Goal: Task Accomplishment & Management: Manage account settings

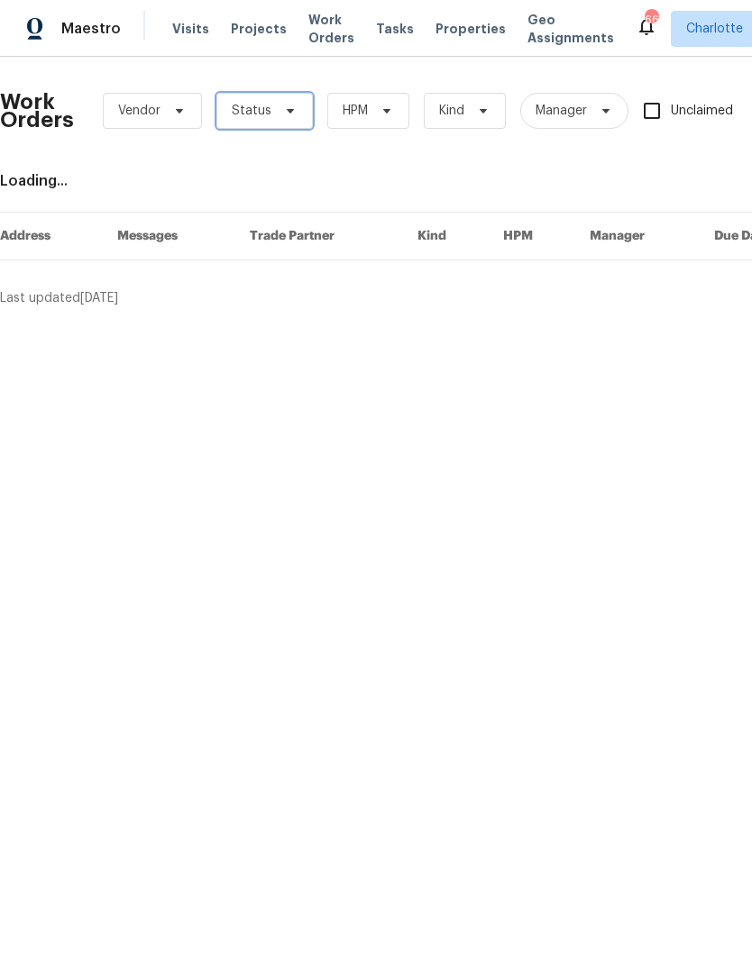
click at [283, 114] on icon at bounding box center [290, 111] width 14 height 14
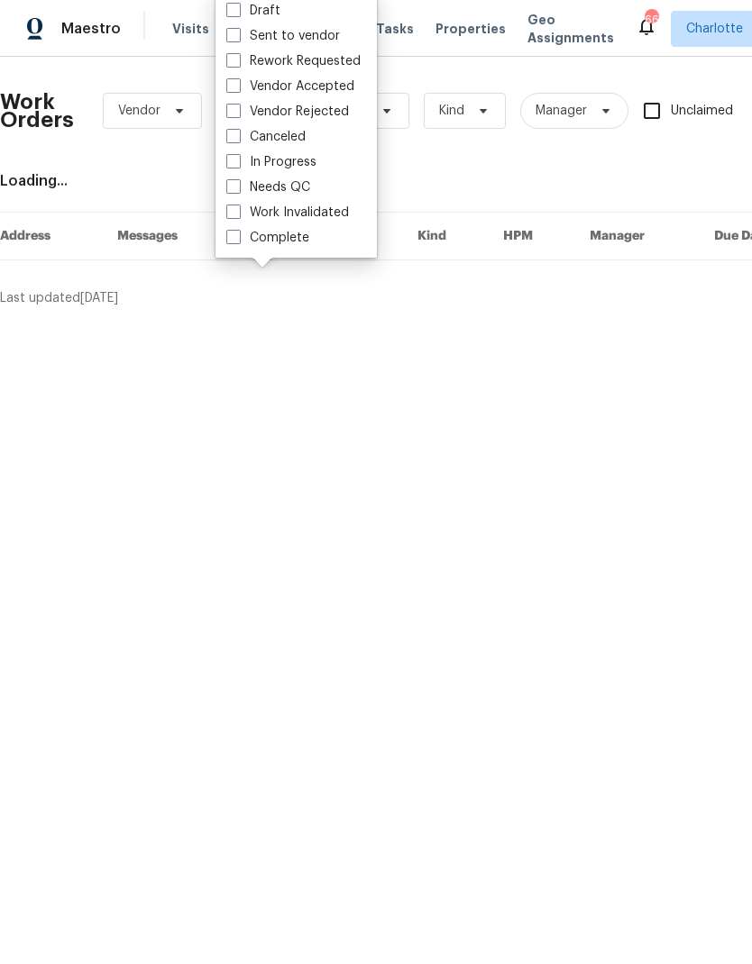
click at [296, 194] on label "Needs QC" at bounding box center [268, 187] width 84 height 18
click at [238, 190] on input "Needs QC" at bounding box center [232, 184] width 12 height 12
checkbox input "true"
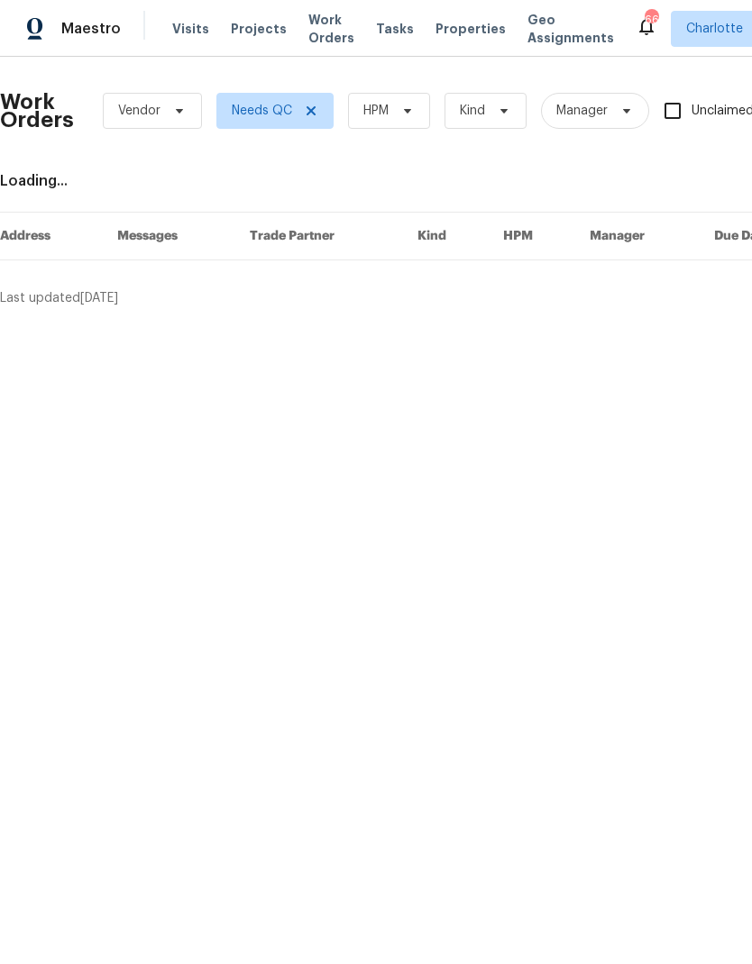
click at [438, 98] on div "Work Orders Vendor Needs QC HPM Kind Manager Unclaimed ​" at bounding box center [506, 110] width 1013 height 79
click at [403, 104] on icon at bounding box center [407, 111] width 14 height 14
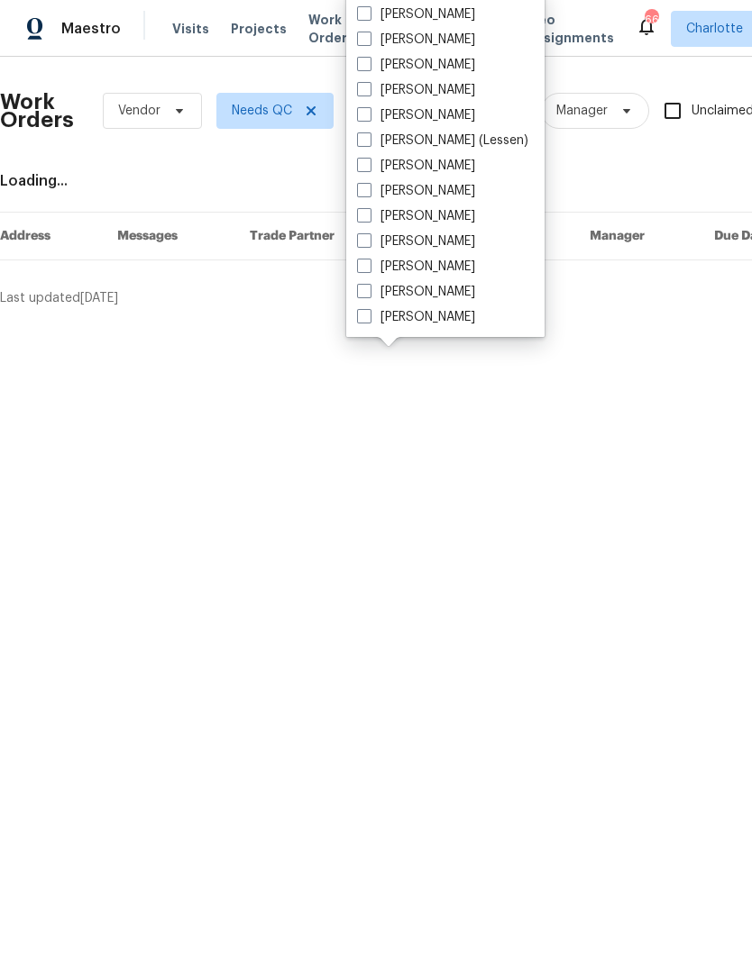
scroll to position [223, 0]
click at [433, 310] on label "[PERSON_NAME]" at bounding box center [416, 317] width 118 height 18
click at [369, 310] on input "[PERSON_NAME]" at bounding box center [363, 314] width 12 height 12
checkbox input "true"
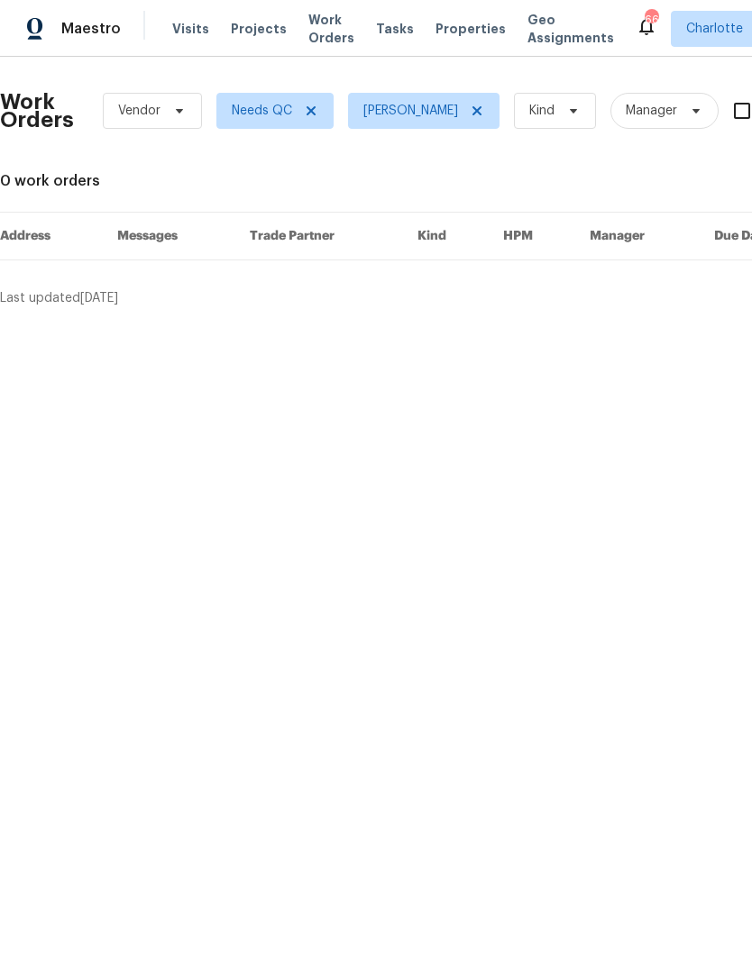
click at [96, 28] on span "Maestro" at bounding box center [90, 29] width 59 height 18
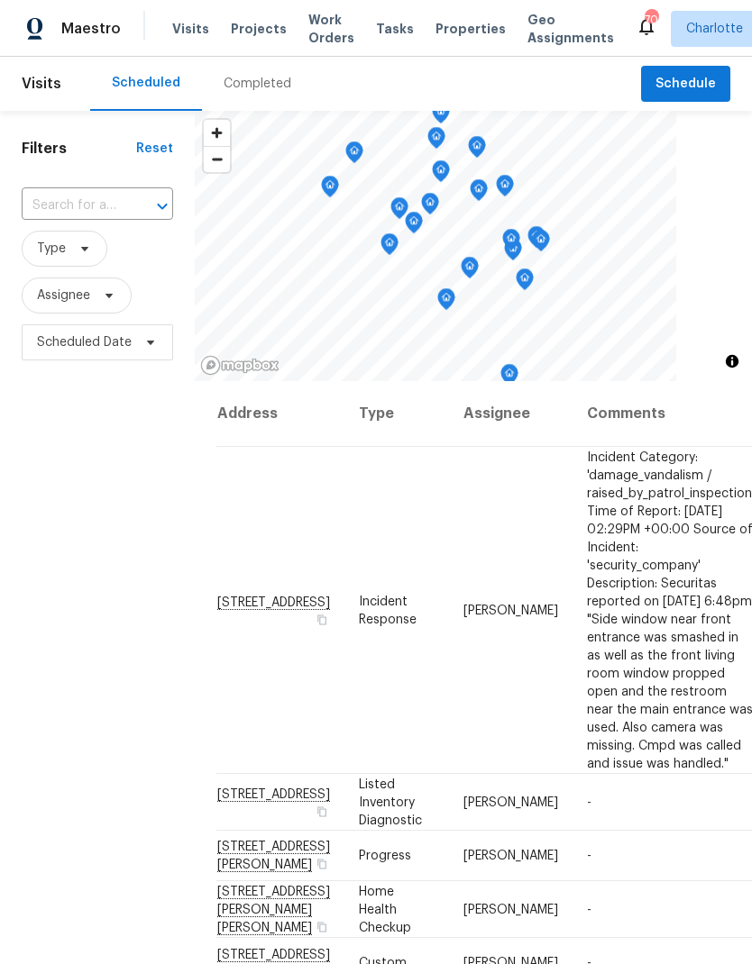
scroll to position [-8, -1]
click at [44, 593] on div "Filters Reset ​ Type Assignee Scheduled Date" at bounding box center [97, 632] width 195 height 1042
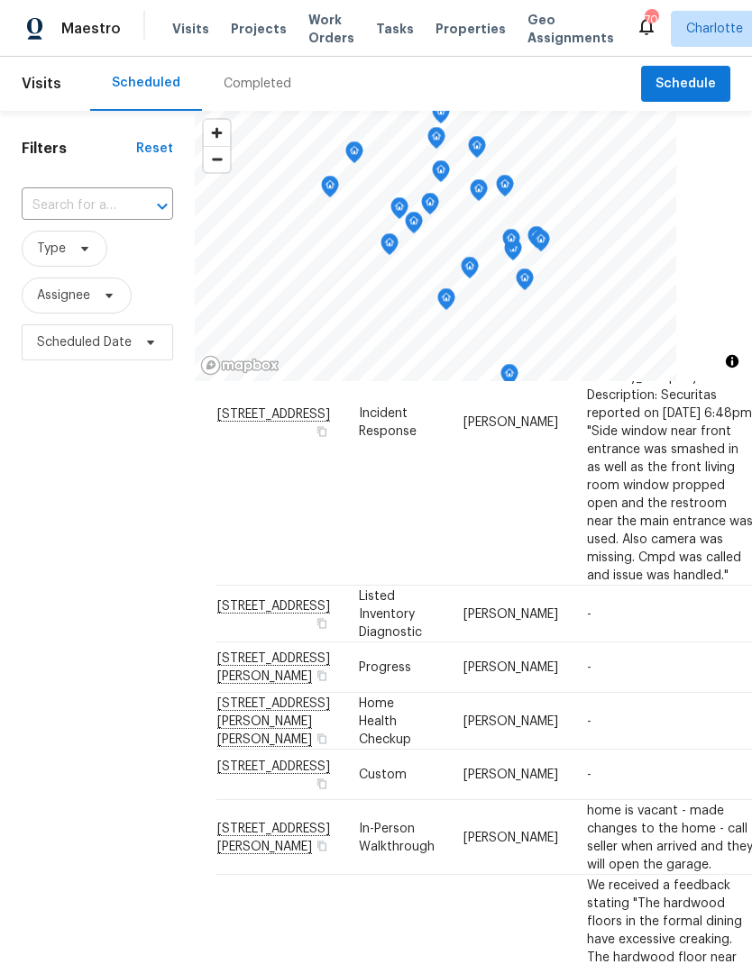
click at [32, 592] on div "Filters Reset ​ Type Assignee Scheduled Date" at bounding box center [97, 632] width 195 height 1042
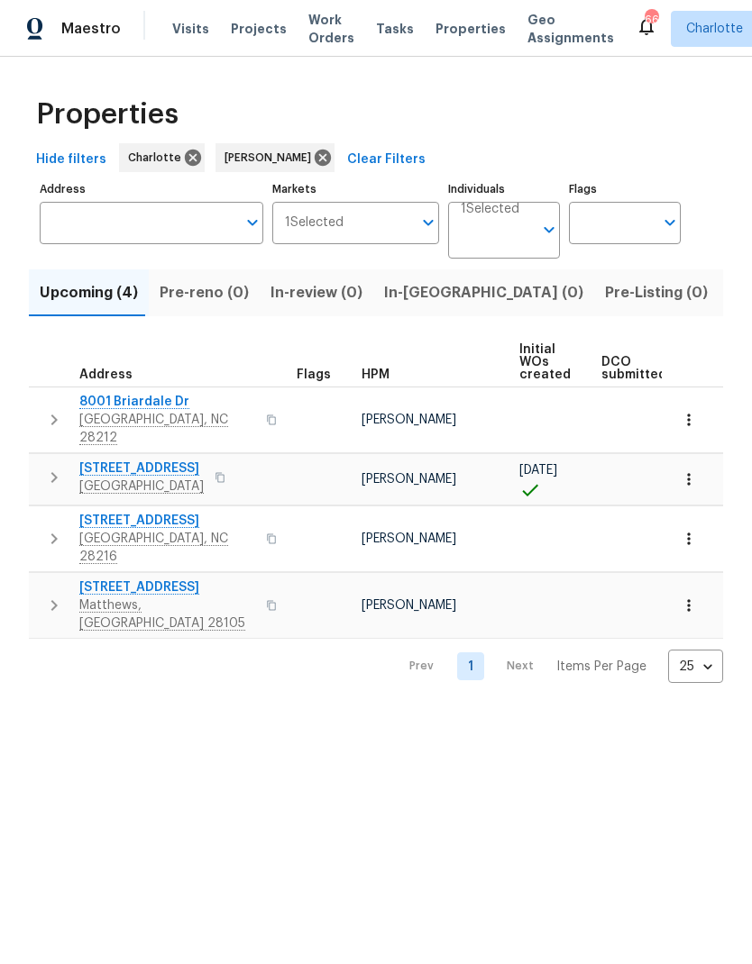
click at [37, 408] on button "button" at bounding box center [54, 420] width 36 height 54
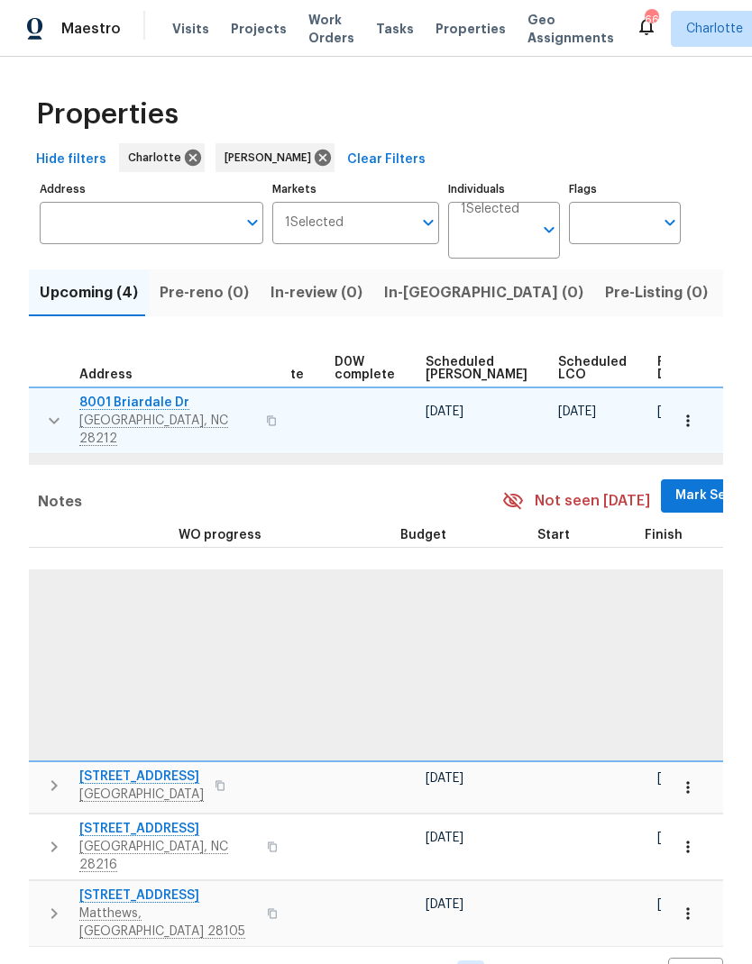
click at [675, 486] on span "Mark Seen" at bounding box center [708, 496] width 67 height 23
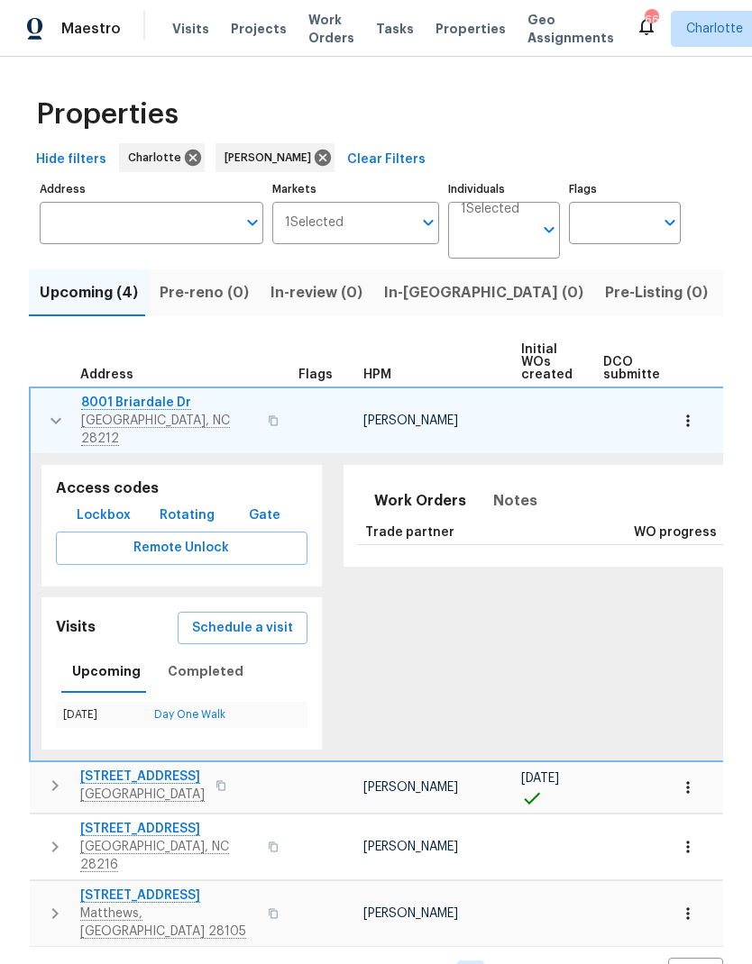
click at [41, 414] on button "button" at bounding box center [56, 421] width 36 height 54
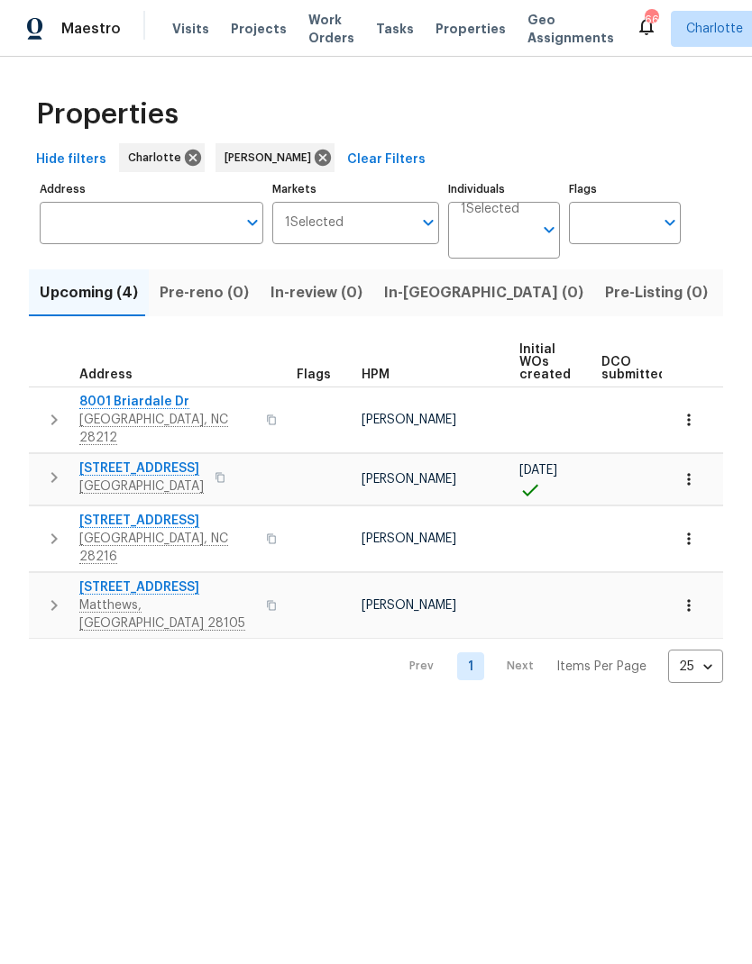
click at [49, 467] on icon "button" at bounding box center [54, 478] width 22 height 22
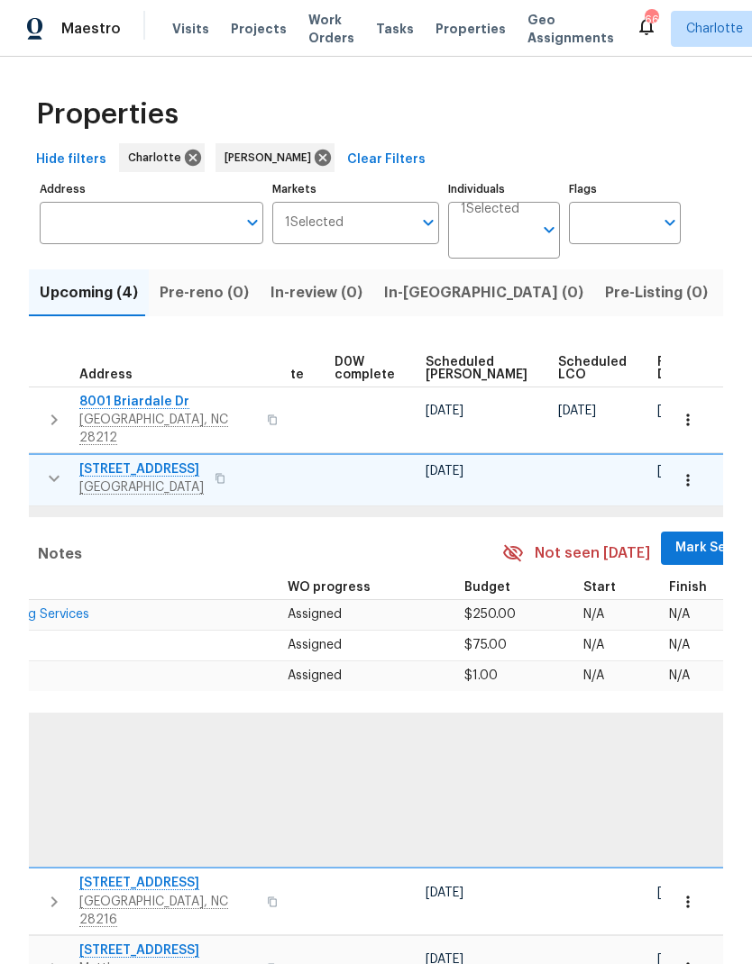
click at [675, 537] on span "Mark Seen" at bounding box center [708, 548] width 67 height 23
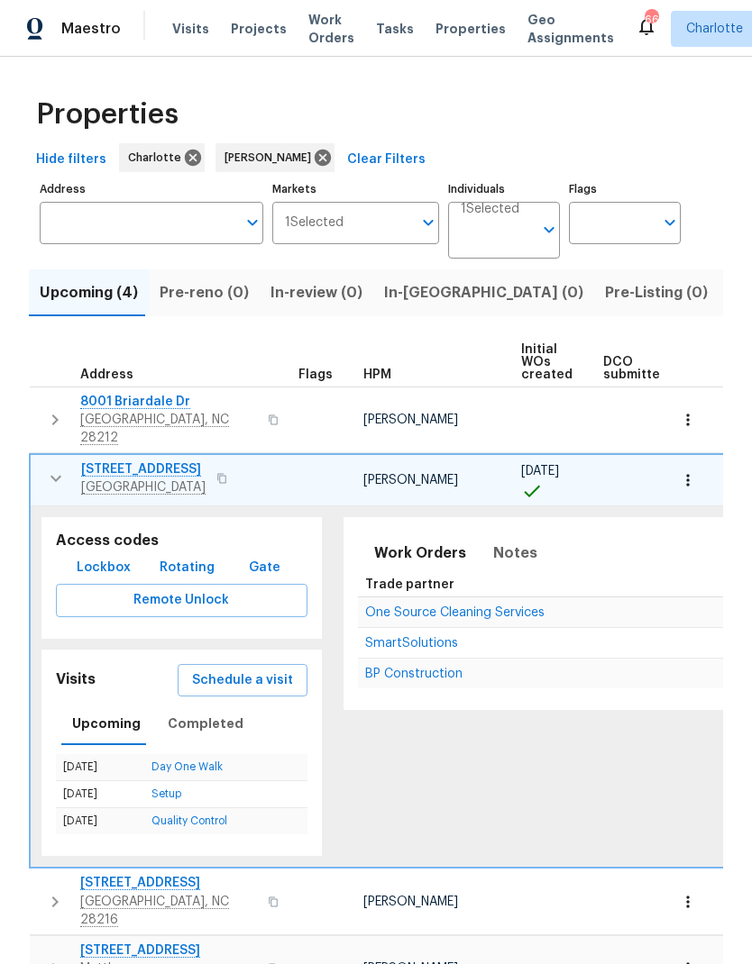
click at [41, 471] on button "button" at bounding box center [56, 478] width 36 height 36
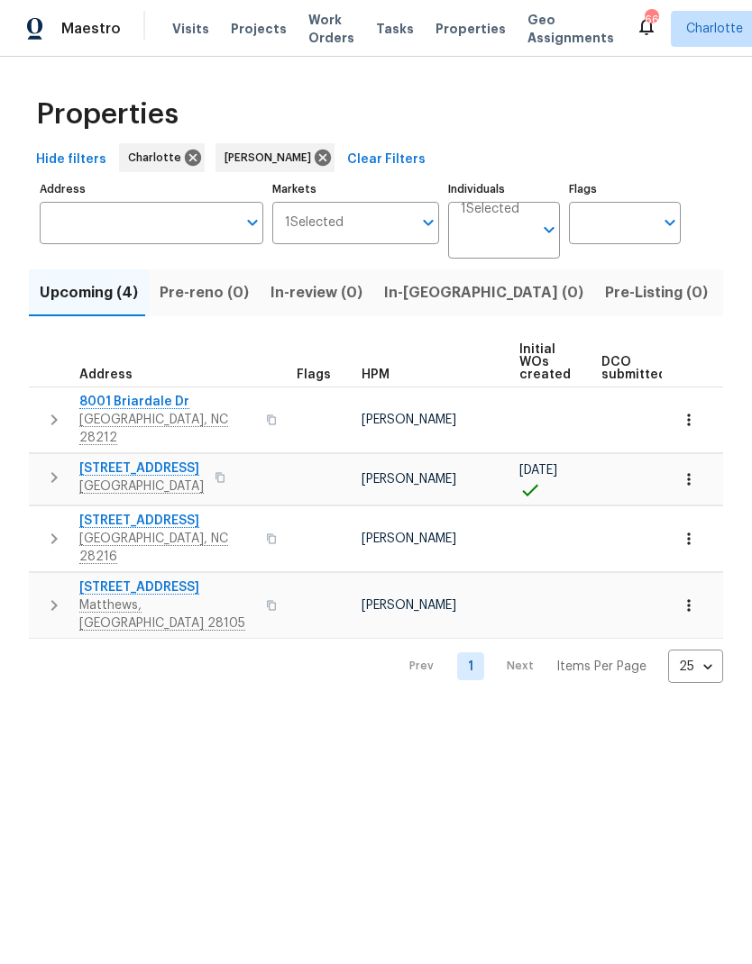
click at [45, 528] on icon "button" at bounding box center [54, 539] width 22 height 22
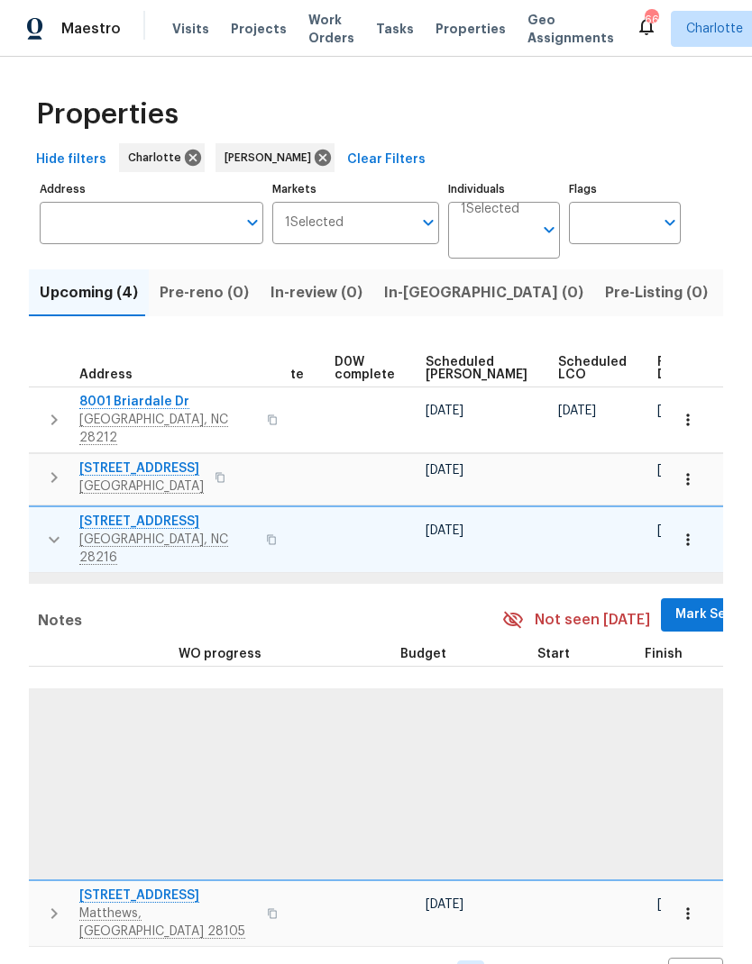
click at [675, 604] on span "Mark Seen" at bounding box center [708, 615] width 67 height 23
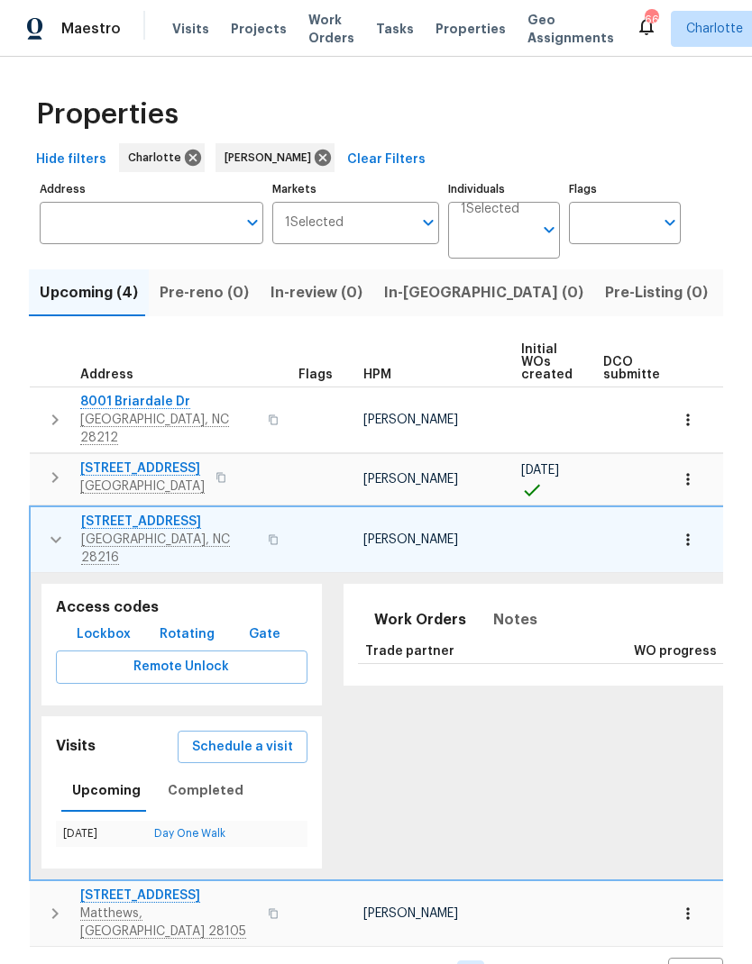
click at [46, 529] on icon "button" at bounding box center [56, 540] width 22 height 22
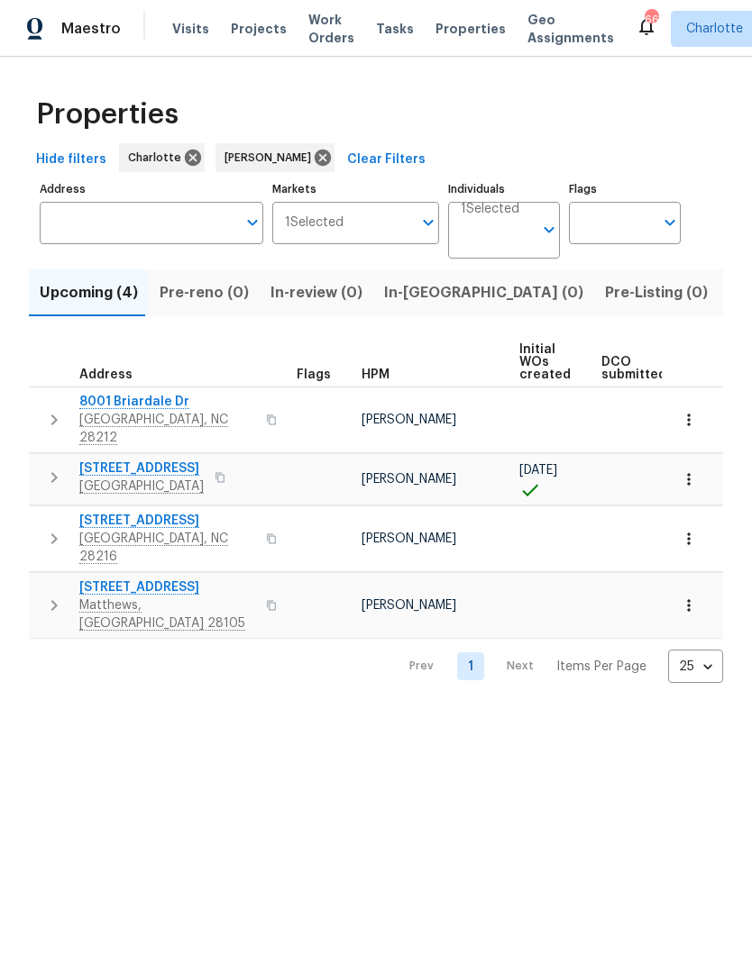
click at [41, 579] on button "button" at bounding box center [54, 606] width 36 height 54
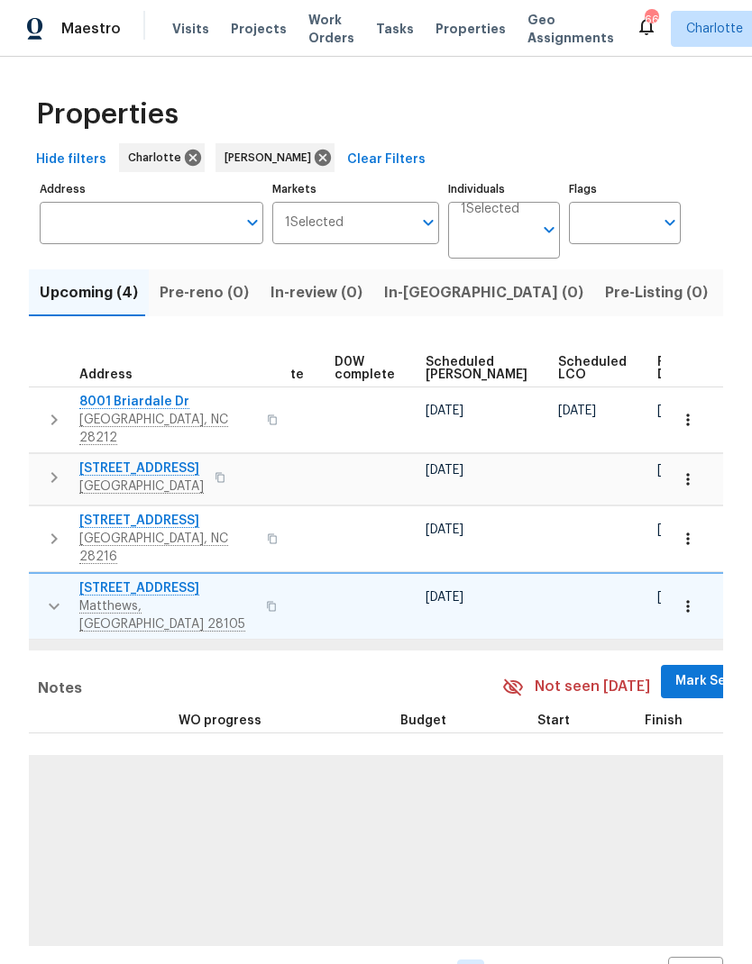
click at [675, 670] on span "Mark Seen" at bounding box center [708, 681] width 67 height 23
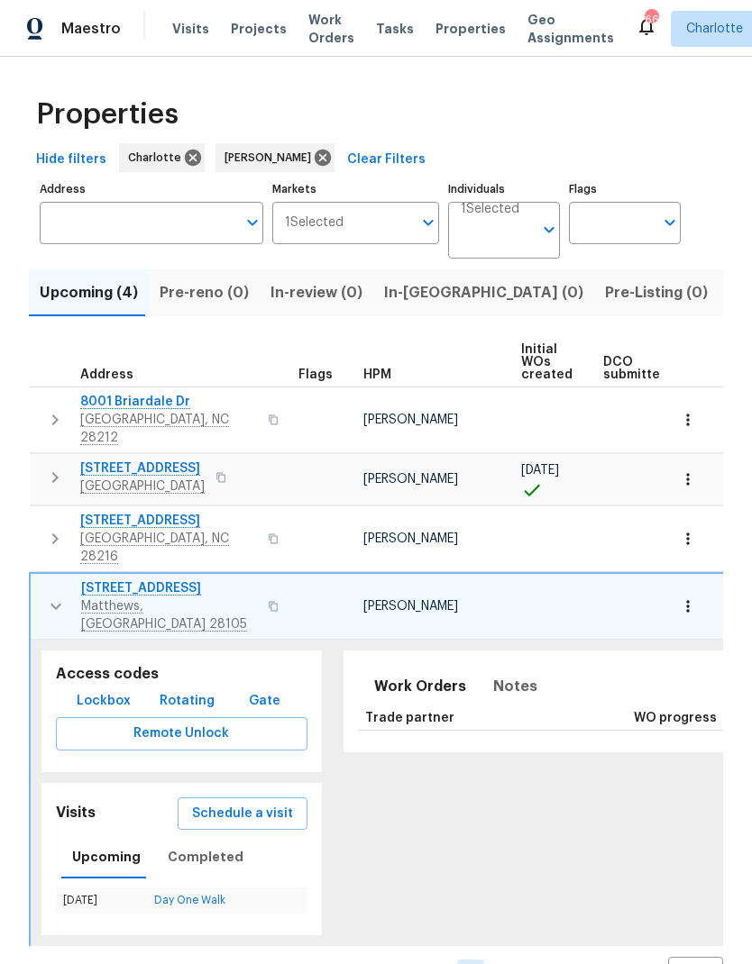
click at [43, 579] on button "button" at bounding box center [56, 606] width 36 height 54
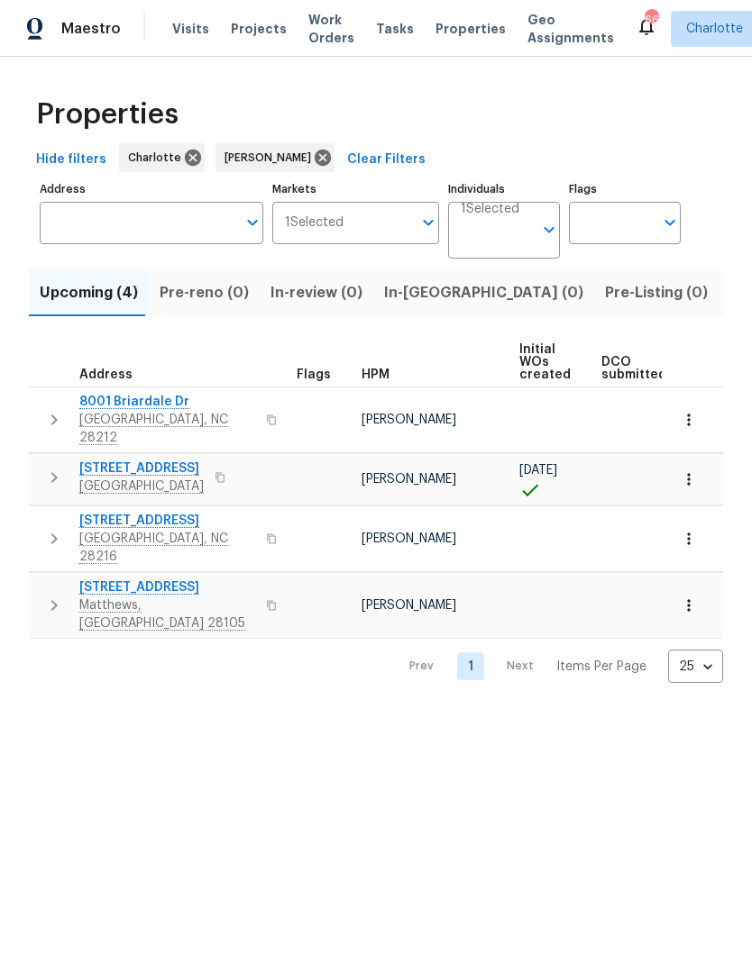
click at [729, 294] on span "Listed (27)" at bounding box center [767, 292] width 77 height 25
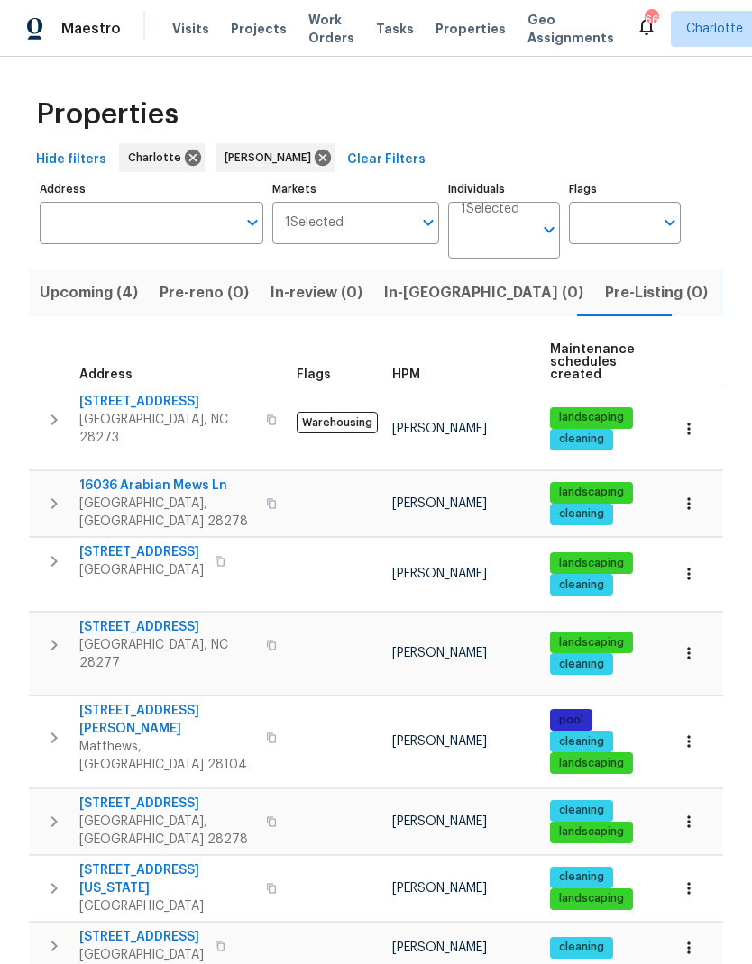
click at [52, 409] on icon "button" at bounding box center [54, 420] width 22 height 22
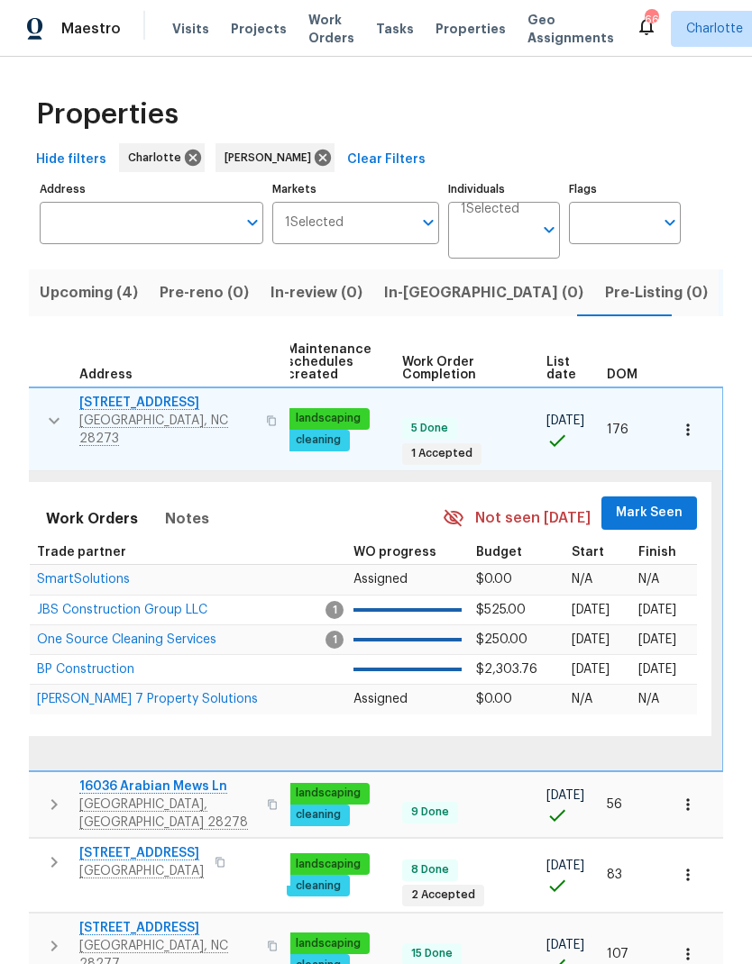
scroll to position [0, 264]
click at [668, 497] on button "Mark Seen" at bounding box center [650, 513] width 96 height 33
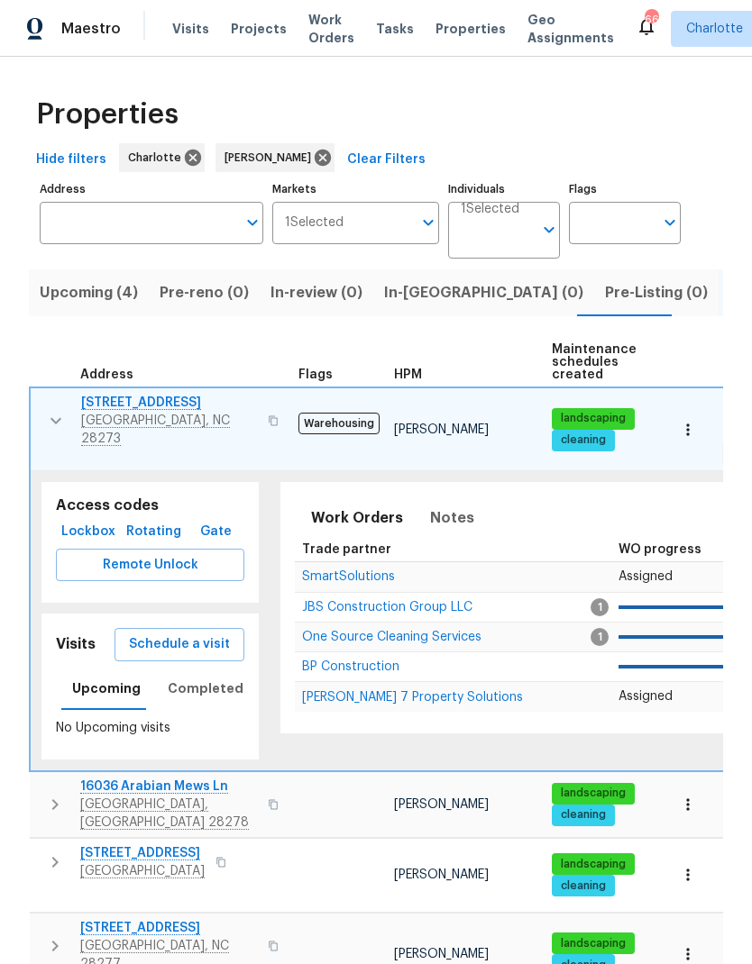
scroll to position [0, 0]
click at [49, 417] on icon "button" at bounding box center [56, 421] width 22 height 22
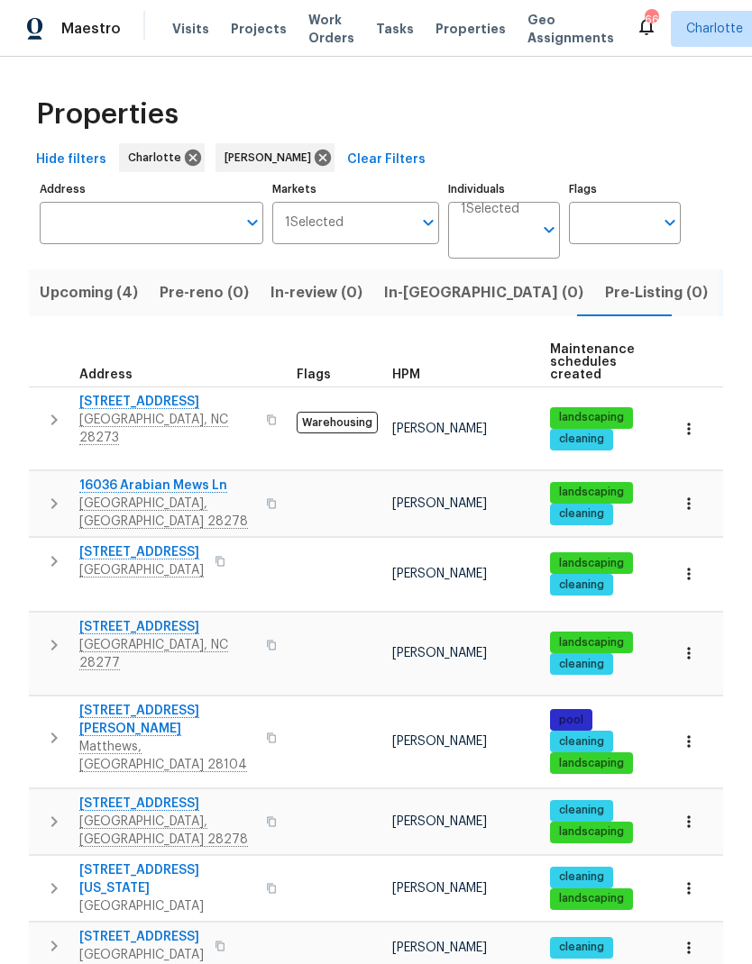
click at [59, 493] on icon "button" at bounding box center [54, 504] width 22 height 22
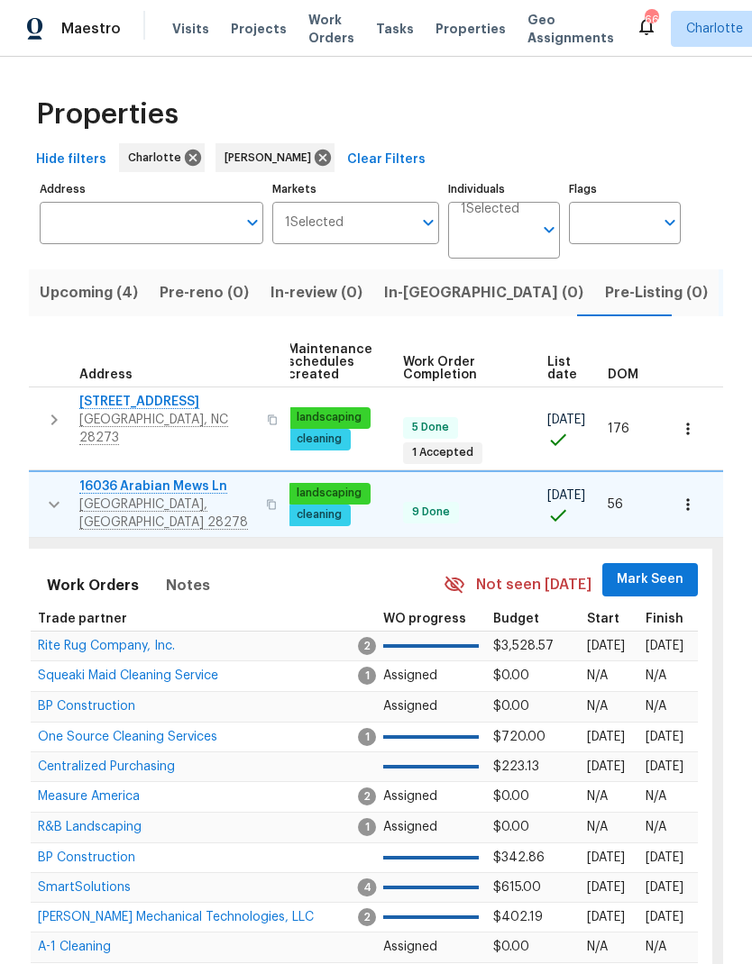
click at [656, 569] on span "Mark Seen" at bounding box center [649, 580] width 67 height 23
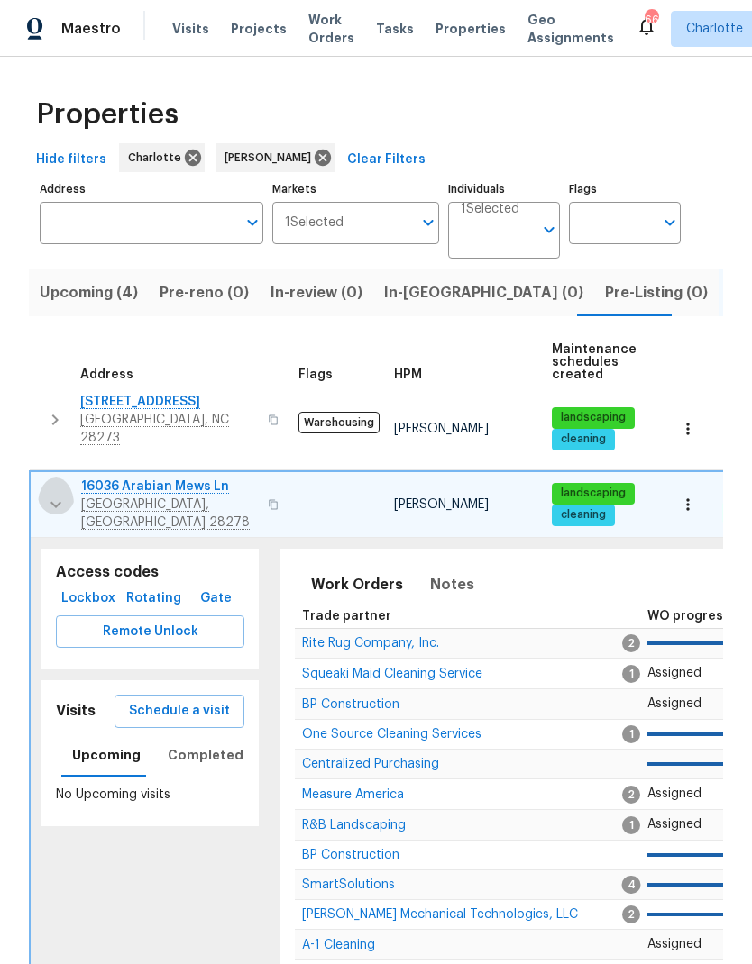
click at [54, 494] on icon "button" at bounding box center [56, 505] width 22 height 22
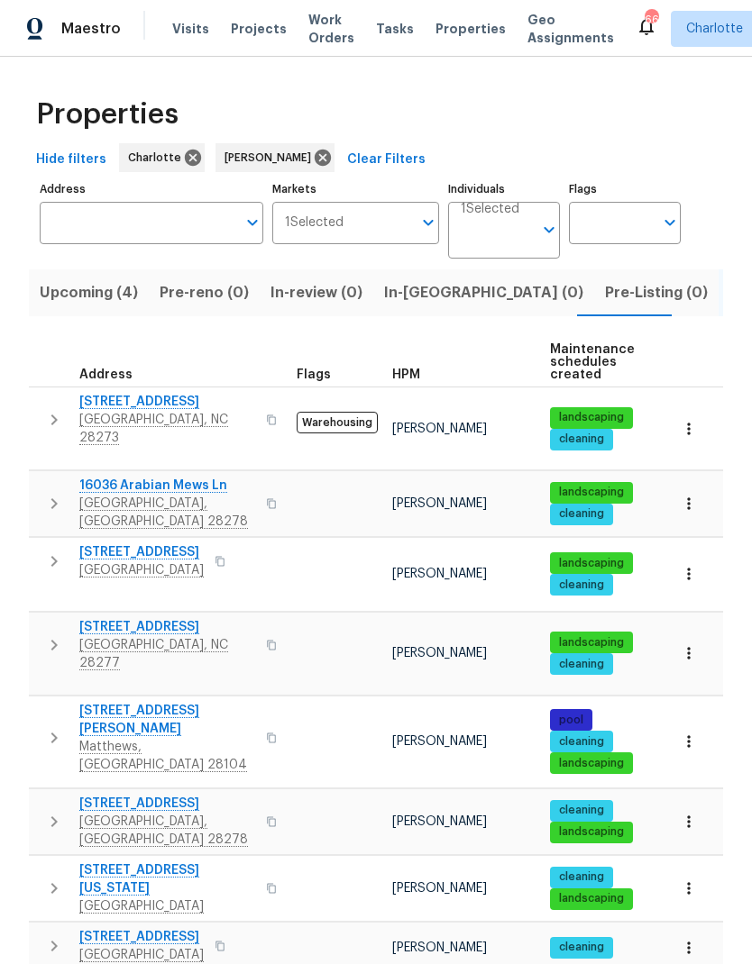
click at [52, 543] on button "button" at bounding box center [54, 561] width 36 height 36
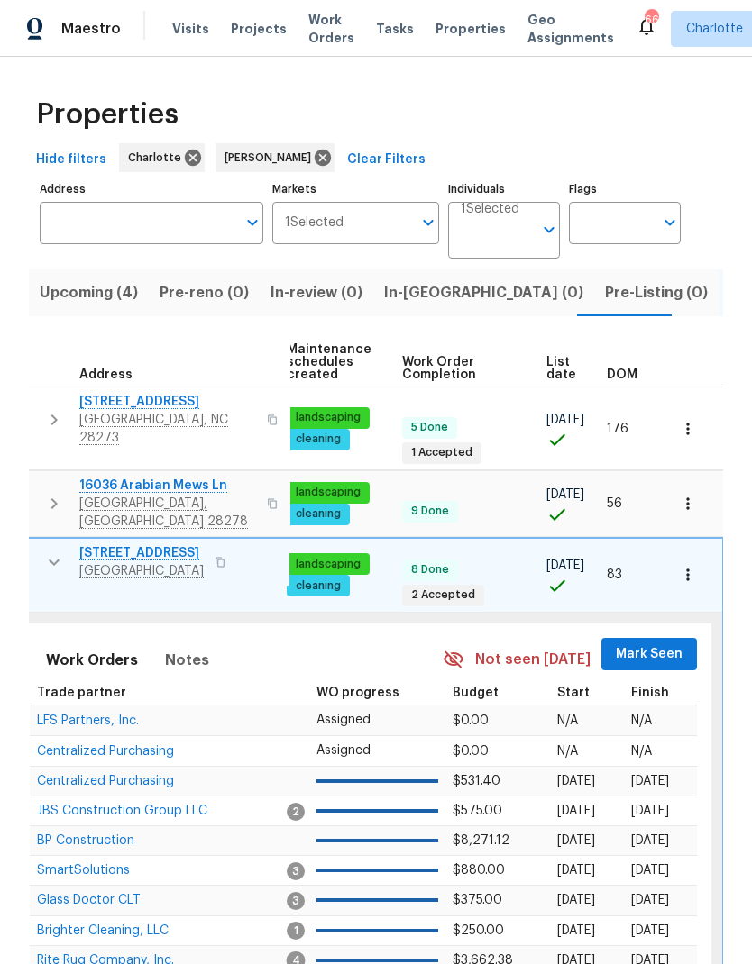
scroll to position [0, 264]
click at [652, 643] on span "Mark Seen" at bounding box center [649, 654] width 67 height 23
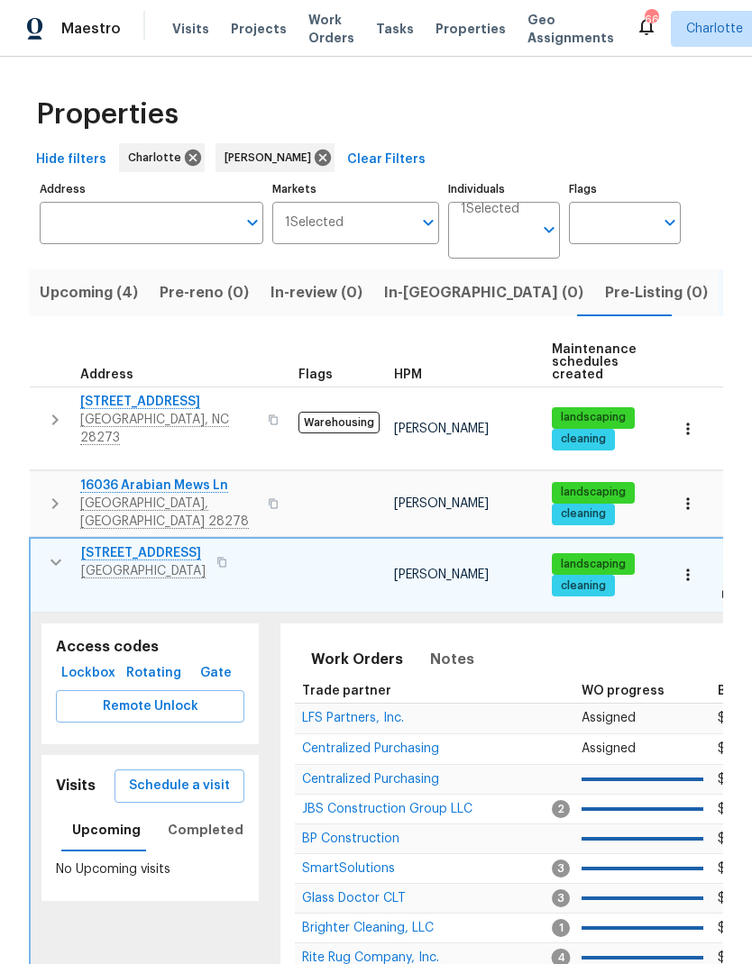
scroll to position [0, 0]
click at [42, 544] on button "button" at bounding box center [56, 562] width 36 height 36
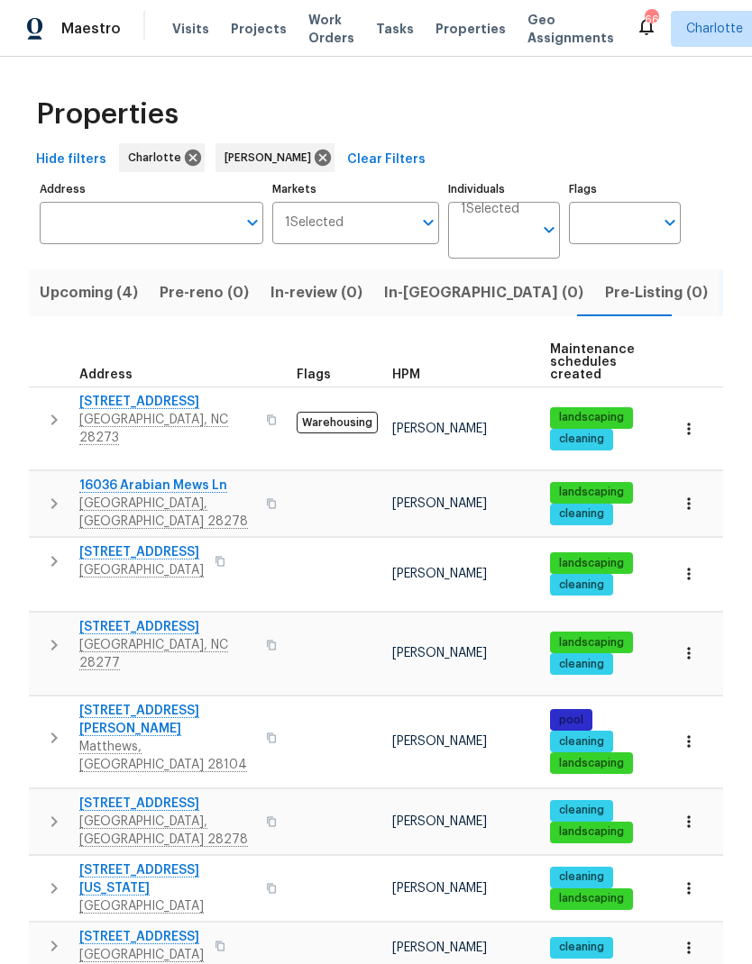
click at [47, 618] on button "button" at bounding box center [54, 645] width 36 height 54
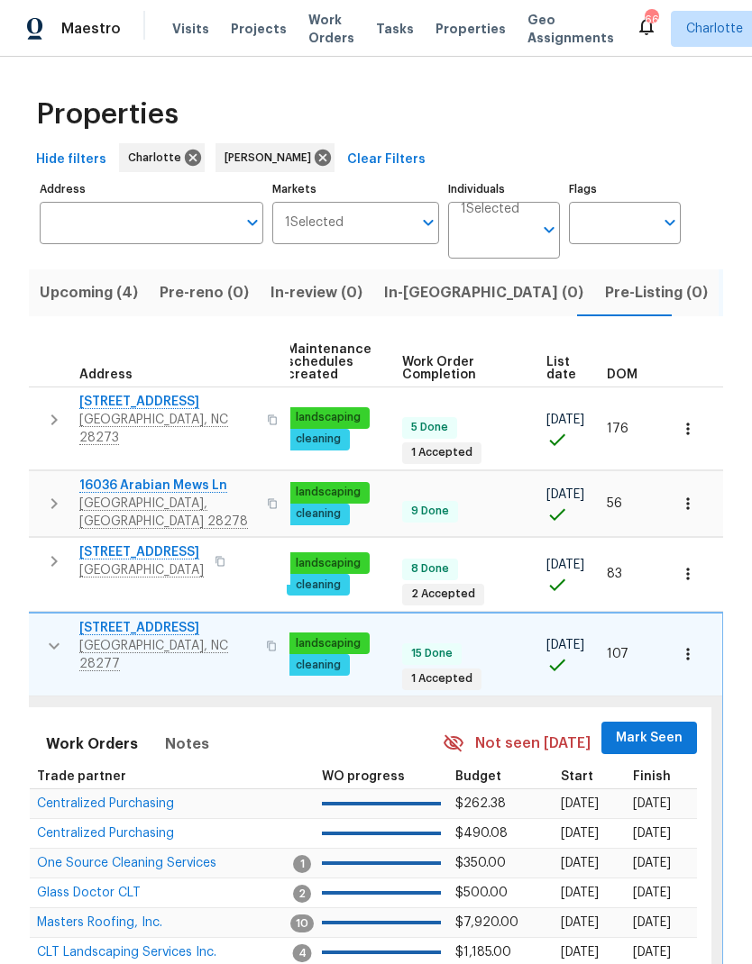
scroll to position [0, 264]
click at [651, 727] on span "Mark Seen" at bounding box center [649, 738] width 67 height 23
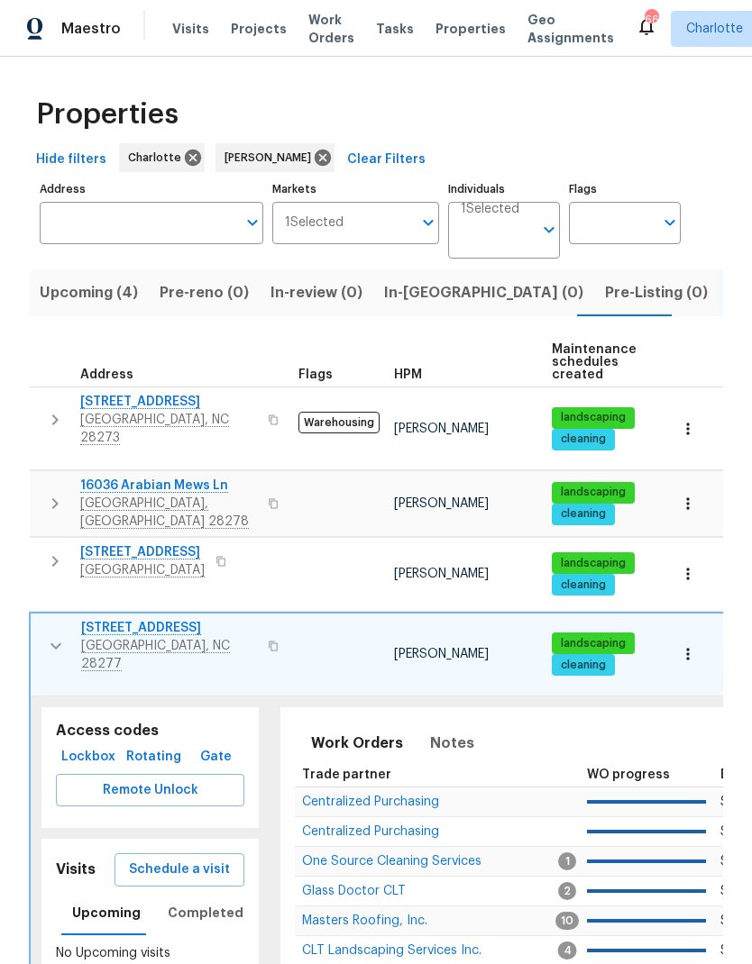
scroll to position [0, 0]
click at [55, 635] on icon "button" at bounding box center [56, 646] width 22 height 22
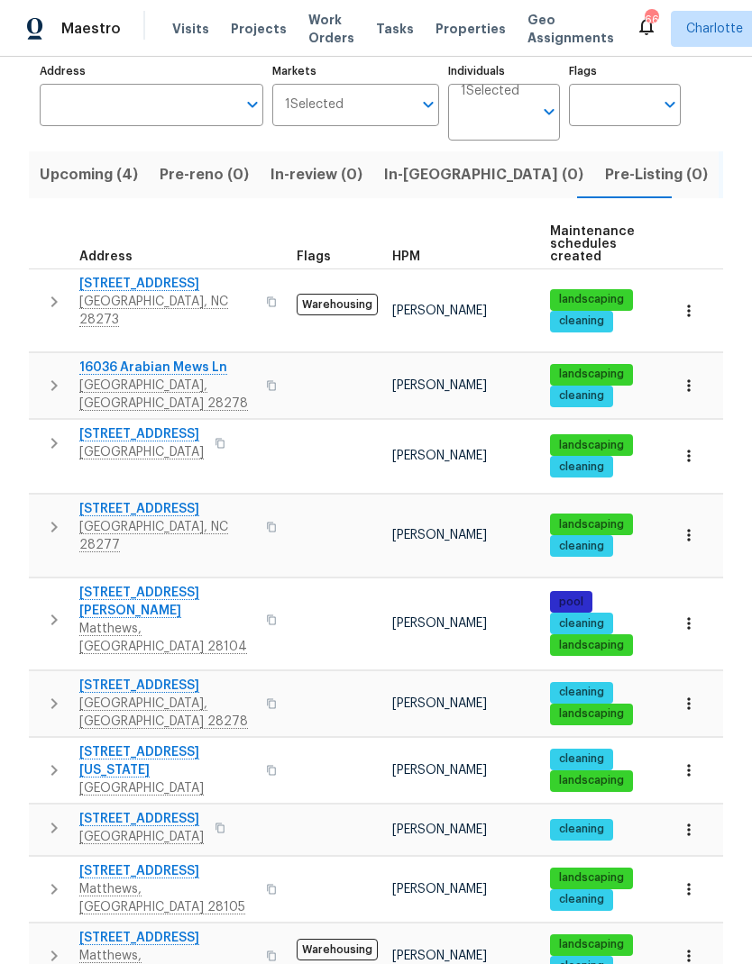
scroll to position [123, 0]
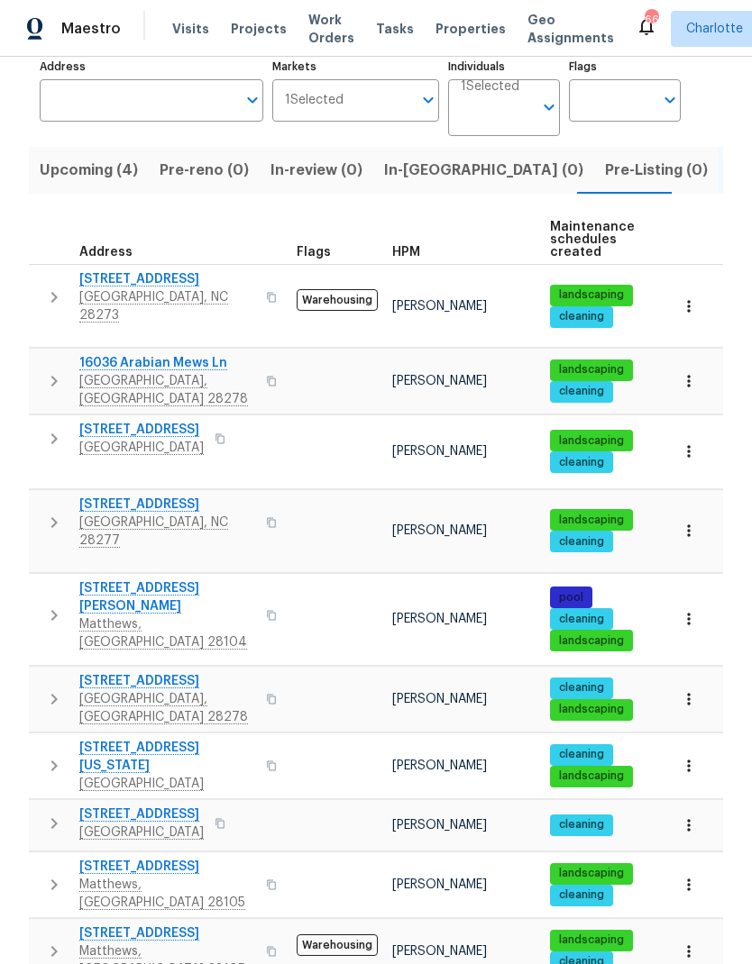
click at [706, 599] on button "button" at bounding box center [689, 619] width 40 height 40
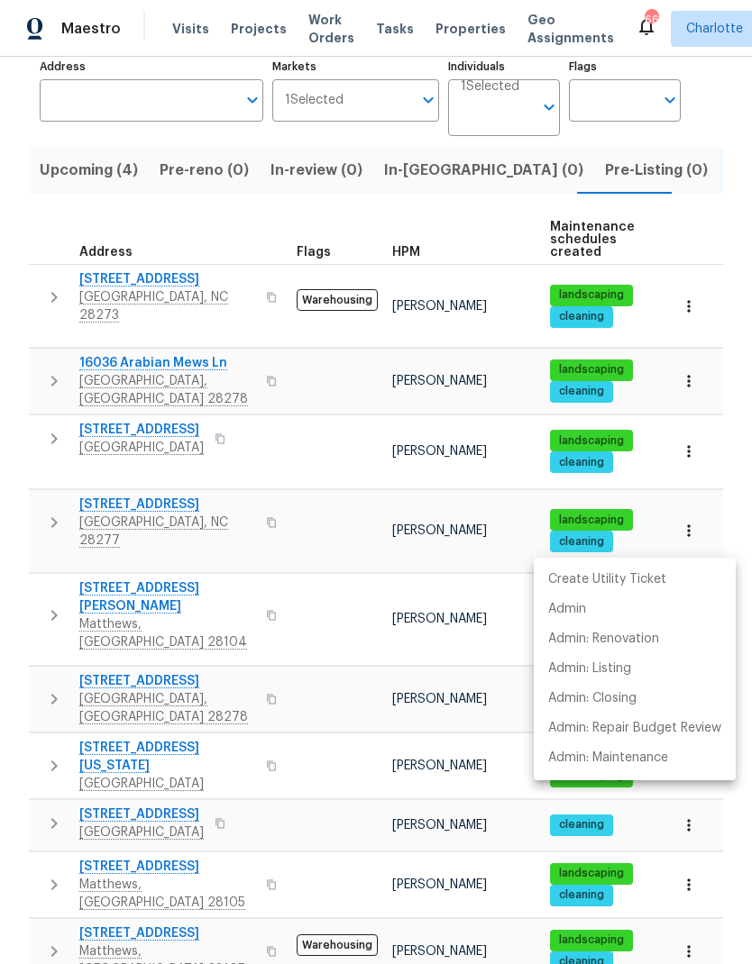
click at [31, 512] on div at bounding box center [376, 482] width 752 height 964
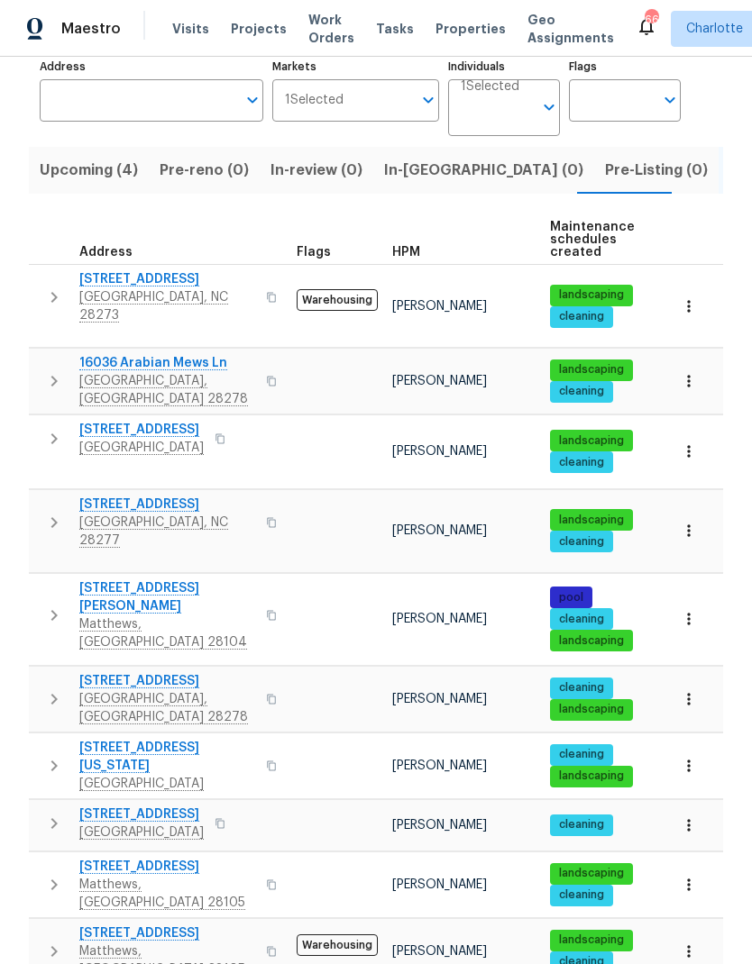
click at [49, 605] on icon "button" at bounding box center [54, 616] width 22 height 22
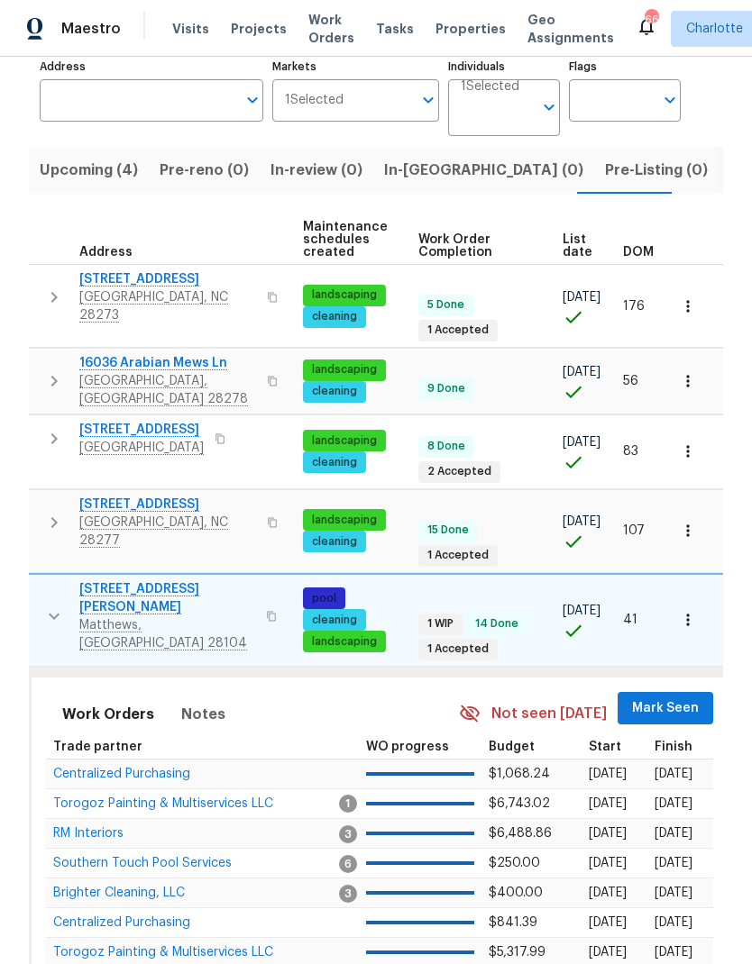
scroll to position [0, 251]
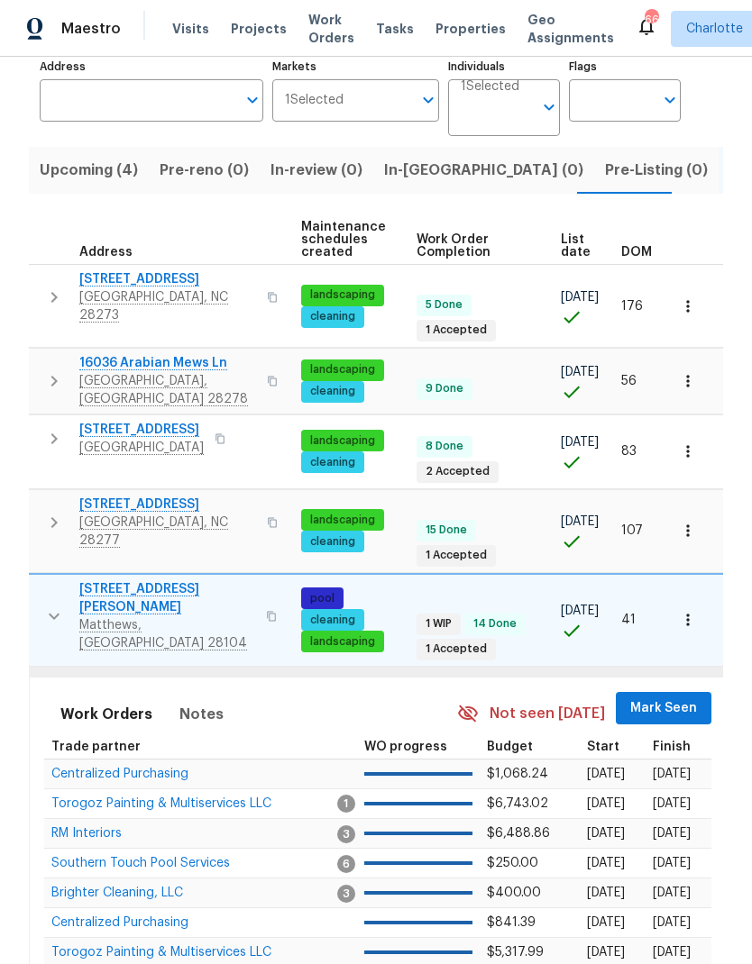
click at [676, 697] on span "Mark Seen" at bounding box center [663, 708] width 67 height 23
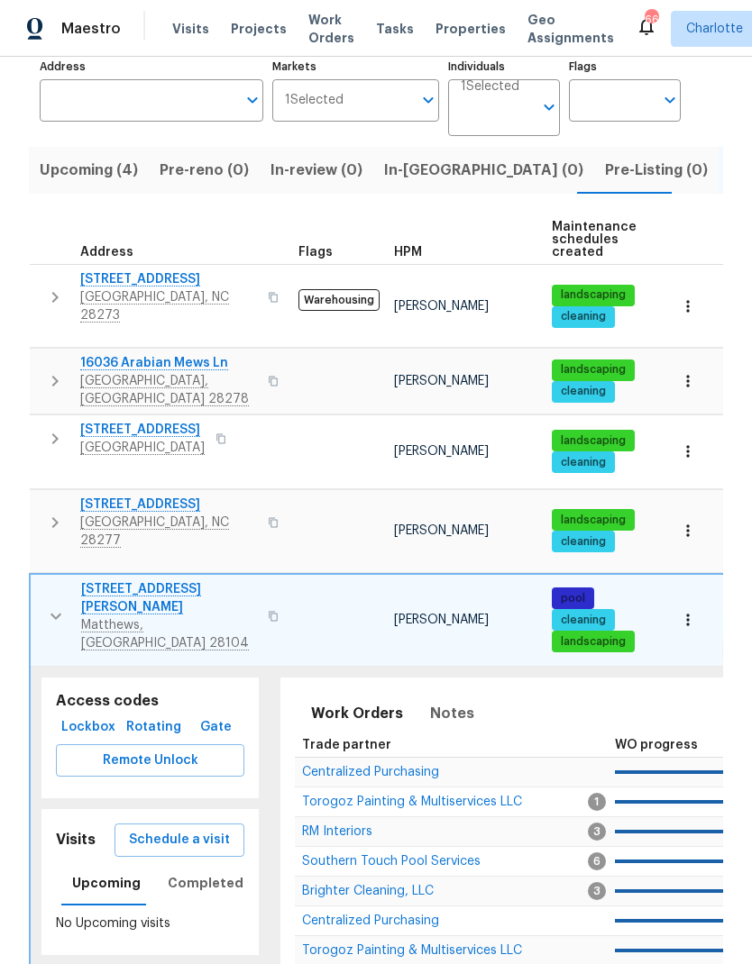
scroll to position [0, 0]
click at [47, 606] on icon "button" at bounding box center [56, 617] width 22 height 22
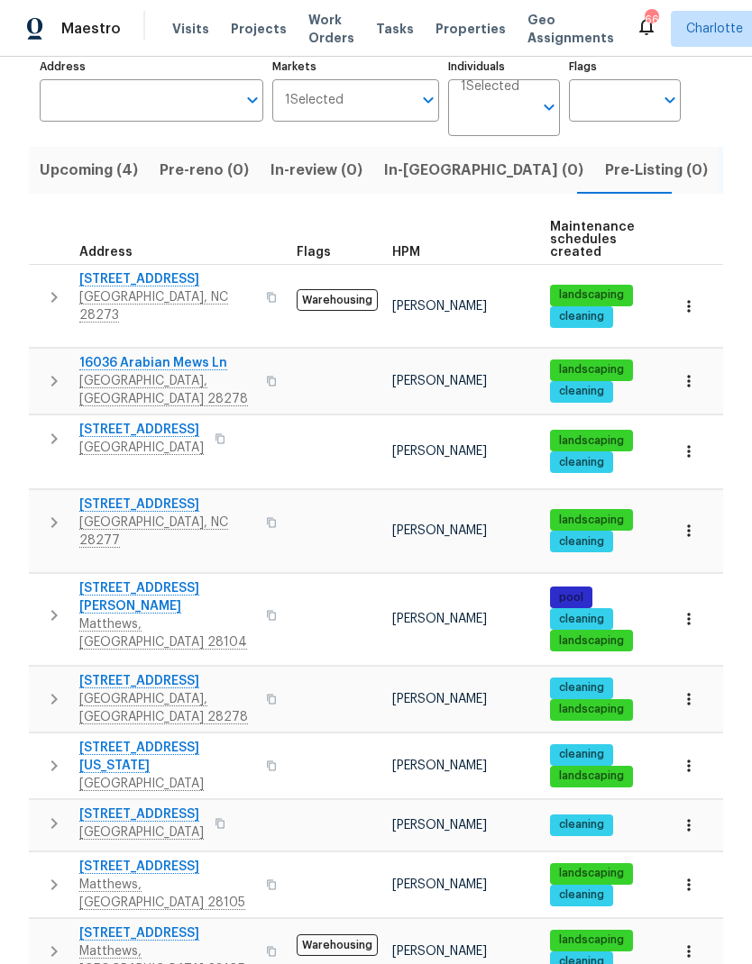
click at [42, 672] on button "button" at bounding box center [54, 699] width 36 height 54
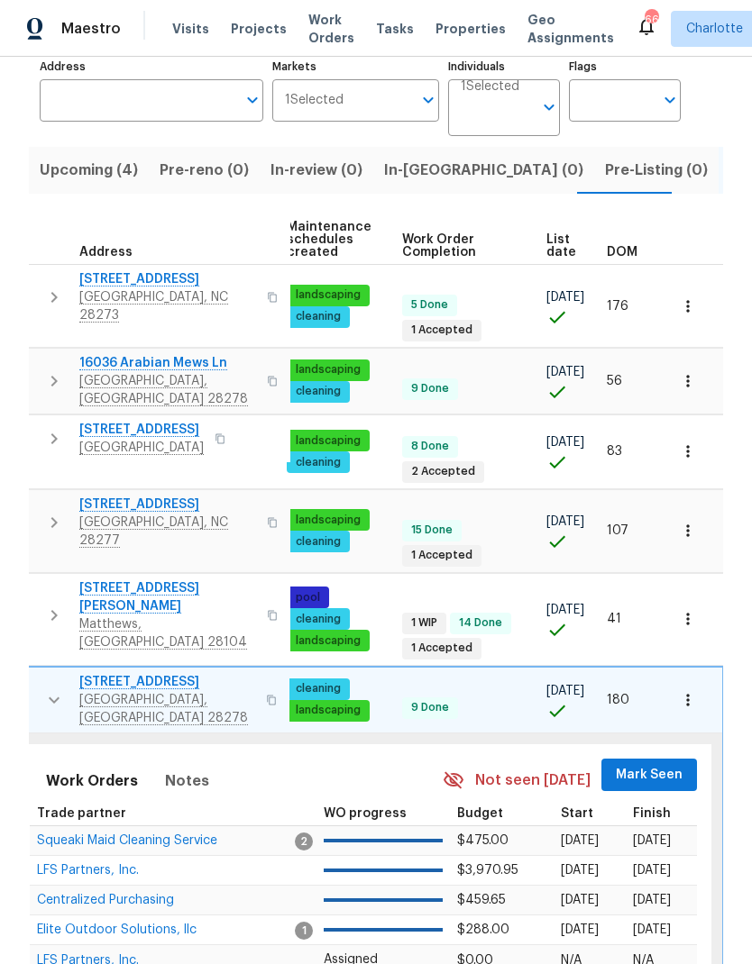
scroll to position [0, 264]
click at [658, 764] on span "Mark Seen" at bounding box center [649, 775] width 67 height 23
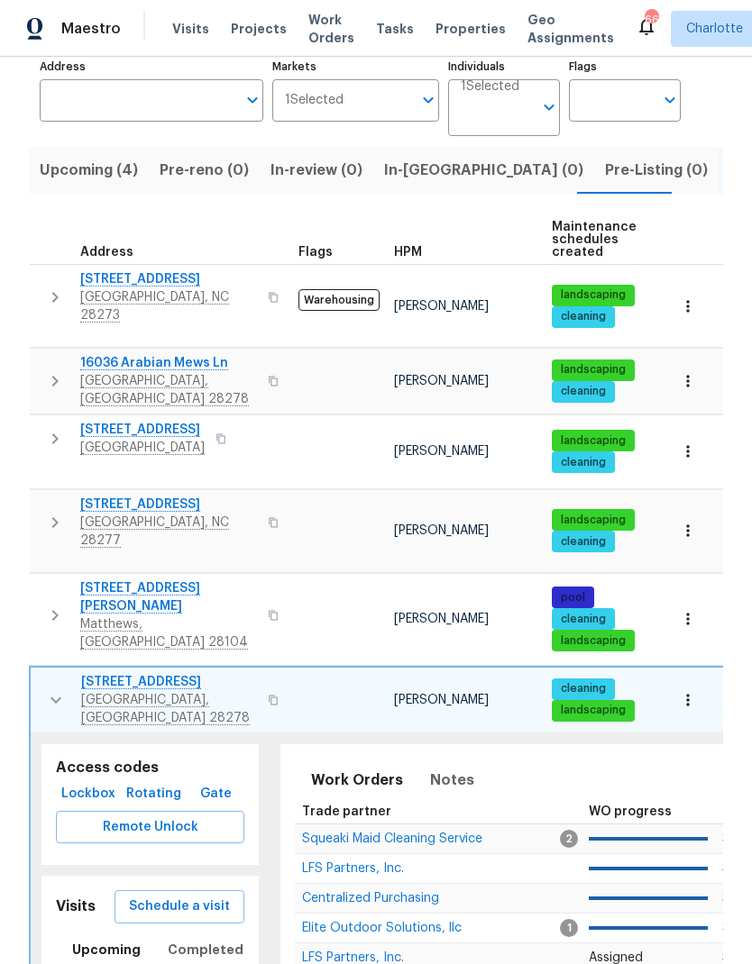
scroll to position [0, 0]
click at [41, 673] on button "button" at bounding box center [56, 700] width 36 height 54
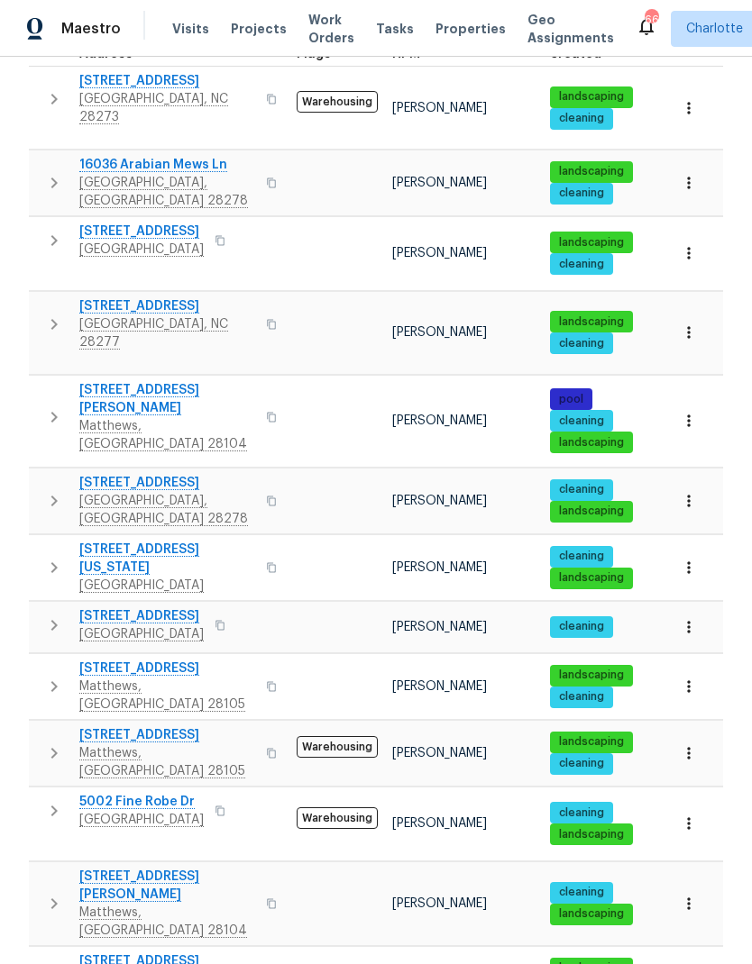
scroll to position [339, 0]
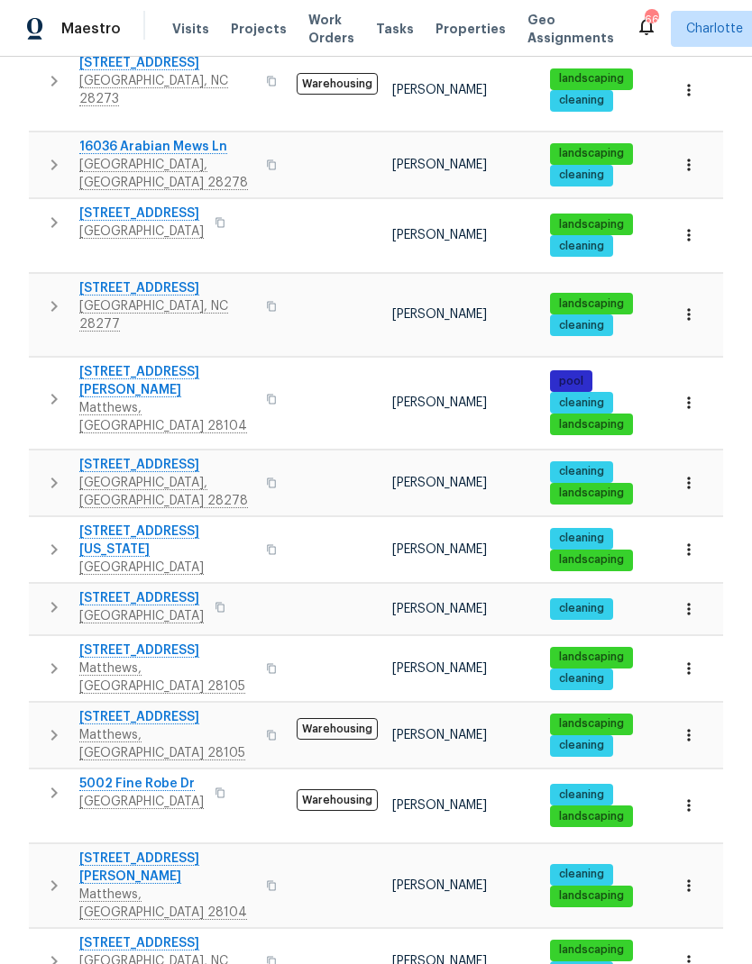
click at [47, 539] on icon "button" at bounding box center [54, 550] width 22 height 22
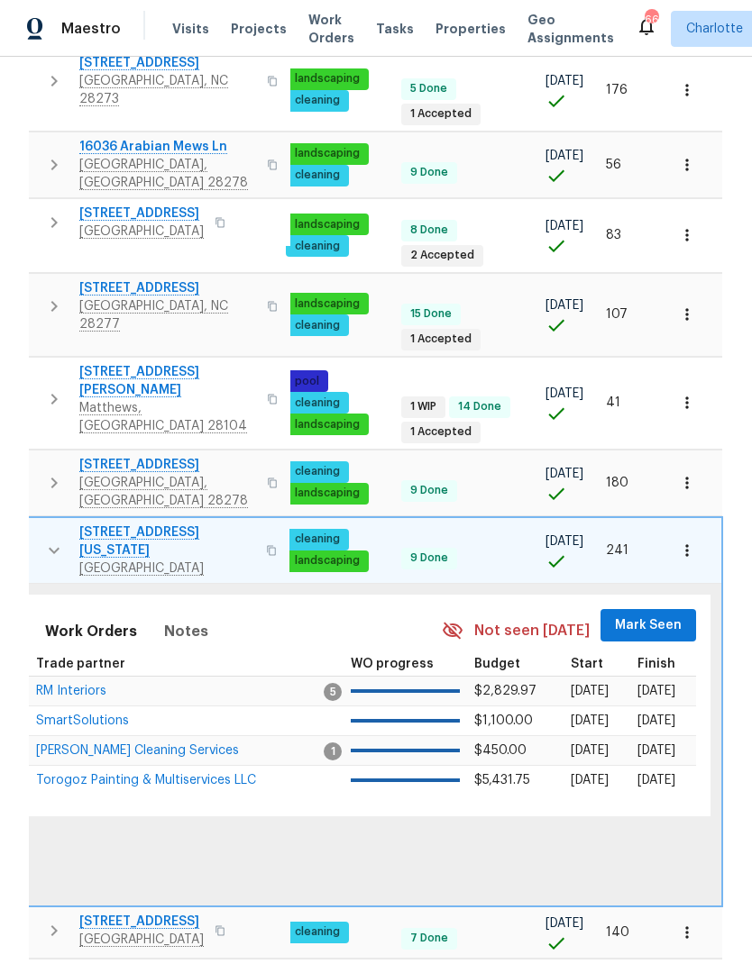
scroll to position [0, 264]
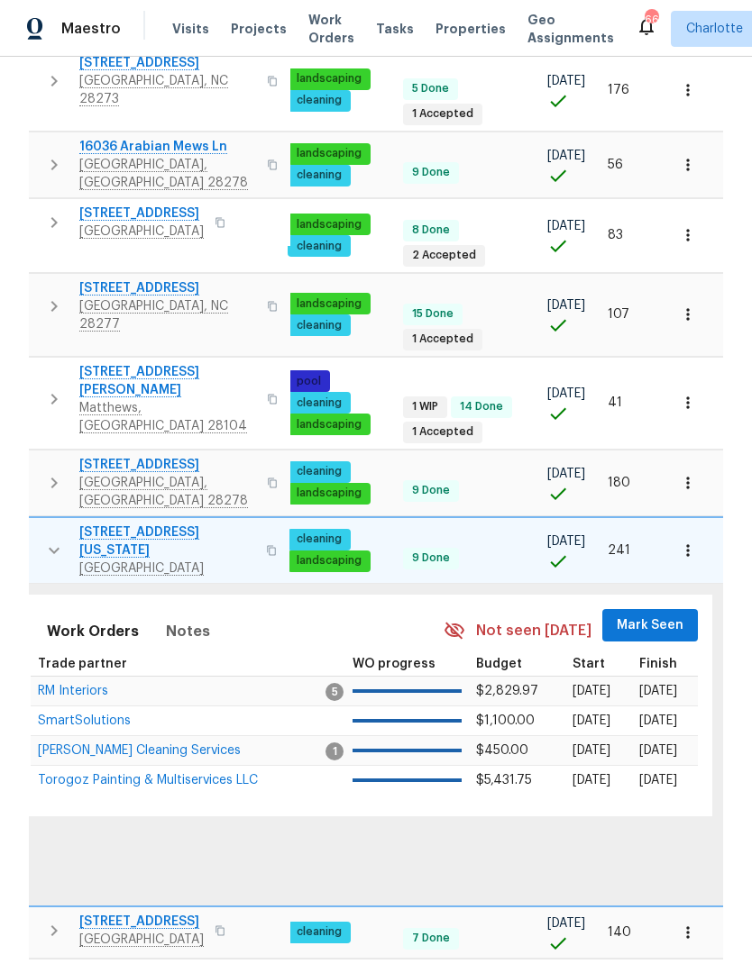
click at [665, 615] on span "Mark Seen" at bounding box center [649, 626] width 67 height 23
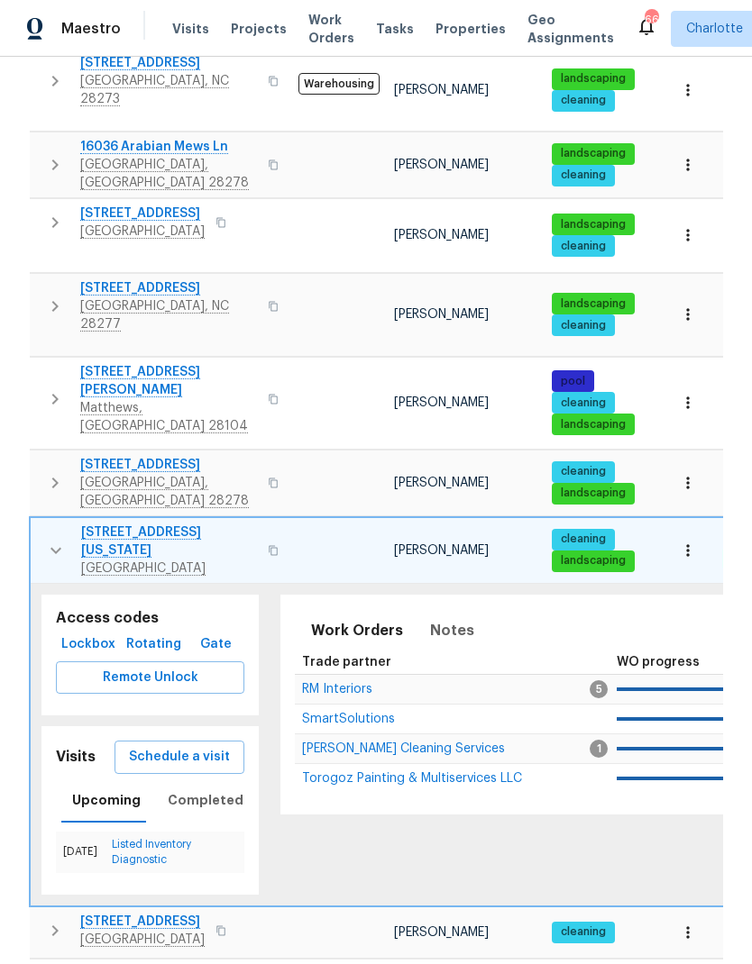
scroll to position [0, 0]
click at [50, 540] on icon "button" at bounding box center [56, 551] width 22 height 22
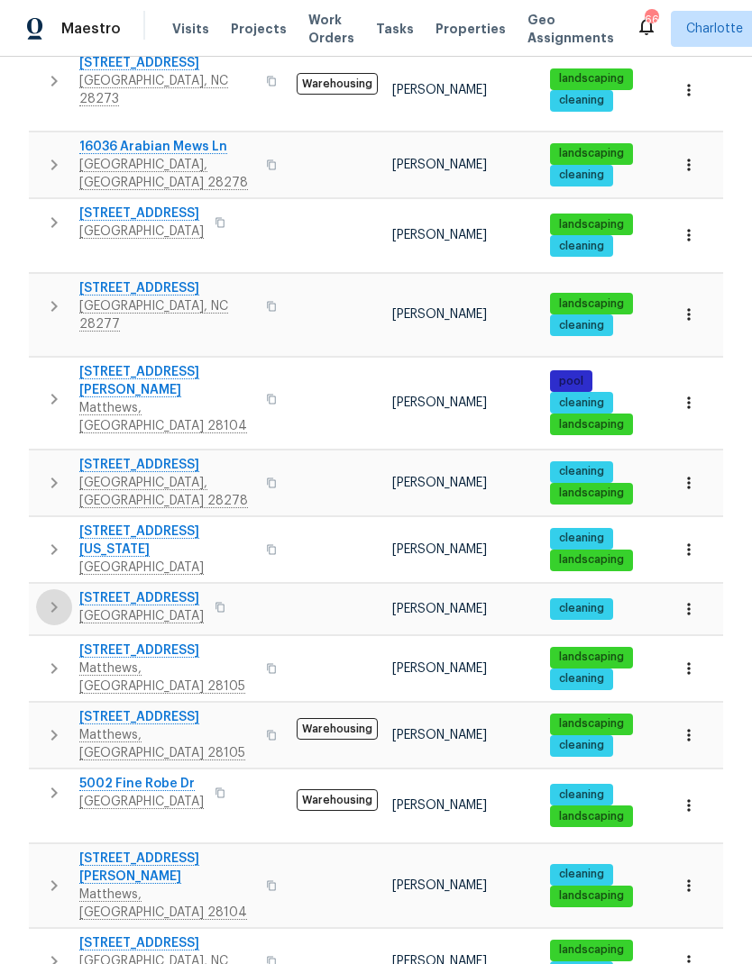
click at [53, 597] on icon "button" at bounding box center [54, 608] width 22 height 22
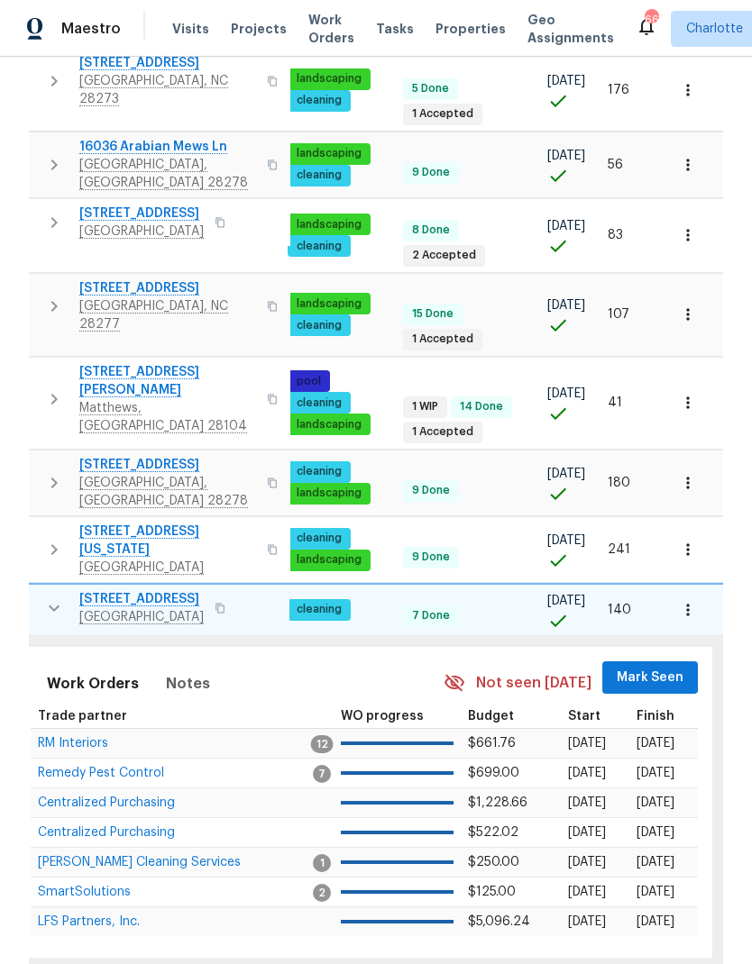
click at [670, 667] on span "Mark Seen" at bounding box center [649, 678] width 67 height 23
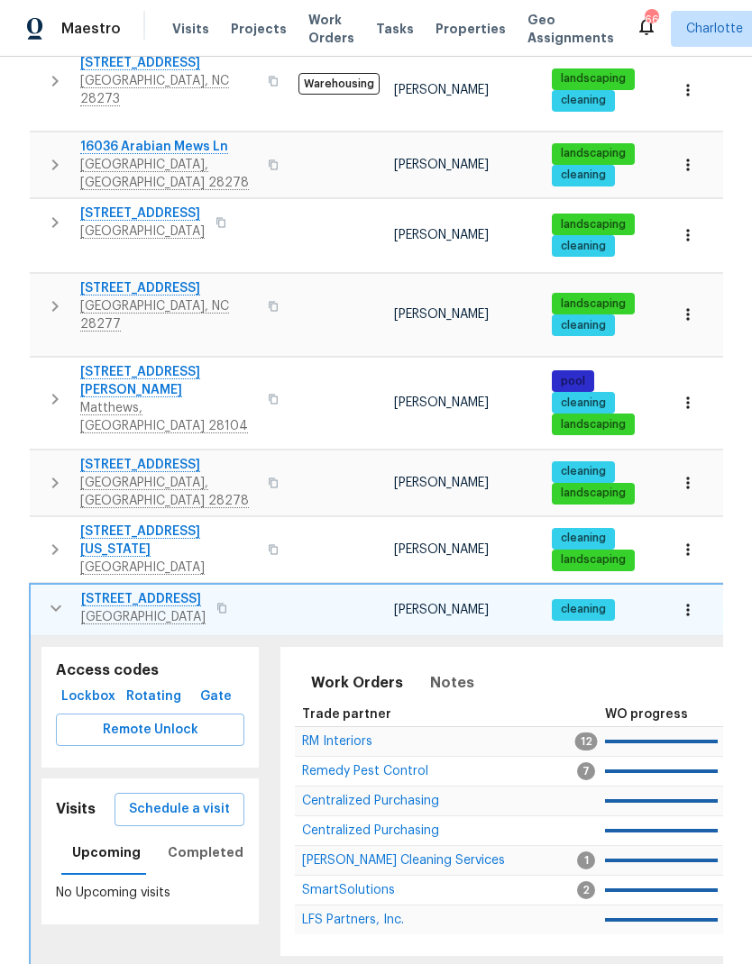
click at [50, 597] on icon "button" at bounding box center [56, 608] width 22 height 22
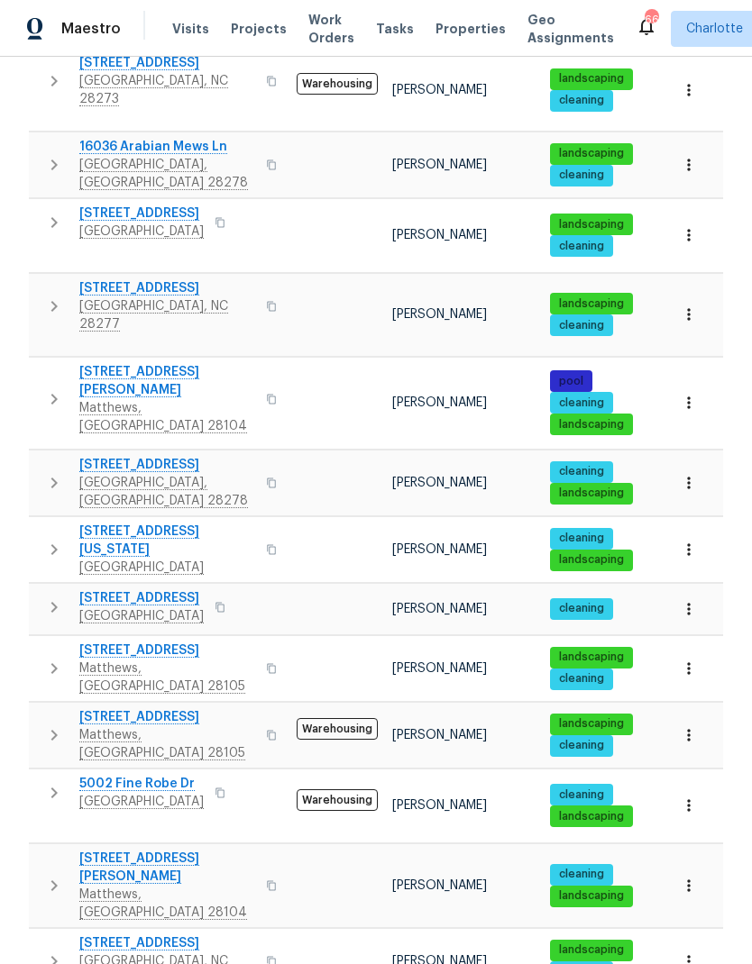
click at [44, 636] on td "2650 Whisper Ridge Ln Matthews, NC 28105" at bounding box center [159, 668] width 260 height 65
click at [44, 658] on icon "button" at bounding box center [54, 669] width 22 height 22
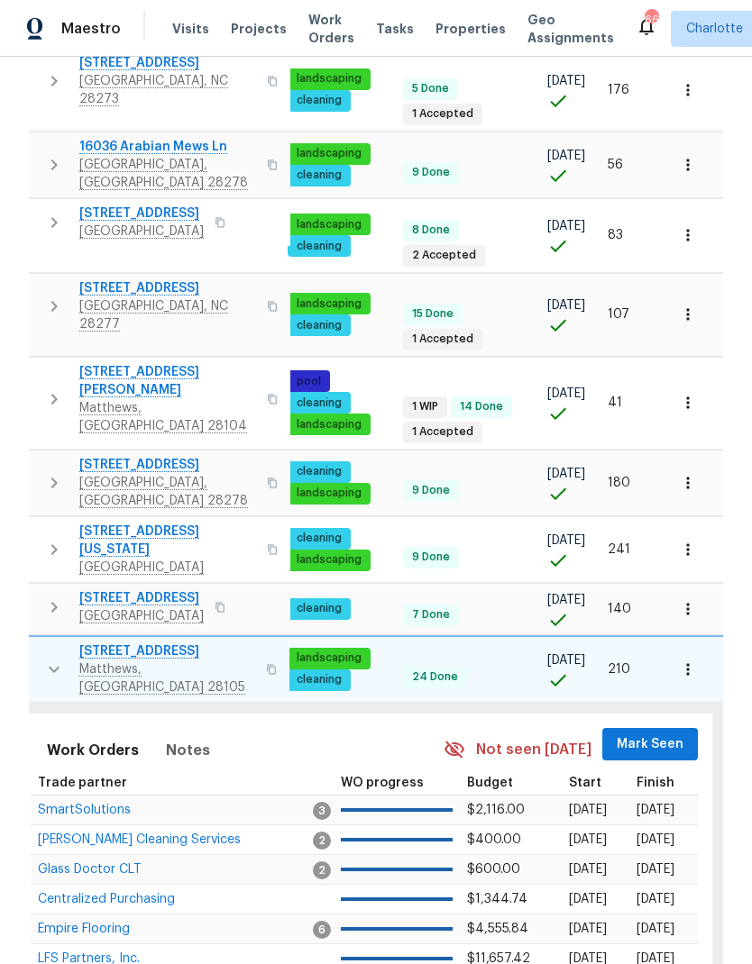
click at [657, 734] on span "Mark Seen" at bounding box center [649, 745] width 67 height 23
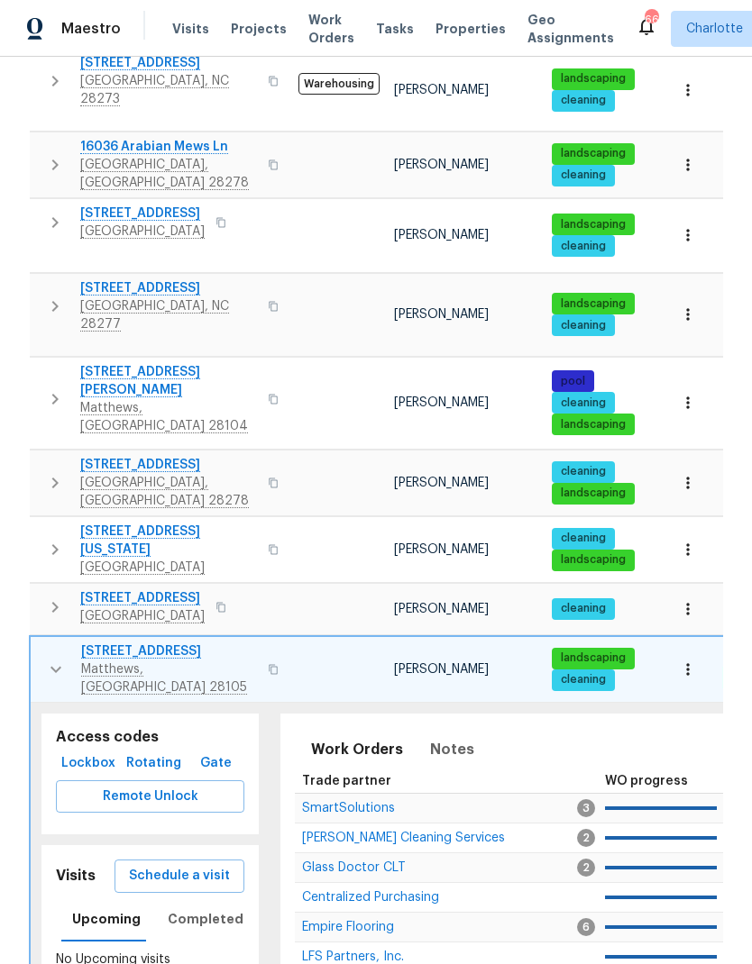
scroll to position [0, -1]
click at [59, 659] on icon "button" at bounding box center [56, 670] width 22 height 22
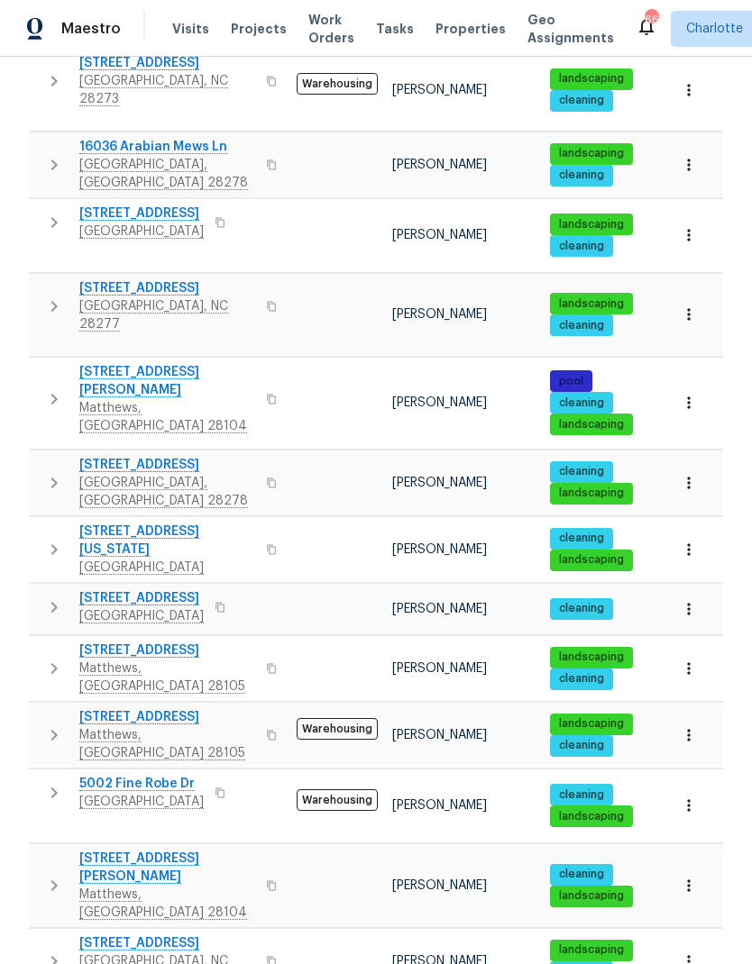
click at [50, 708] on button "button" at bounding box center [54, 735] width 36 height 54
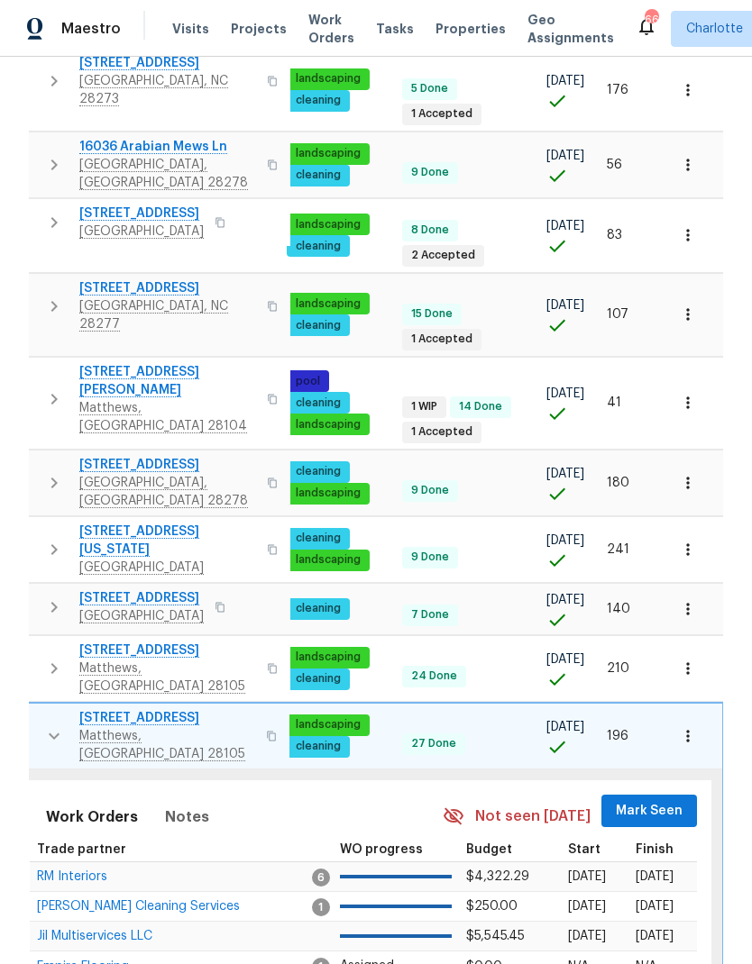
scroll to position [0, 264]
click at [654, 800] on span "Mark Seen" at bounding box center [649, 811] width 67 height 23
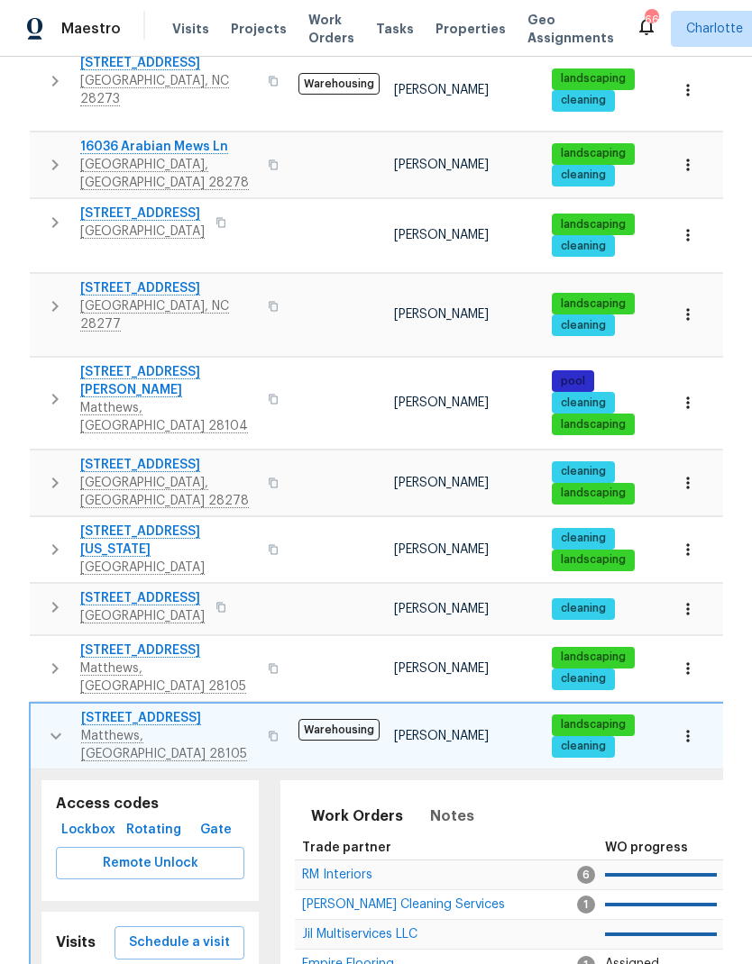
scroll to position [0, 0]
click at [55, 733] on icon "button" at bounding box center [55, 736] width 11 height 6
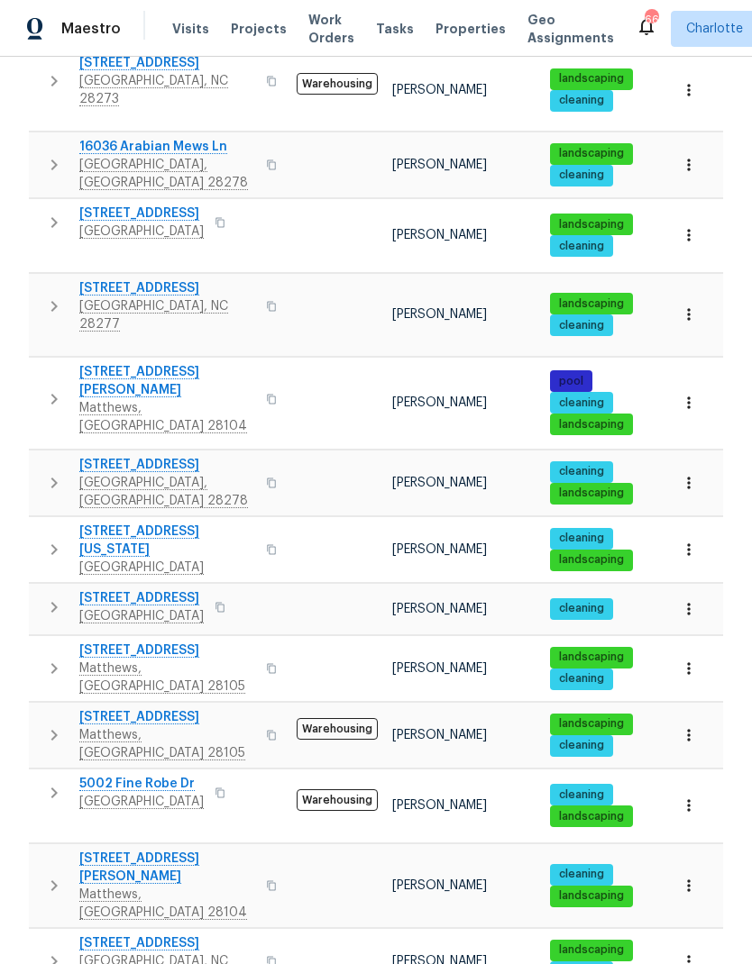
click at [47, 782] on icon "button" at bounding box center [54, 793] width 22 height 22
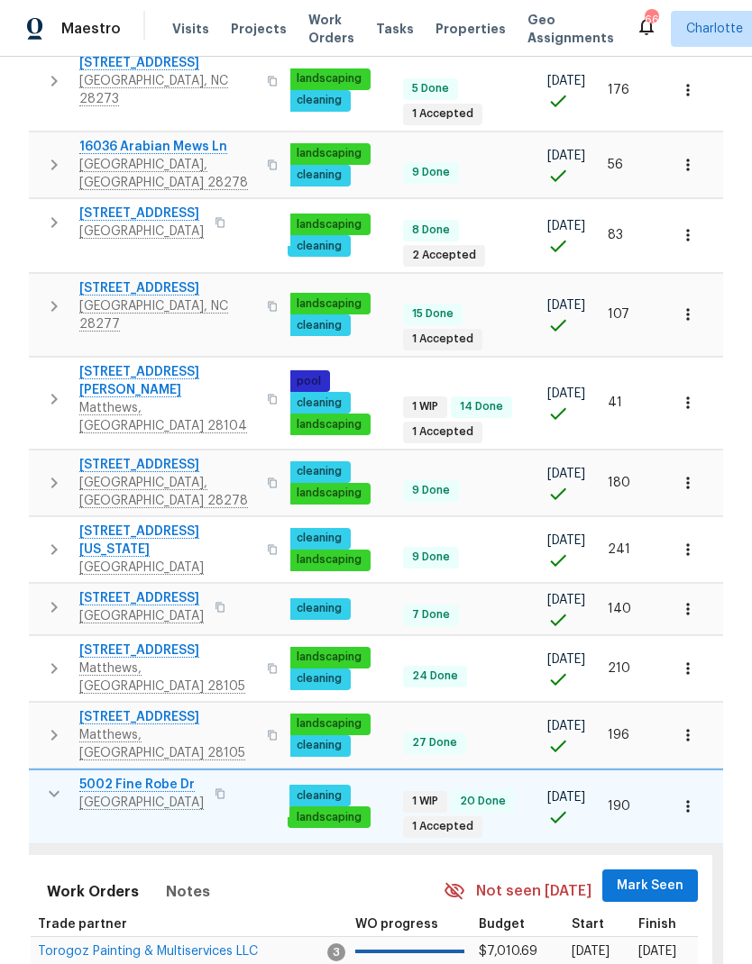
click at [657, 875] on span "Mark Seen" at bounding box center [649, 886] width 67 height 23
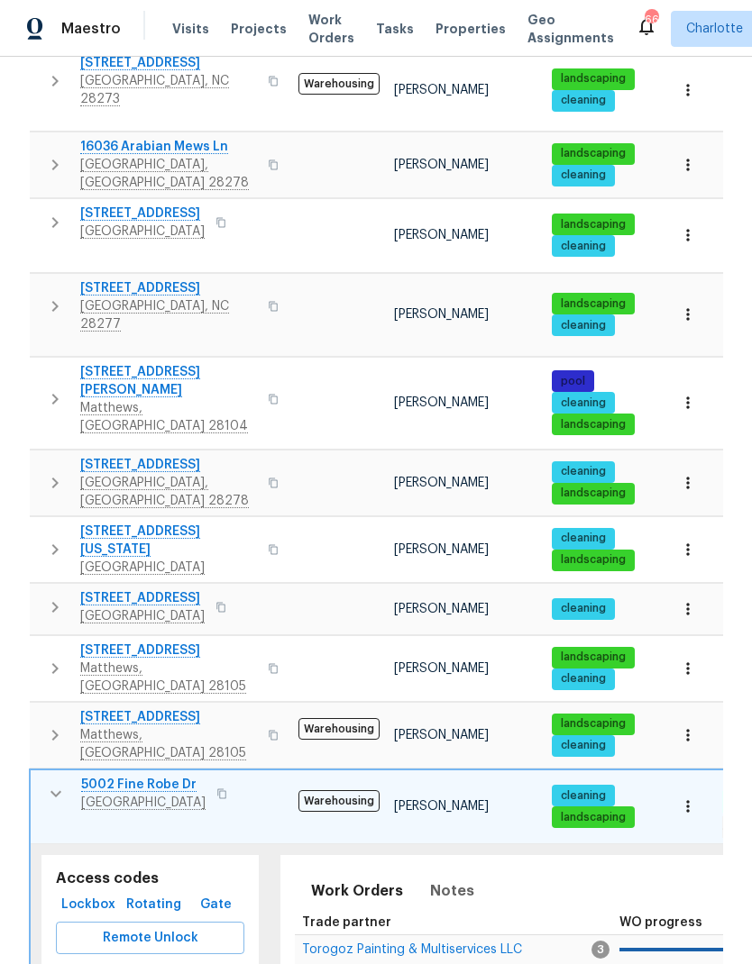
click at [42, 776] on button "button" at bounding box center [56, 794] width 36 height 36
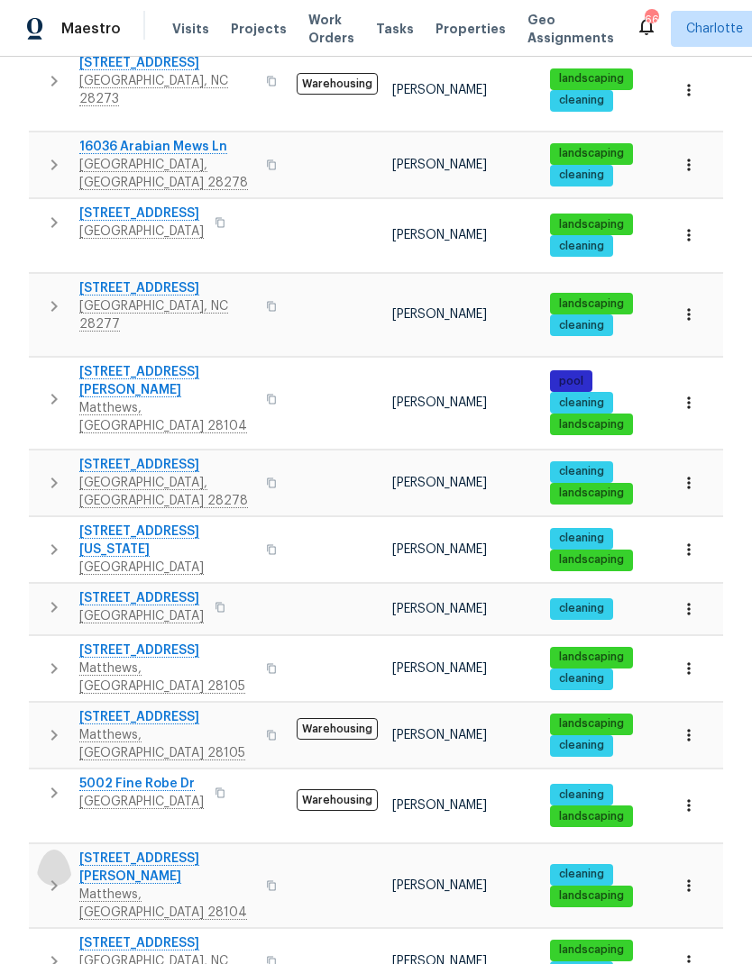
click at [46, 875] on icon "button" at bounding box center [54, 886] width 22 height 22
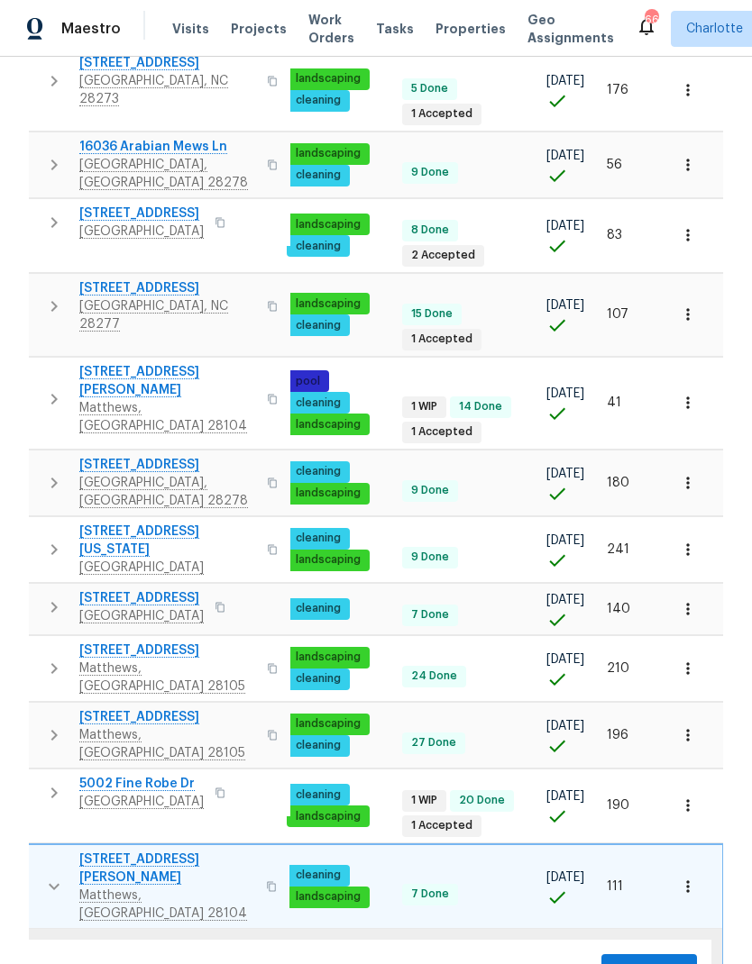
scroll to position [0, 264]
click at [656, 960] on span "Mark Seen" at bounding box center [649, 971] width 67 height 23
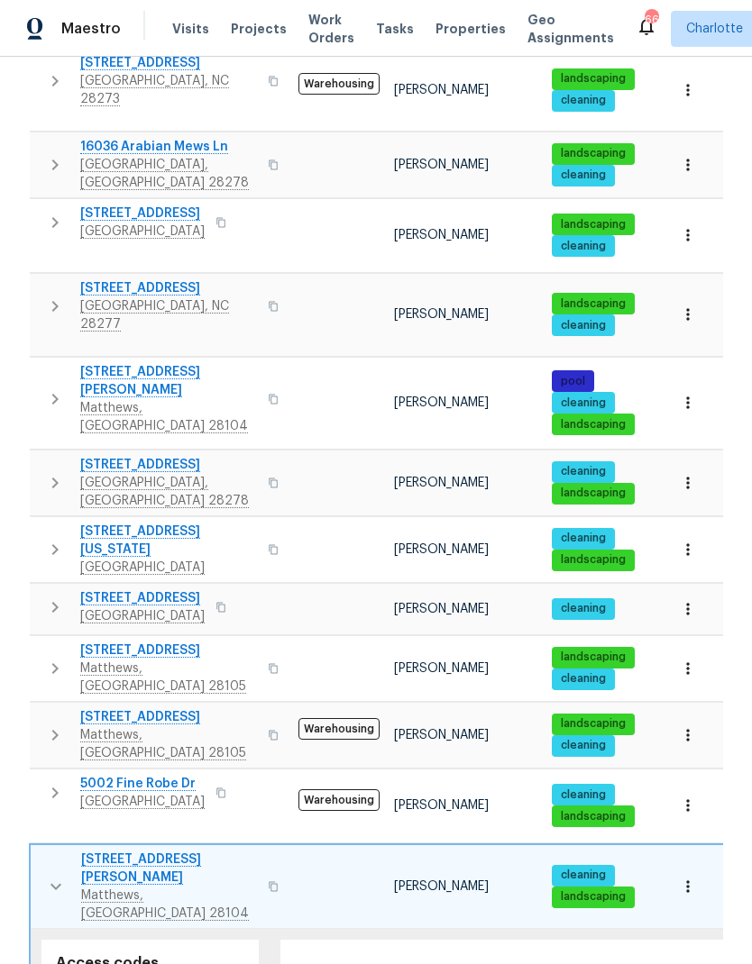
scroll to position [0, -1]
click at [53, 851] on button "button" at bounding box center [56, 887] width 36 height 72
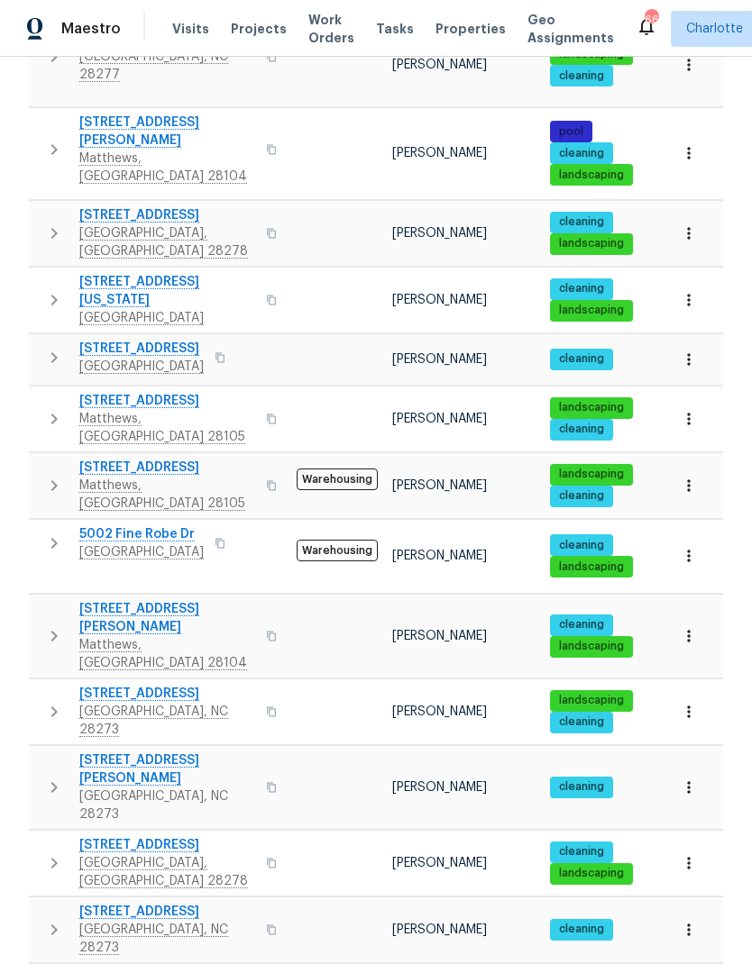
scroll to position [596, 0]
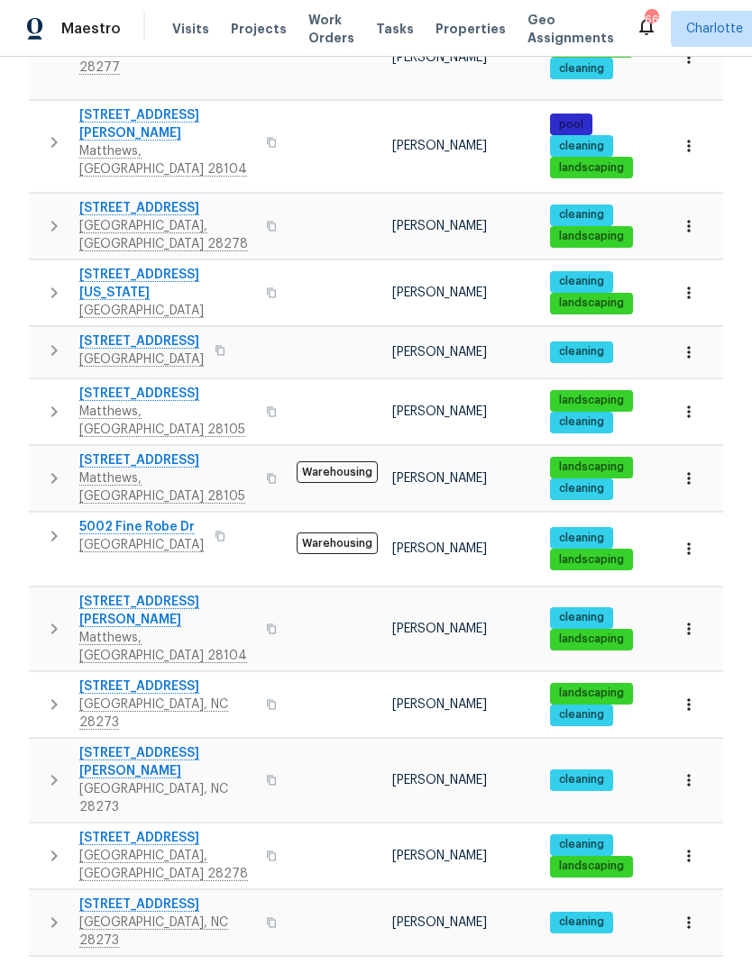
click at [41, 678] on button "button" at bounding box center [54, 705] width 36 height 54
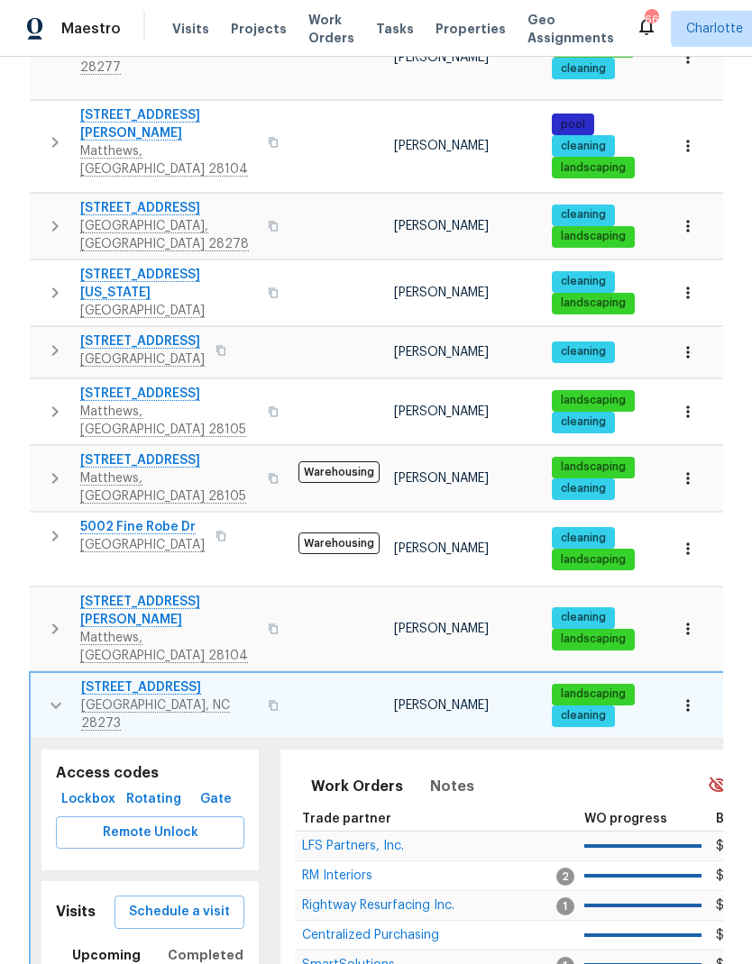
click at [715, 891] on td "$900.00" at bounding box center [764, 906] width 112 height 30
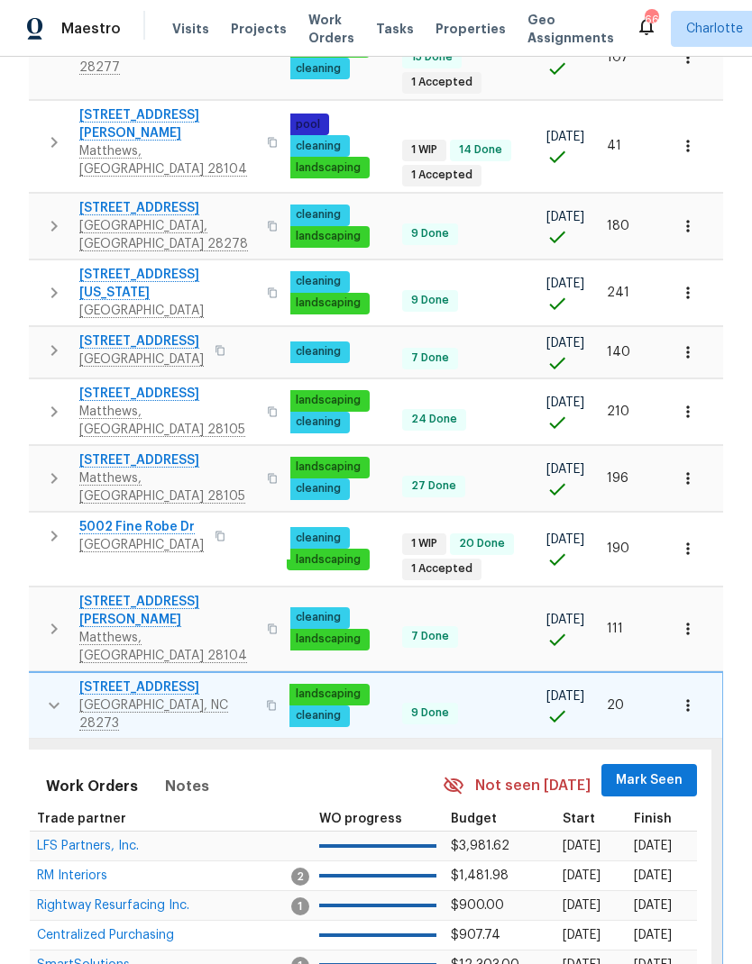
scroll to position [0, 264]
click at [688, 764] on button "Mark Seen" at bounding box center [650, 780] width 96 height 33
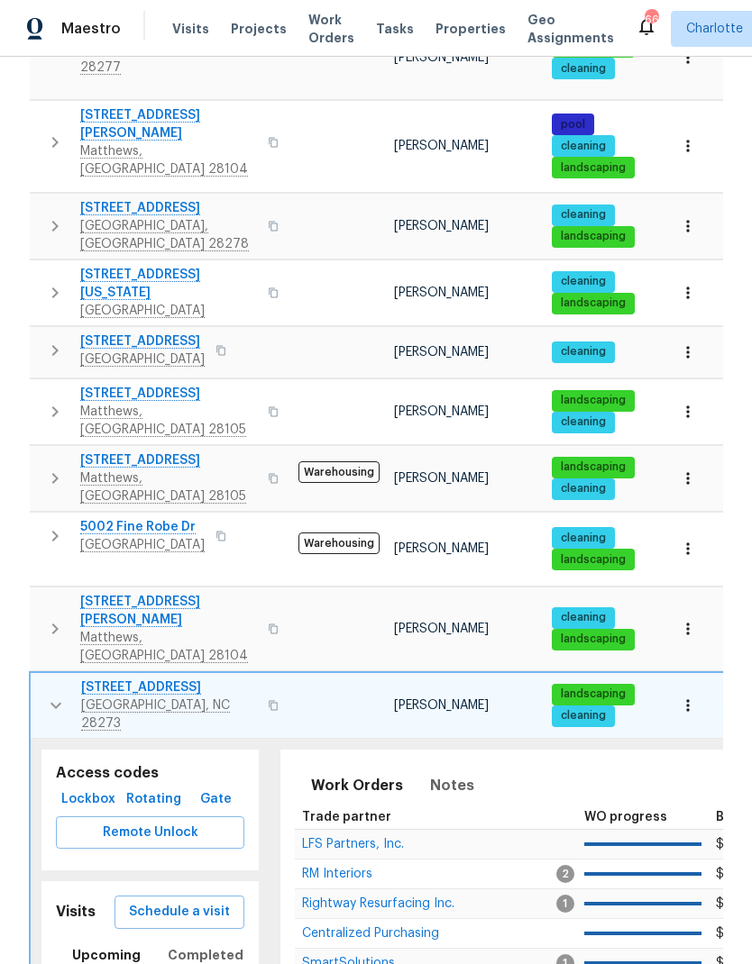
scroll to position [0, 0]
click at [49, 695] on icon "button" at bounding box center [56, 706] width 22 height 22
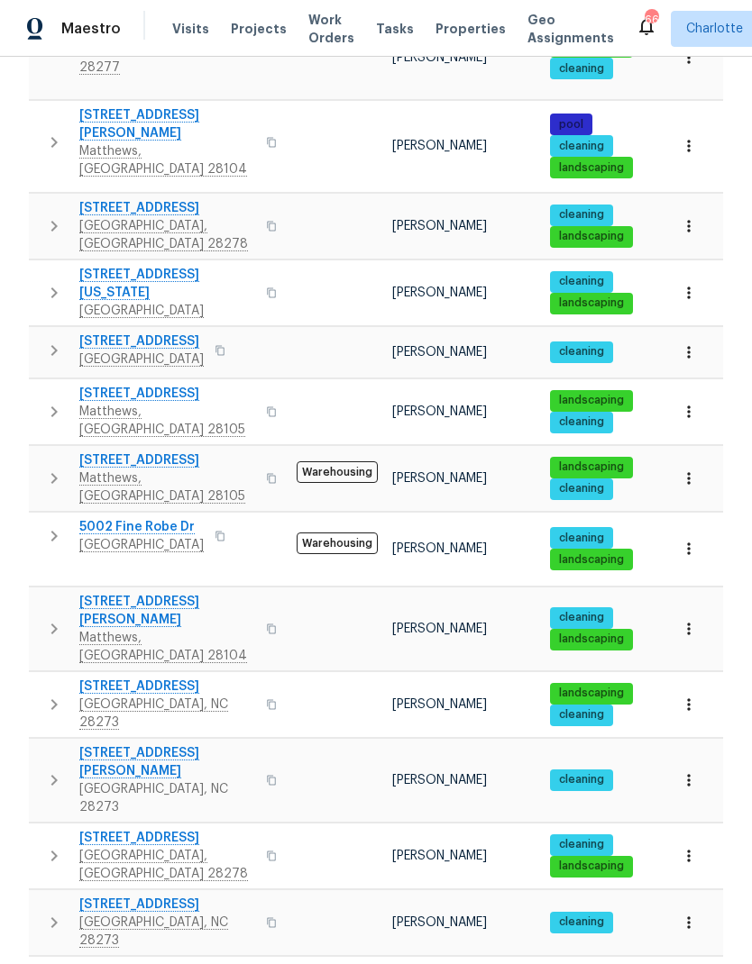
click at [52, 770] on icon "button" at bounding box center [54, 781] width 22 height 22
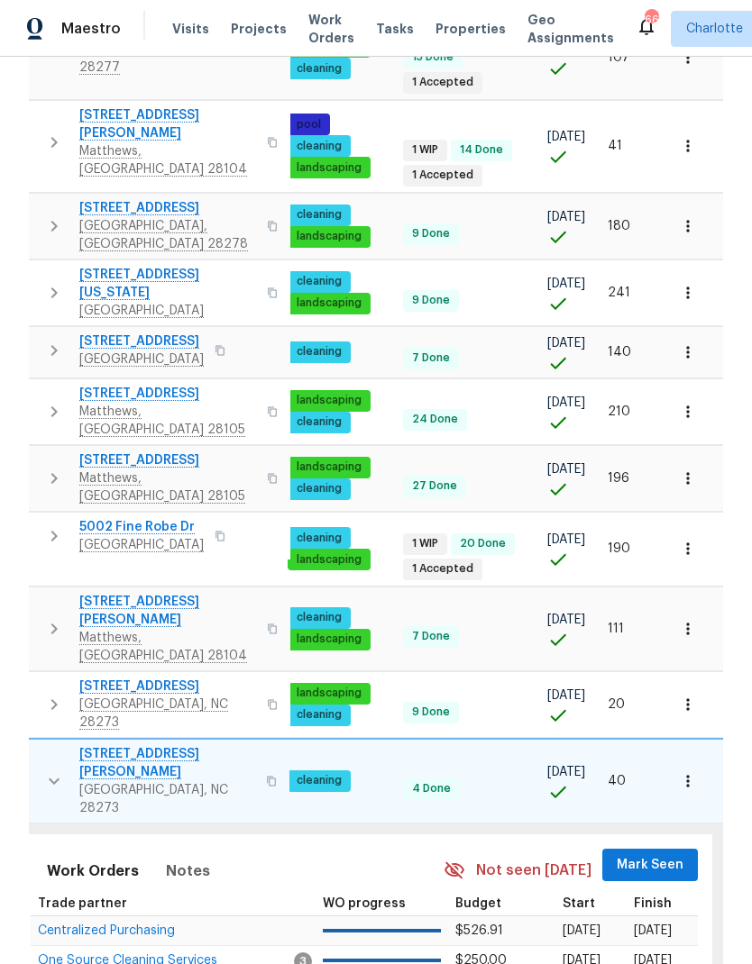
click at [676, 854] on span "Mark Seen" at bounding box center [649, 865] width 67 height 23
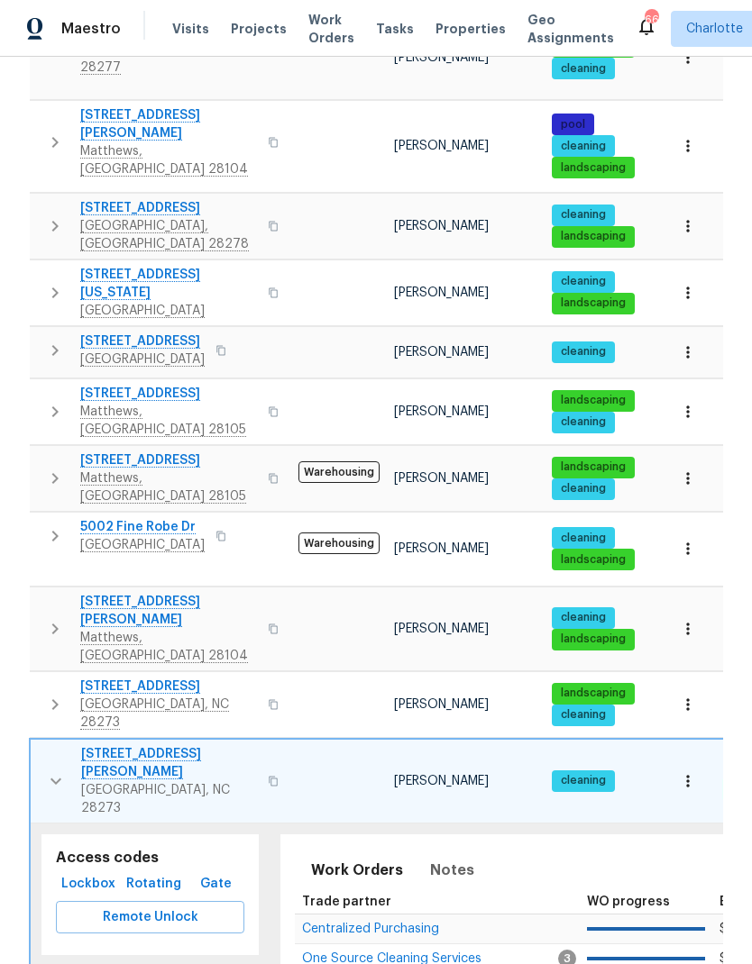
click at [47, 770] on icon "button" at bounding box center [56, 781] width 22 height 22
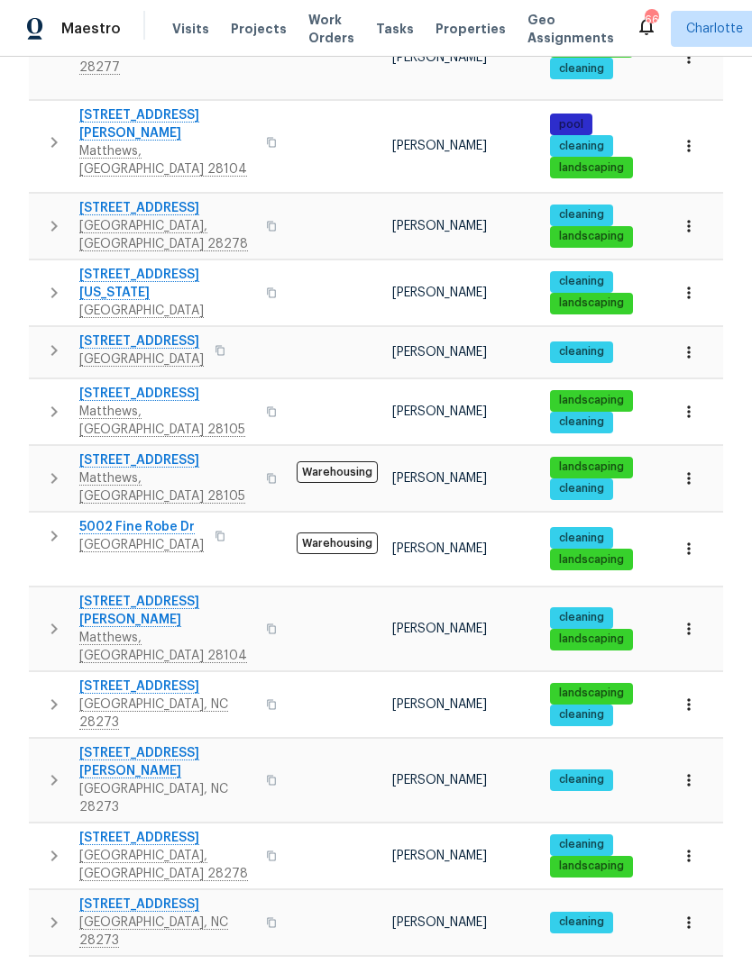
click at [46, 845] on icon "button" at bounding box center [54, 856] width 22 height 22
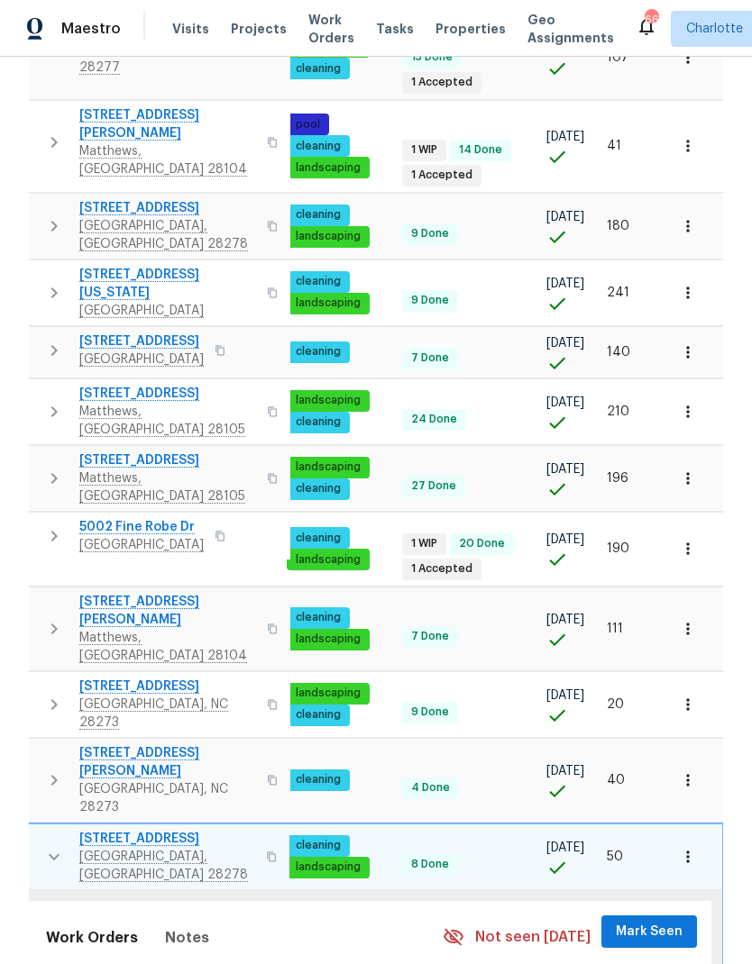
scroll to position [0, 264]
click at [656, 921] on span "Mark Seen" at bounding box center [649, 932] width 67 height 23
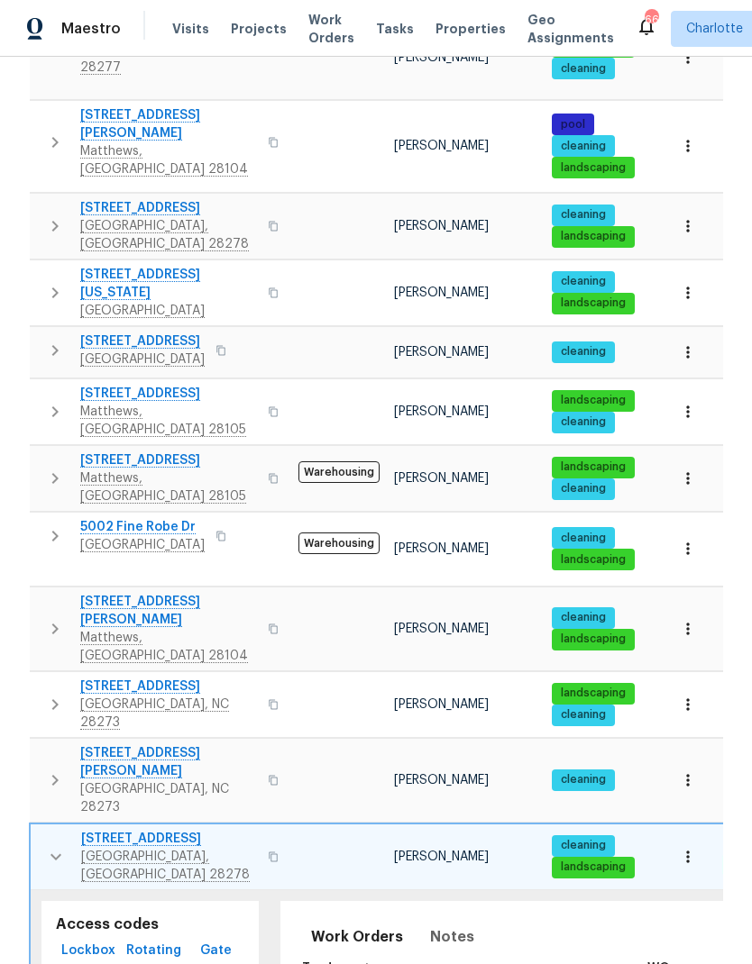
scroll to position [0, 0]
click at [53, 846] on icon "button" at bounding box center [56, 857] width 22 height 22
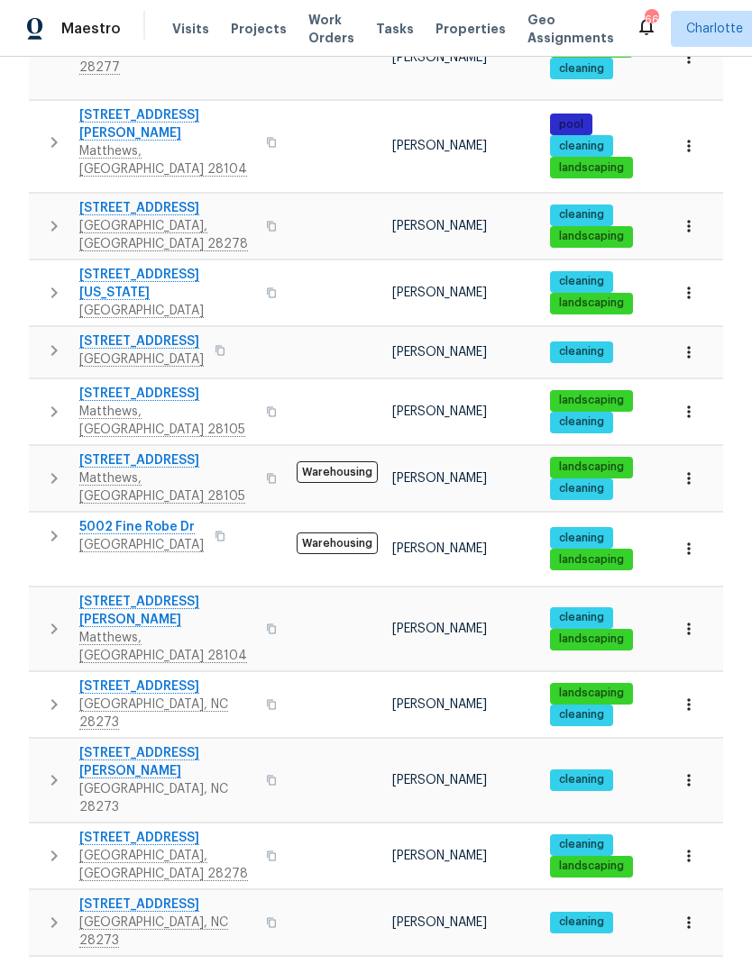
click at [60, 912] on icon "button" at bounding box center [54, 923] width 22 height 22
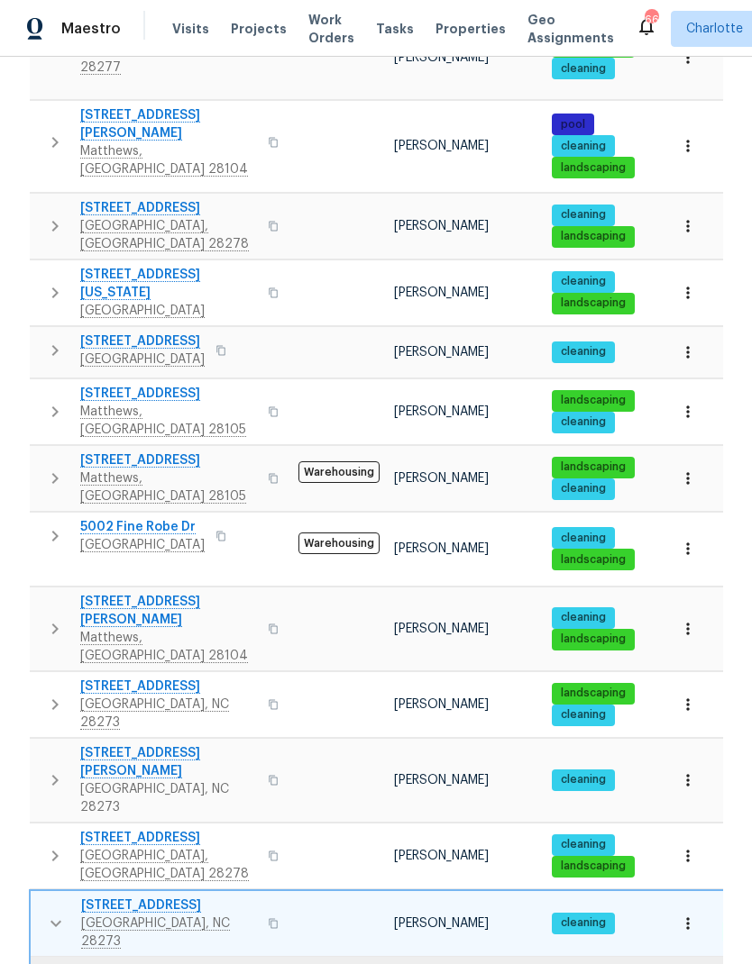
scroll to position [0, -1]
click at [58, 913] on icon "button" at bounding box center [56, 924] width 22 height 22
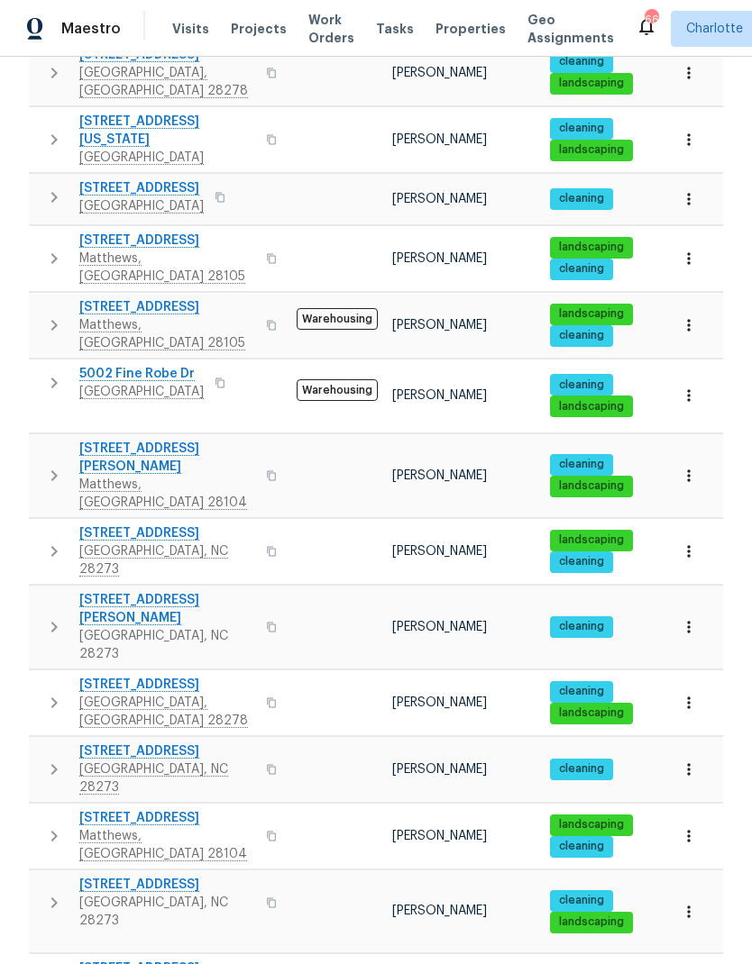
click at [49, 825] on icon "button" at bounding box center [54, 836] width 22 height 22
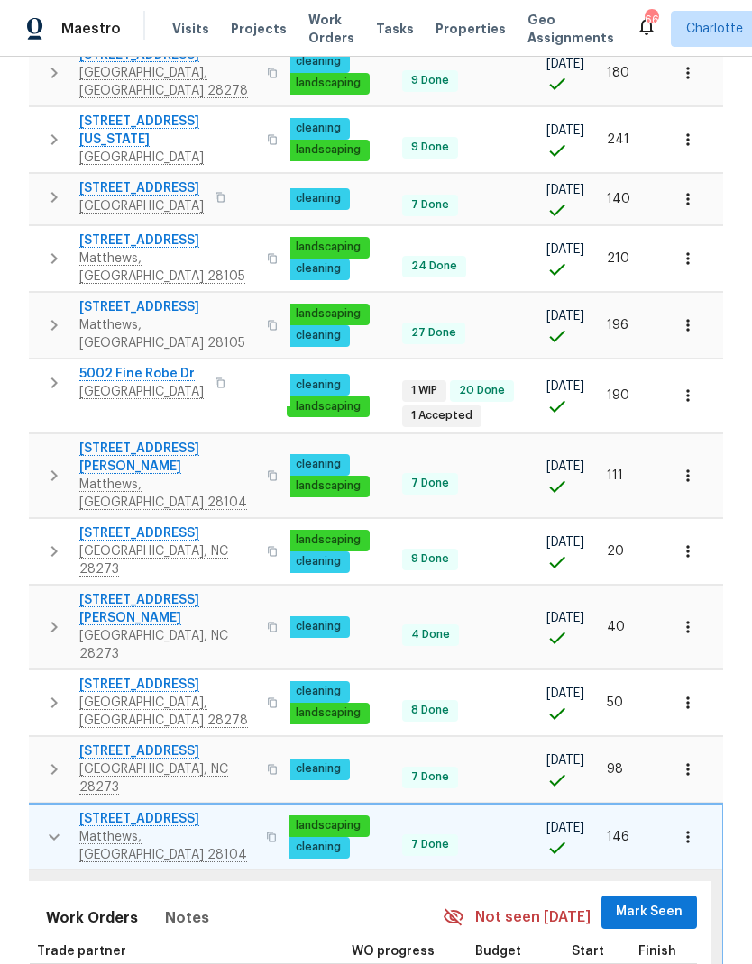
scroll to position [0, 264]
click at [681, 901] on span "Mark Seen" at bounding box center [649, 912] width 67 height 23
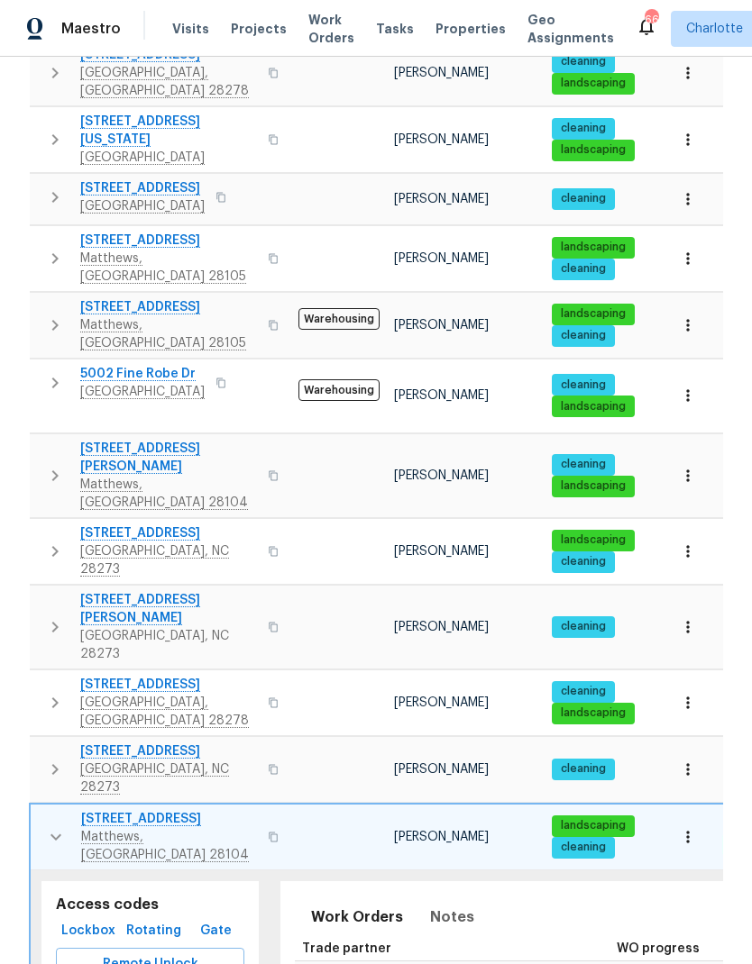
scroll to position [0, -1]
click at [45, 826] on icon "button" at bounding box center [56, 837] width 22 height 22
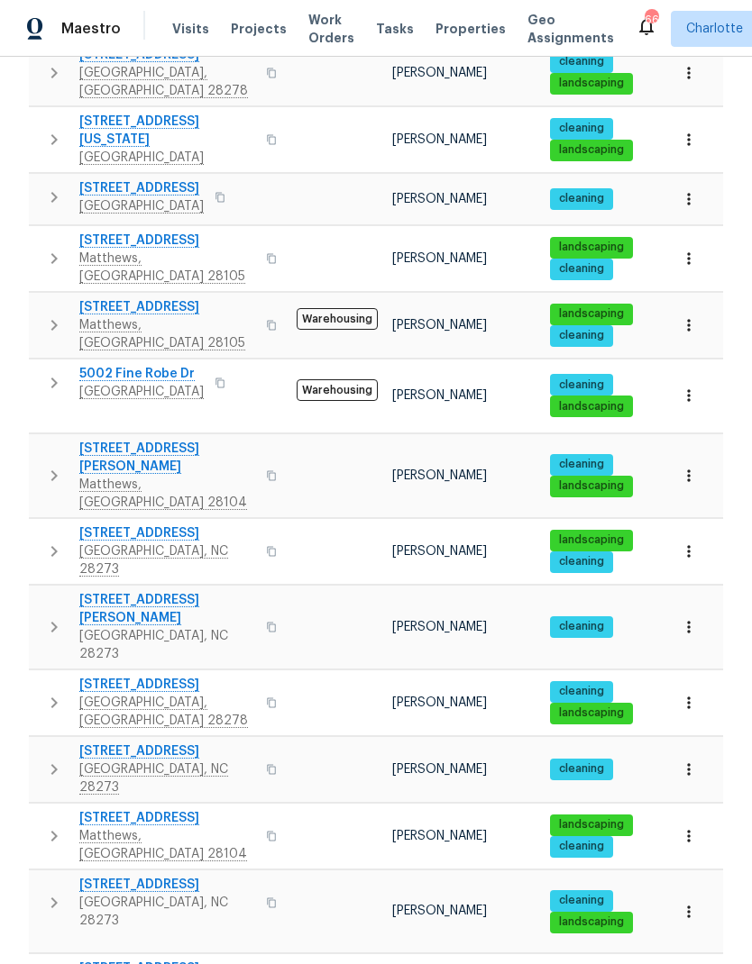
click at [55, 892] on icon "button" at bounding box center [54, 903] width 22 height 22
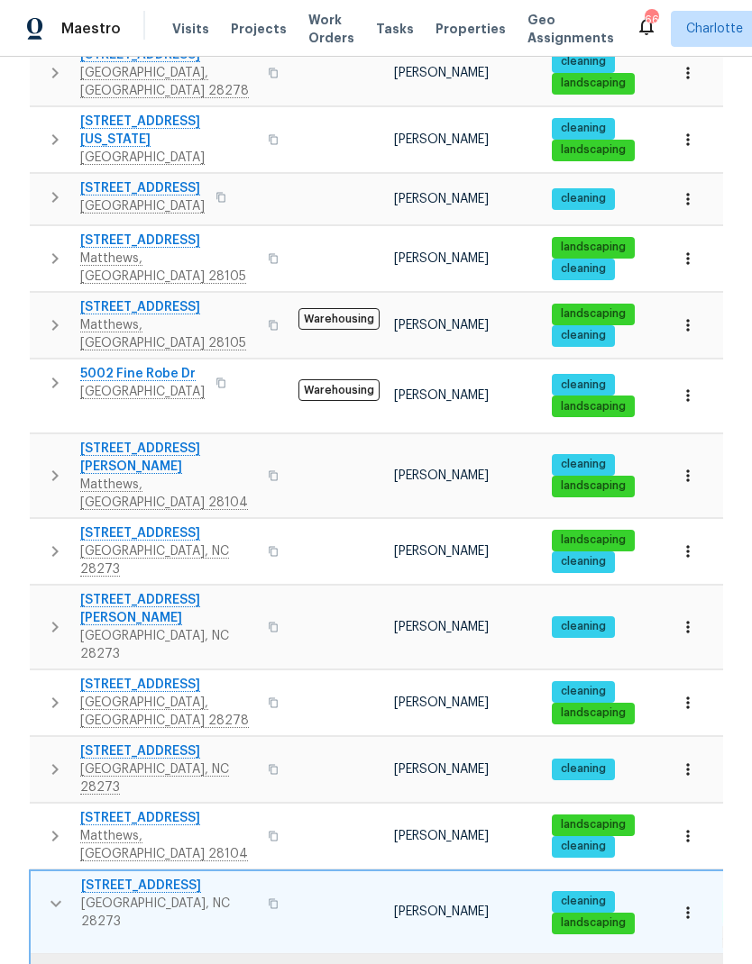
click at [53, 893] on icon "button" at bounding box center [56, 904] width 22 height 22
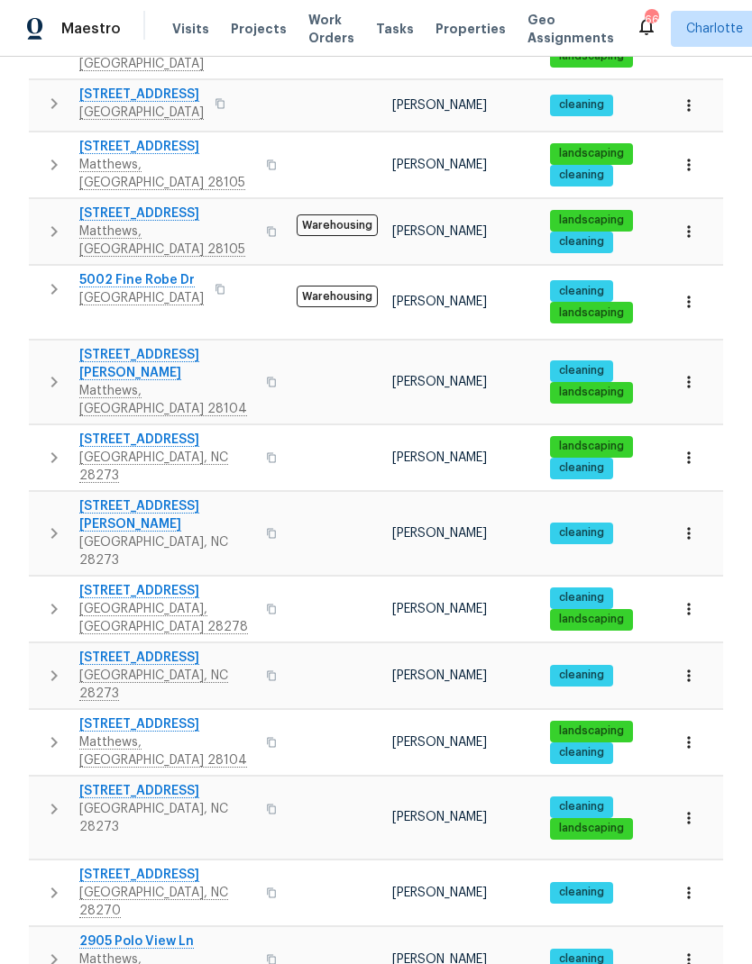
click at [46, 882] on icon "button" at bounding box center [54, 893] width 22 height 22
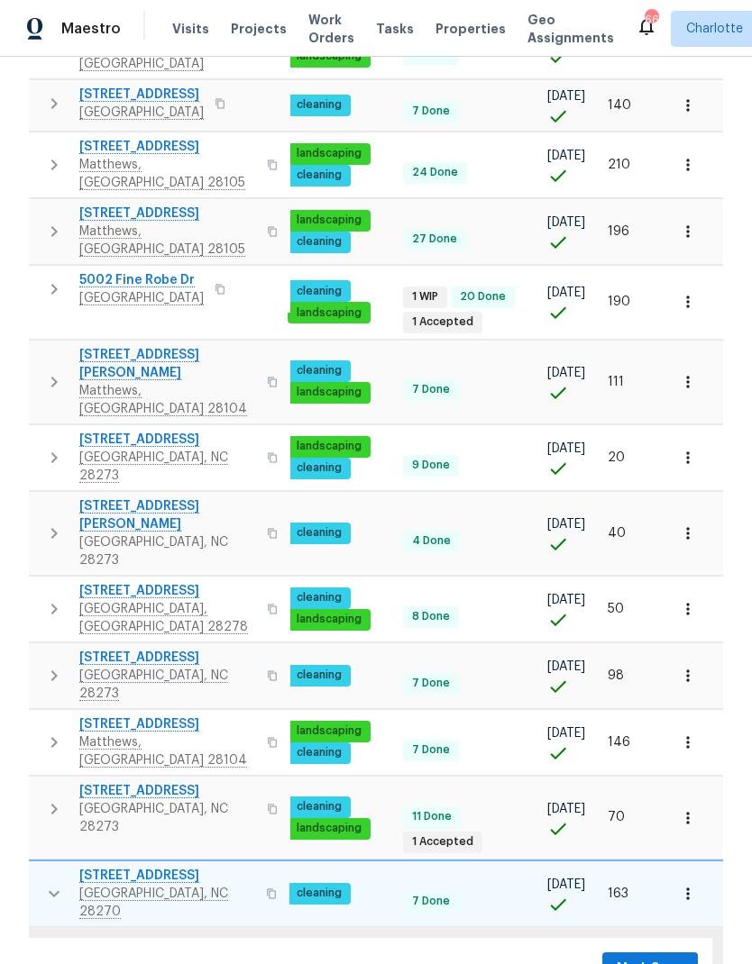
click at [676, 958] on span "Mark Seen" at bounding box center [649, 969] width 67 height 23
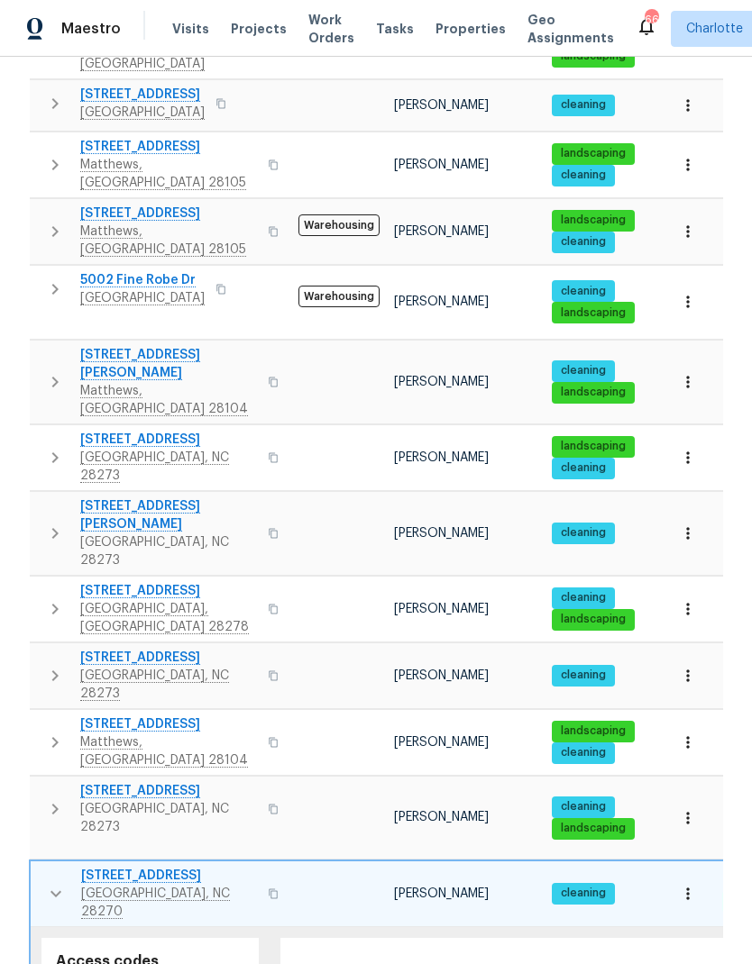
click at [42, 867] on button "button" at bounding box center [56, 894] width 36 height 54
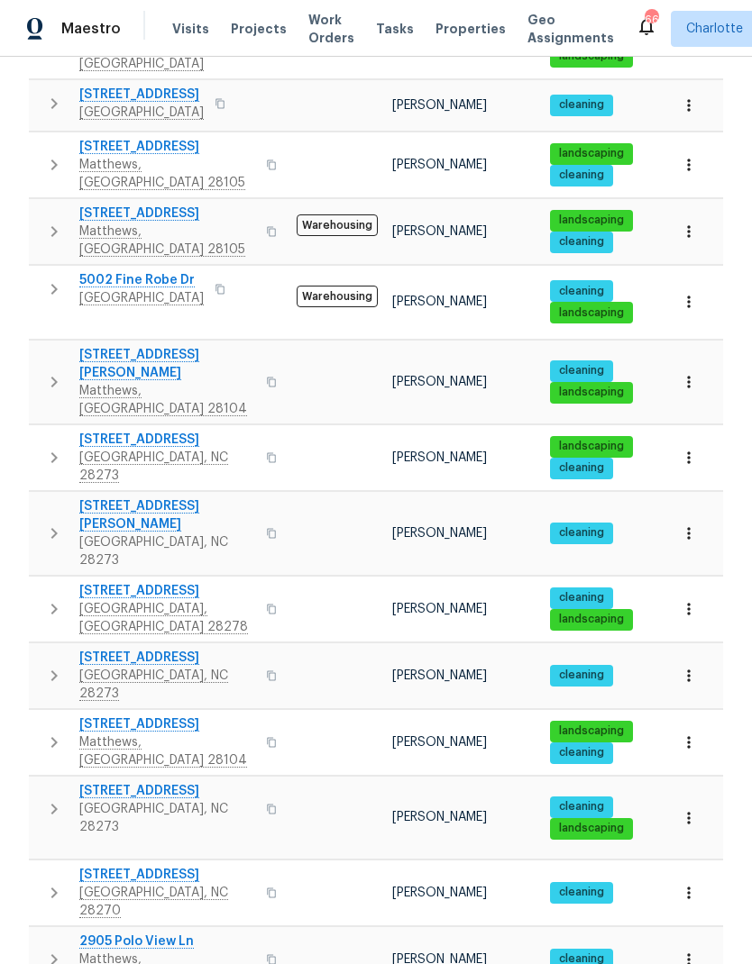
click at [51, 949] on icon "button" at bounding box center [54, 960] width 22 height 22
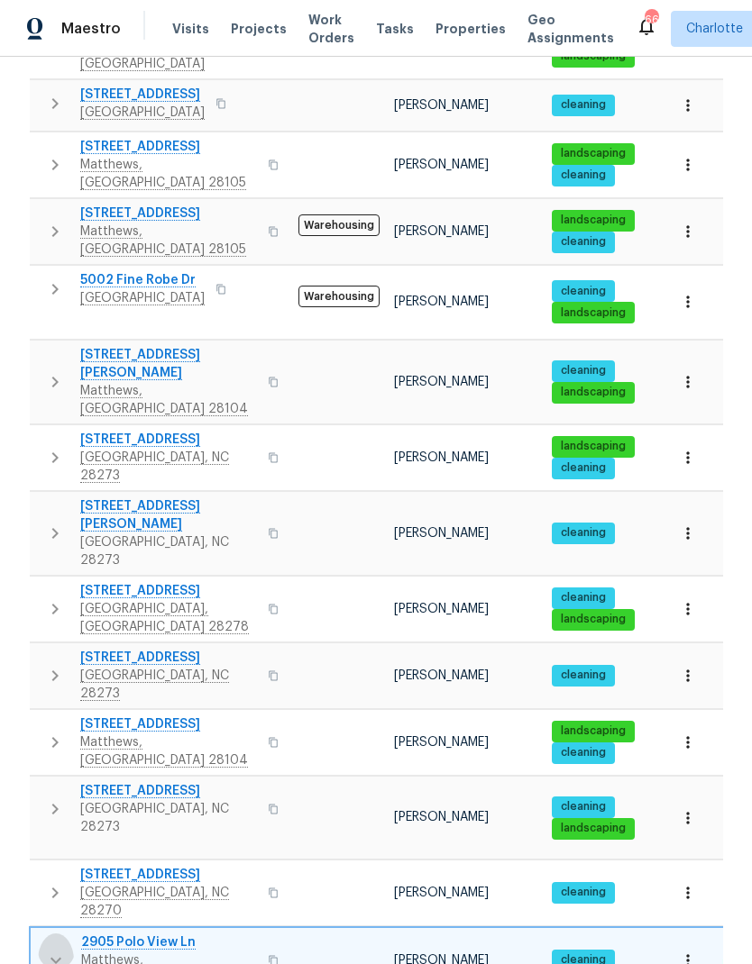
click at [41, 934] on button "button" at bounding box center [56, 961] width 36 height 54
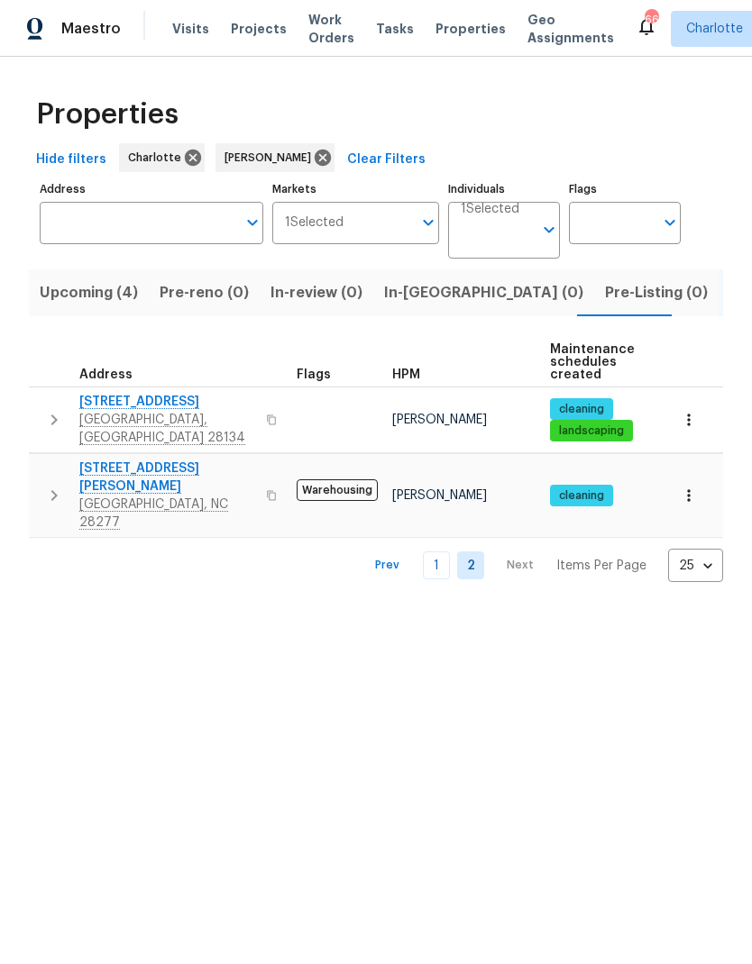
click at [46, 420] on icon "button" at bounding box center [54, 420] width 22 height 22
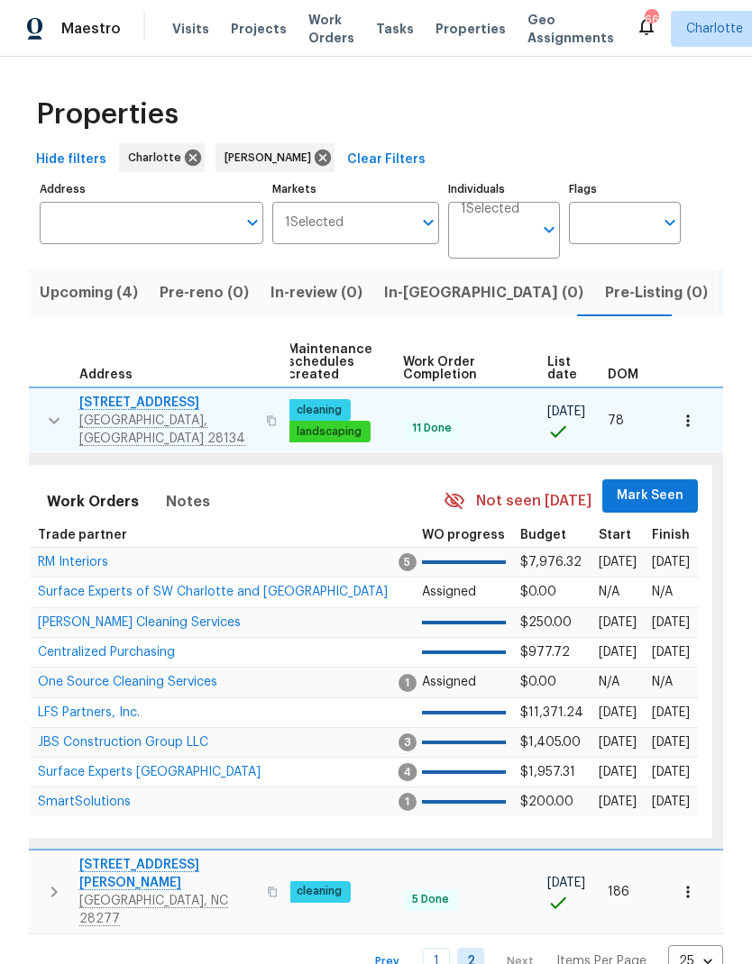
click at [659, 488] on span "Mark Seen" at bounding box center [649, 496] width 67 height 23
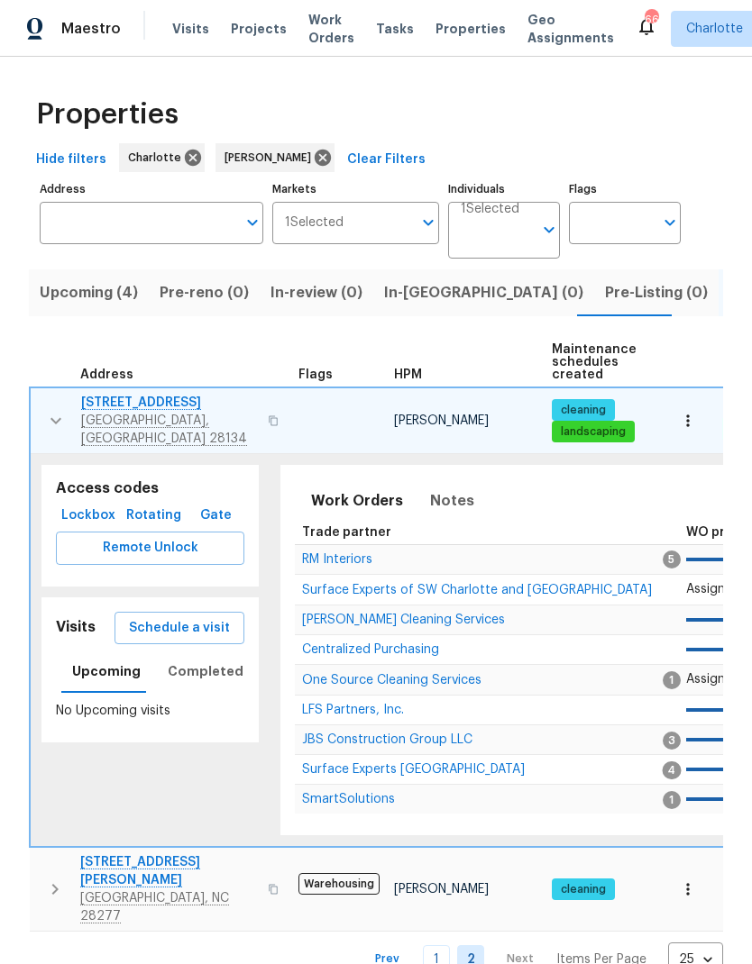
click at [51, 416] on icon "button" at bounding box center [56, 421] width 22 height 22
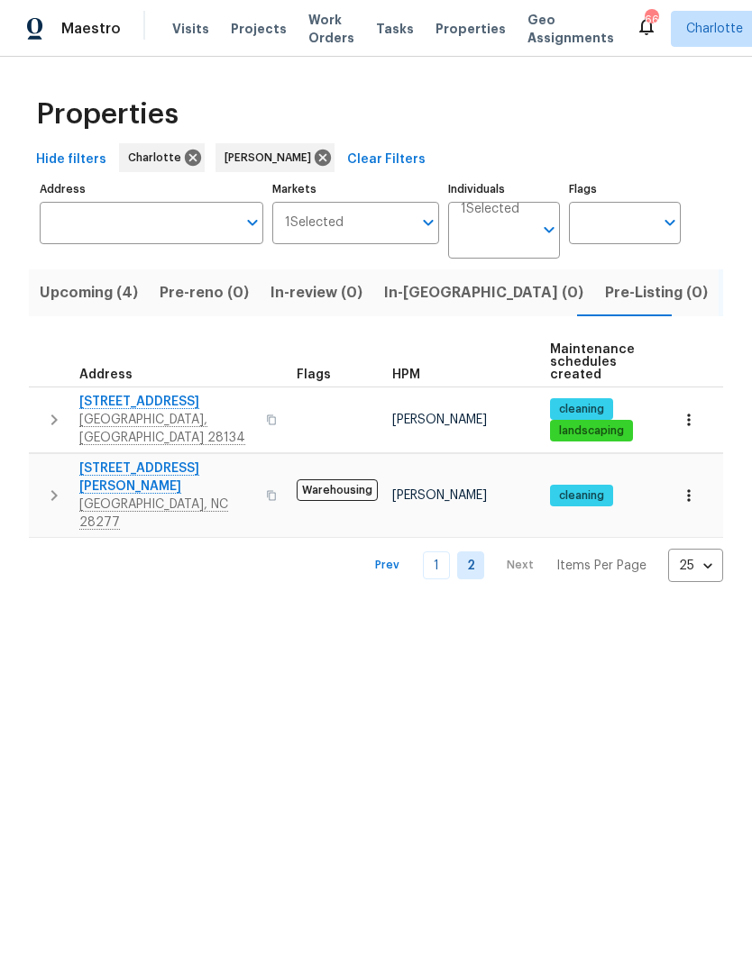
click at [41, 460] on button "button" at bounding box center [54, 496] width 36 height 72
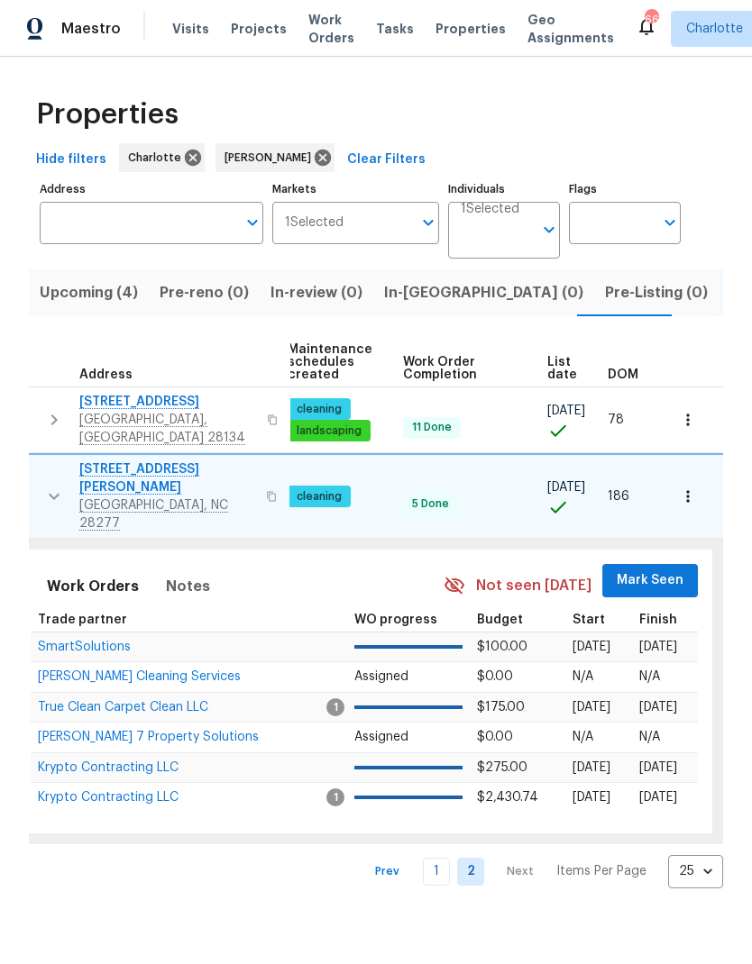
click at [647, 570] on span "Mark Seen" at bounding box center [649, 581] width 67 height 23
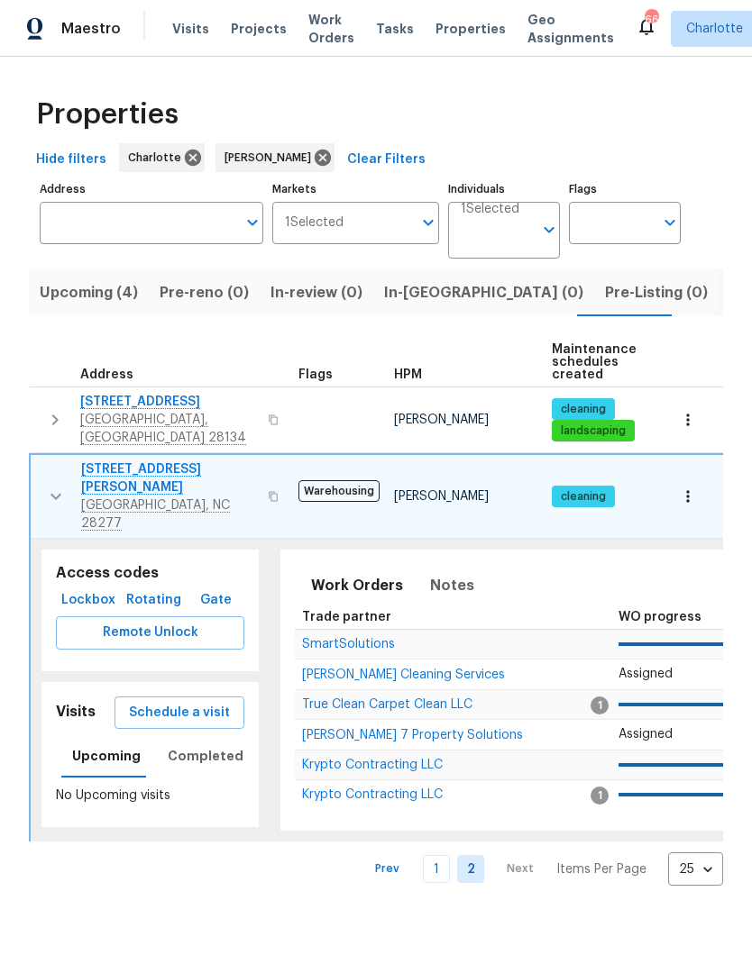
click at [55, 486] on icon "button" at bounding box center [56, 497] width 22 height 22
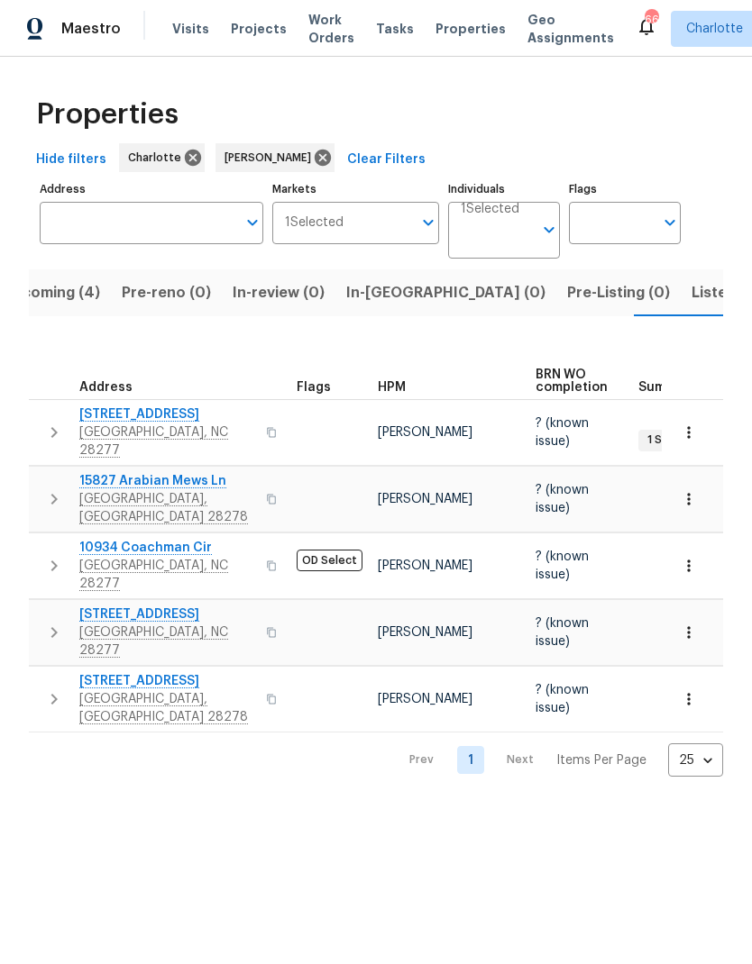
click at [48, 422] on icon "button" at bounding box center [54, 433] width 22 height 22
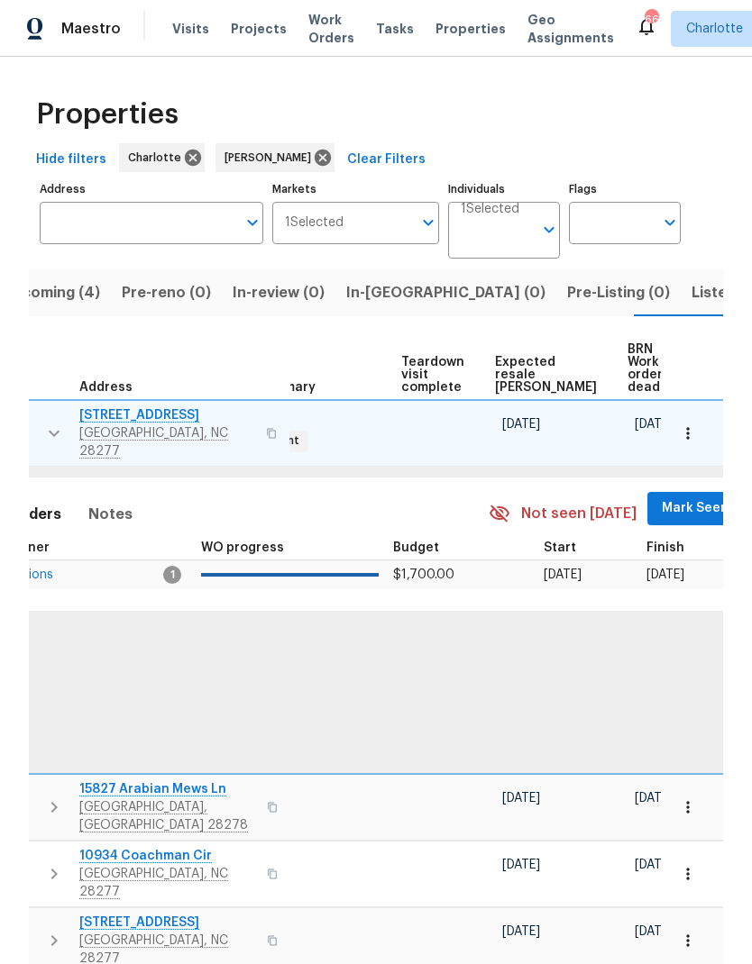
click at [664, 497] on span "Mark Seen" at bounding box center [694, 508] width 67 height 23
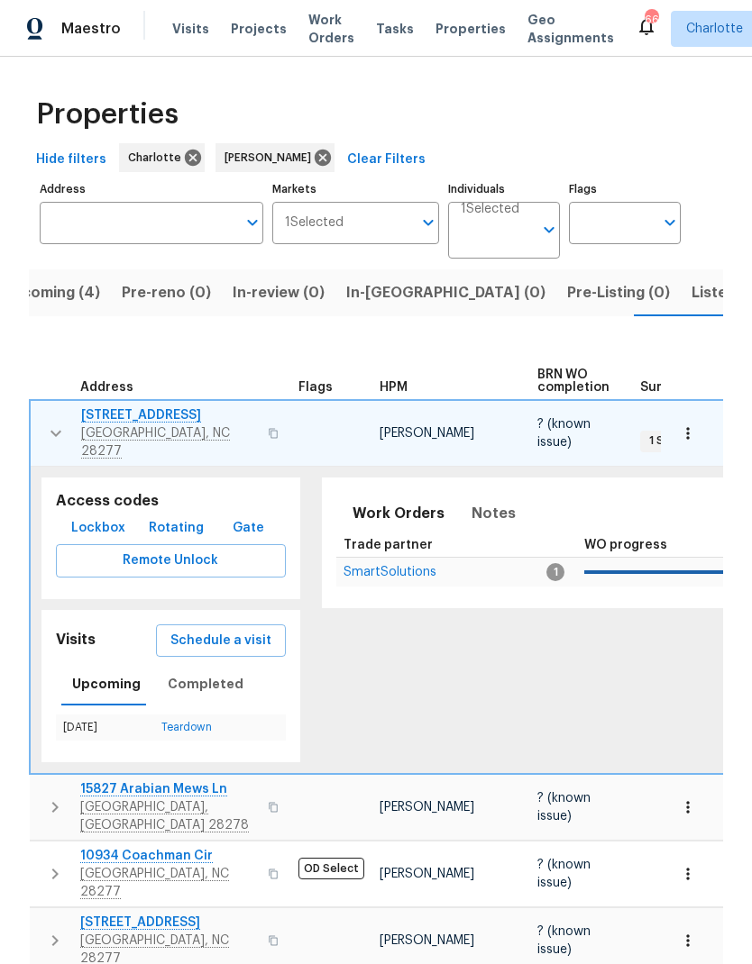
scroll to position [0, -1]
click at [41, 415] on button "button" at bounding box center [56, 433] width 36 height 54
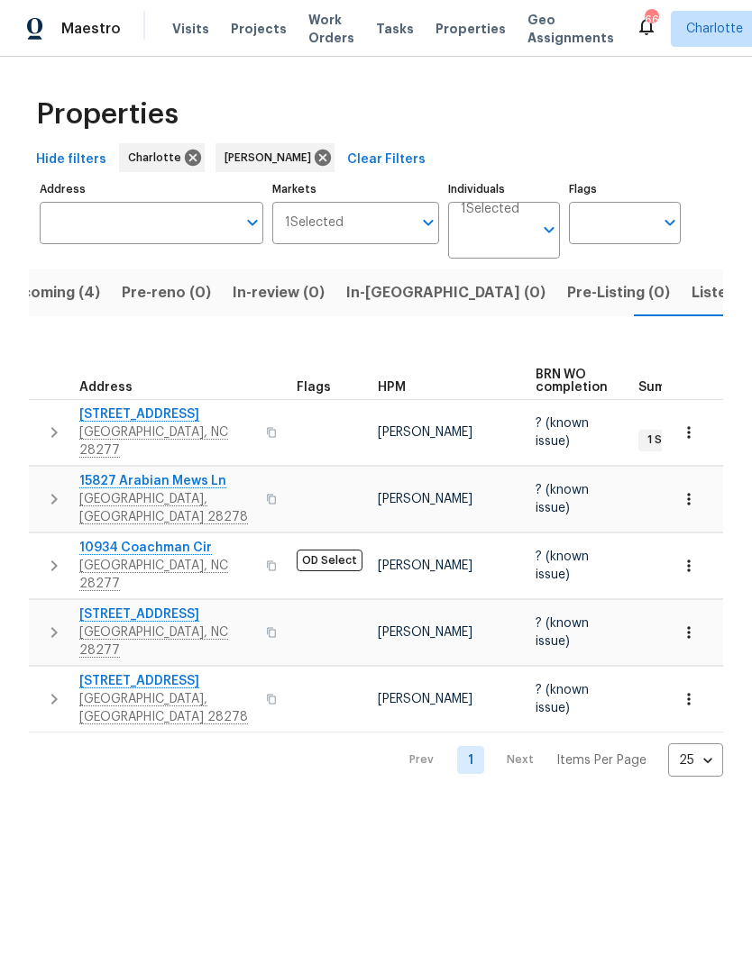
click at [55, 488] on icon "button" at bounding box center [54, 499] width 22 height 22
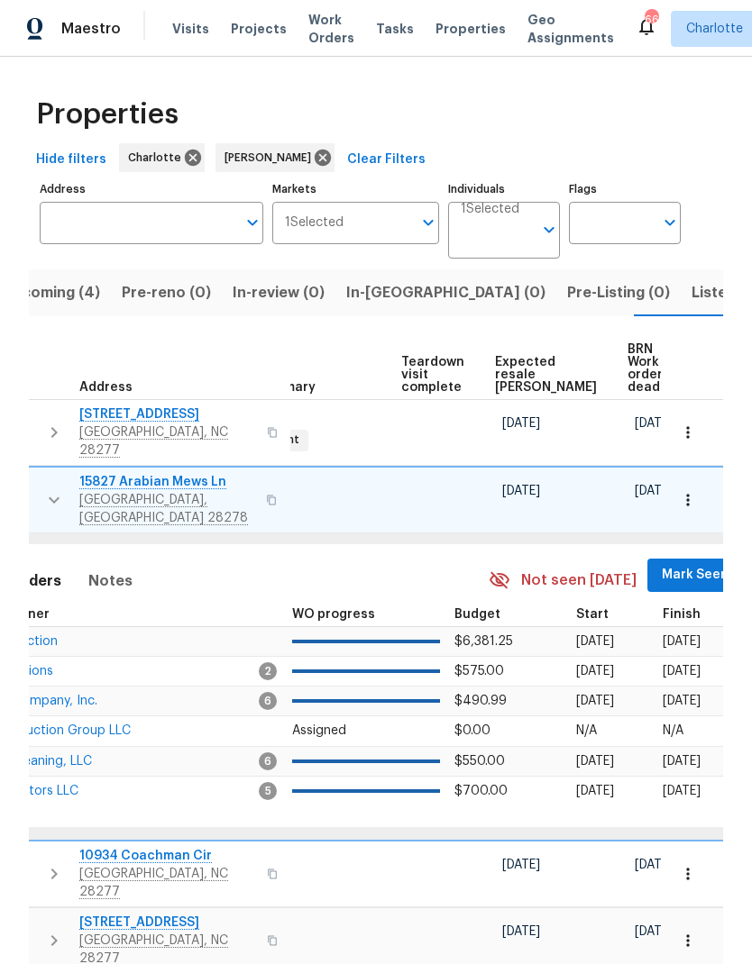
click at [661, 564] on span "Mark Seen" at bounding box center [694, 575] width 67 height 23
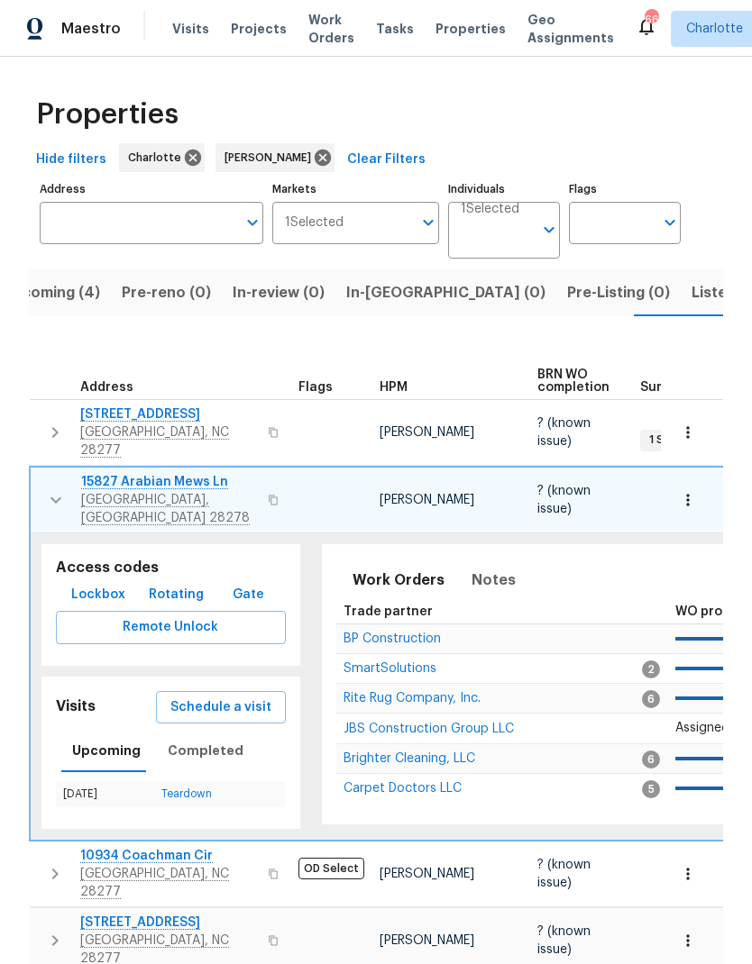
scroll to position [0, 0]
click at [48, 489] on icon "button" at bounding box center [56, 500] width 22 height 22
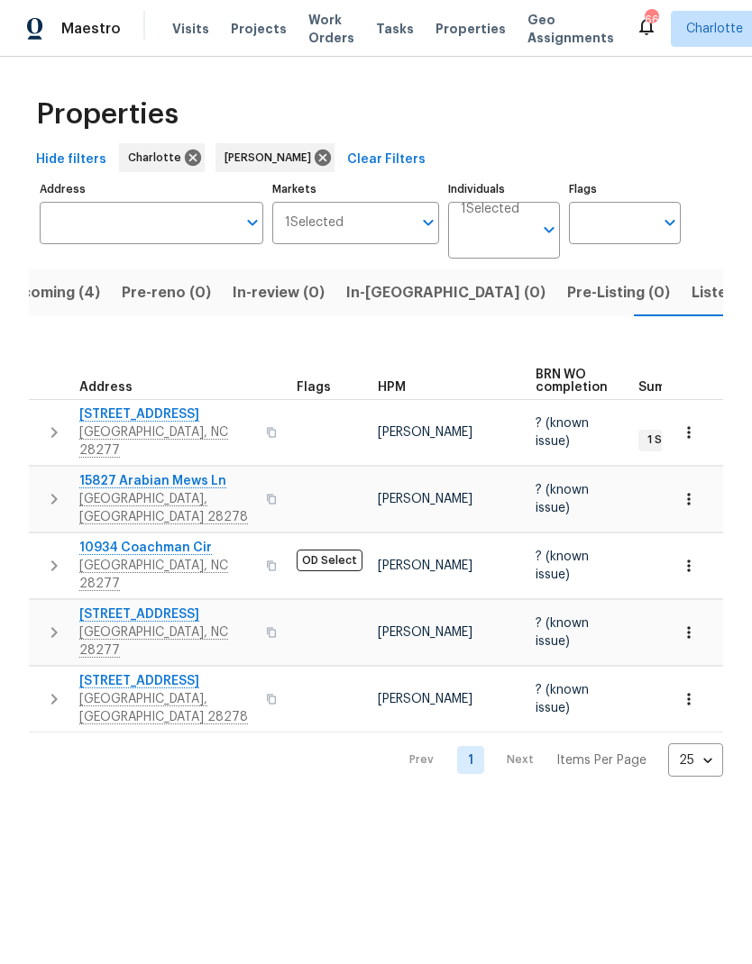
click at [53, 555] on icon "button" at bounding box center [54, 566] width 22 height 22
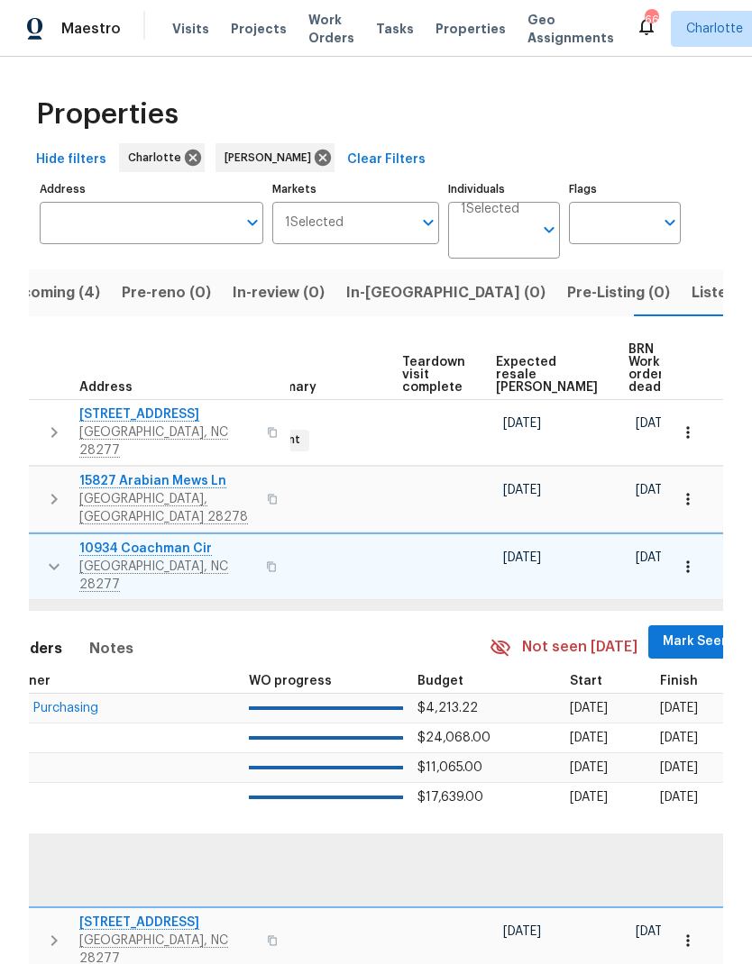
click at [662, 631] on span "Mark Seen" at bounding box center [695, 642] width 67 height 23
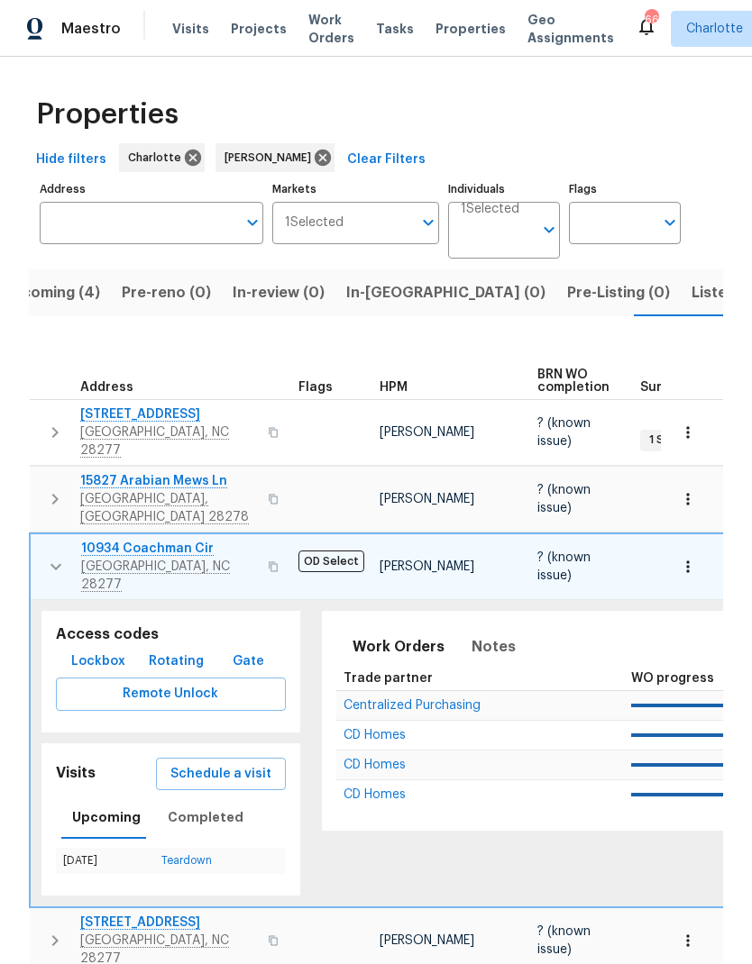
click at [47, 556] on icon "button" at bounding box center [56, 567] width 22 height 22
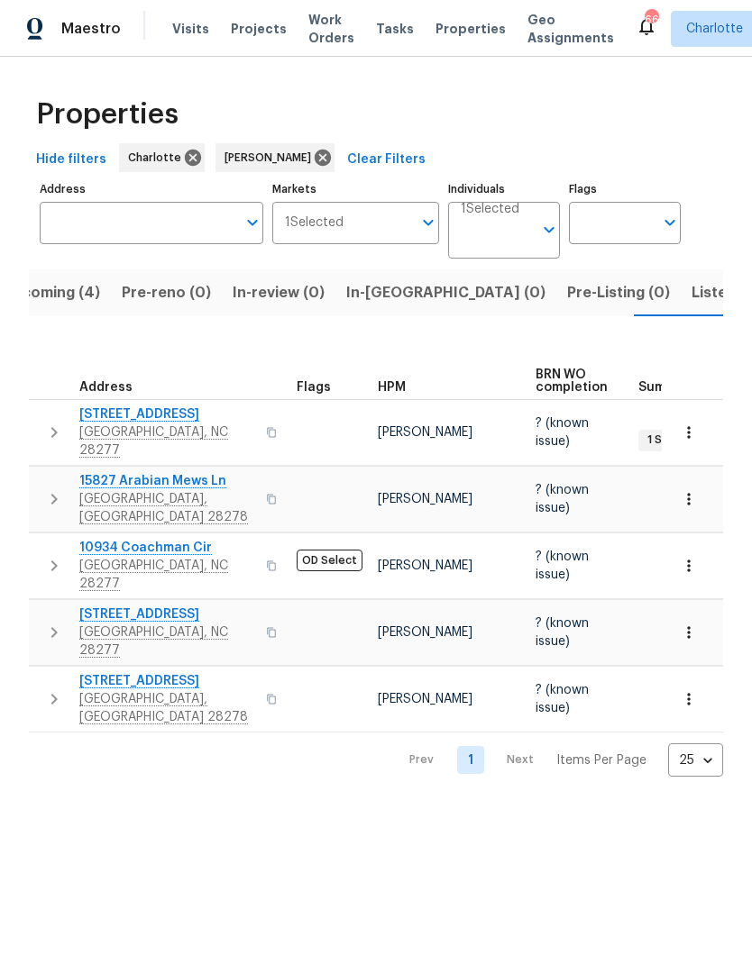
click at [40, 606] on button "button" at bounding box center [54, 633] width 36 height 54
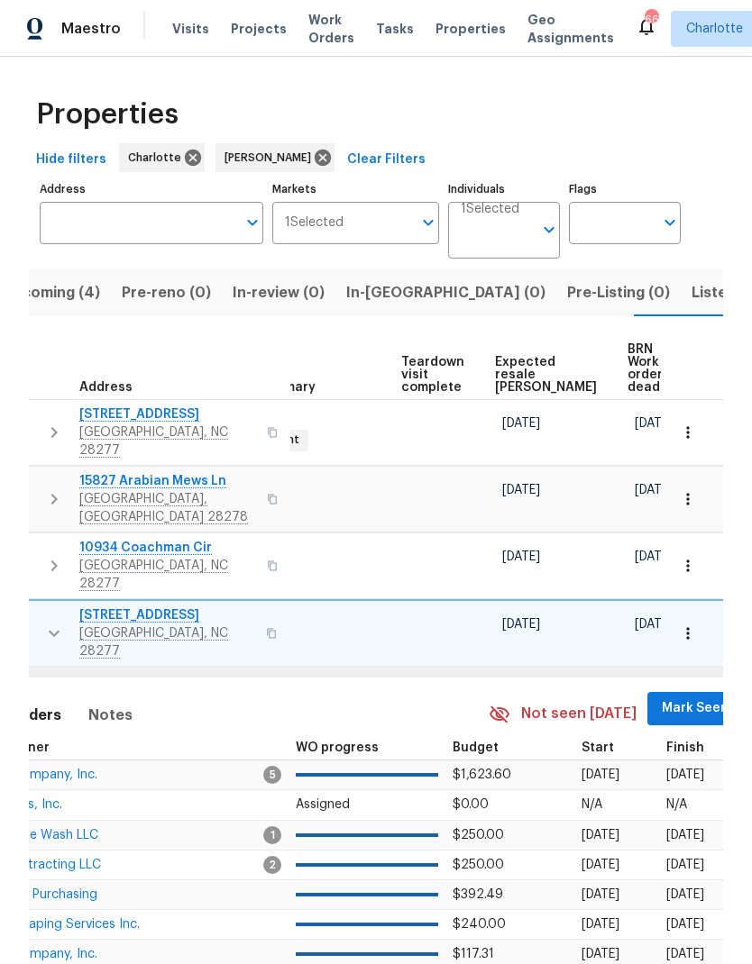
click at [661, 697] on span "Mark Seen" at bounding box center [694, 708] width 67 height 23
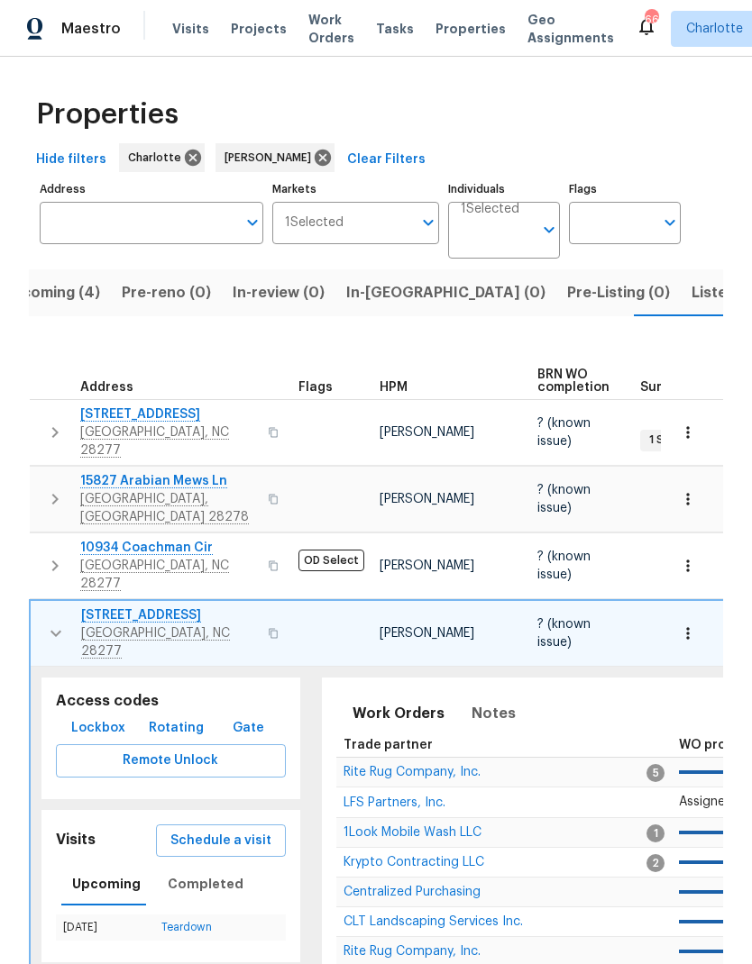
click at [45, 623] on icon "button" at bounding box center [56, 634] width 22 height 22
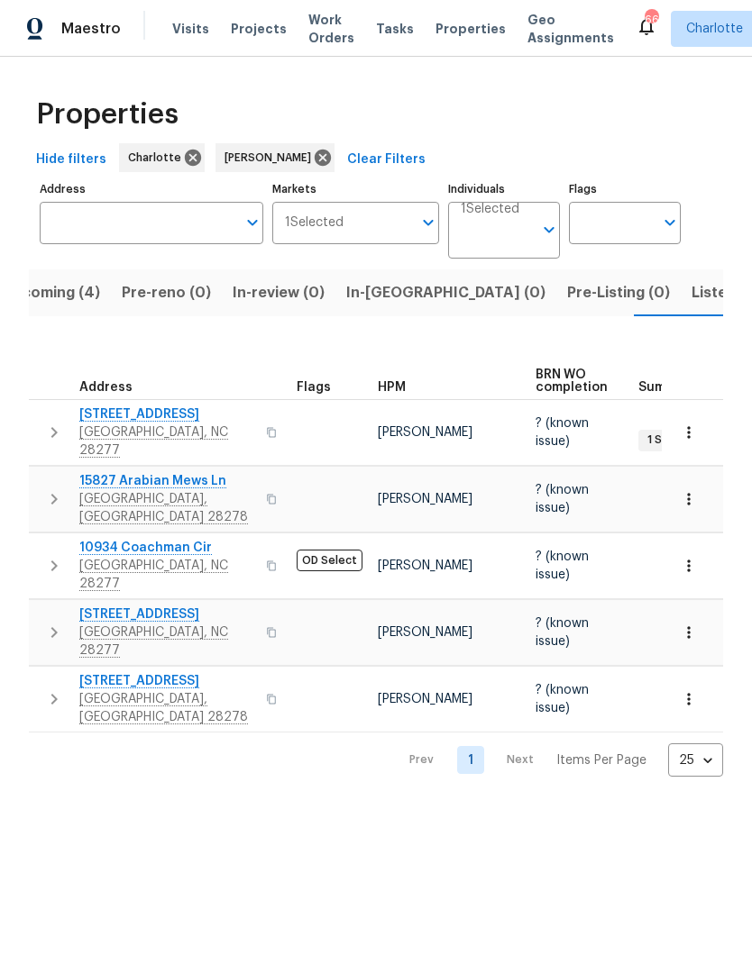
click at [36, 667] on td "12307 Poplar Forest Dr Charlotte, NC 28278" at bounding box center [159, 699] width 260 height 65
click at [42, 672] on button "button" at bounding box center [54, 699] width 36 height 54
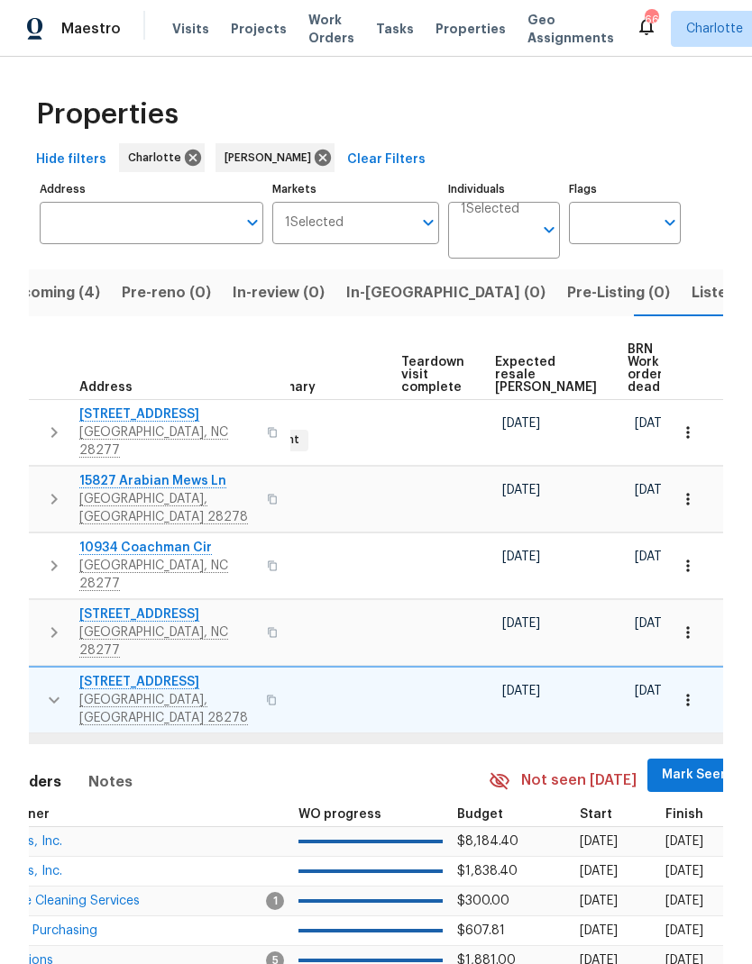
scroll to position [0, 382]
click at [662, 764] on span "Mark Seen" at bounding box center [695, 775] width 67 height 23
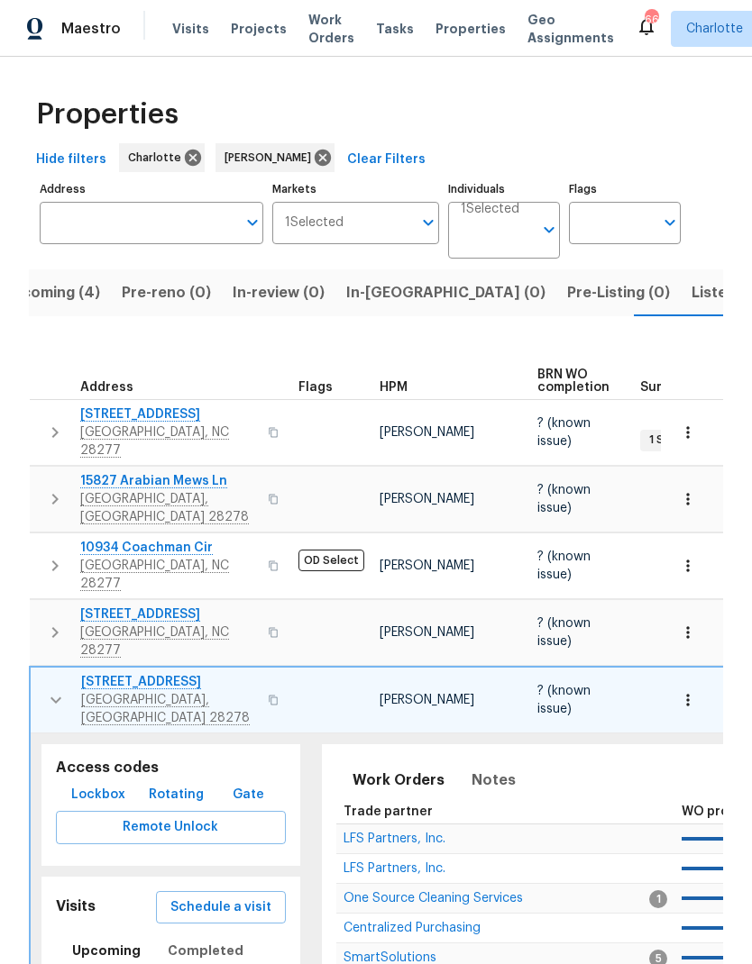
scroll to position [0, 0]
click at [59, 673] on button "button" at bounding box center [56, 700] width 36 height 54
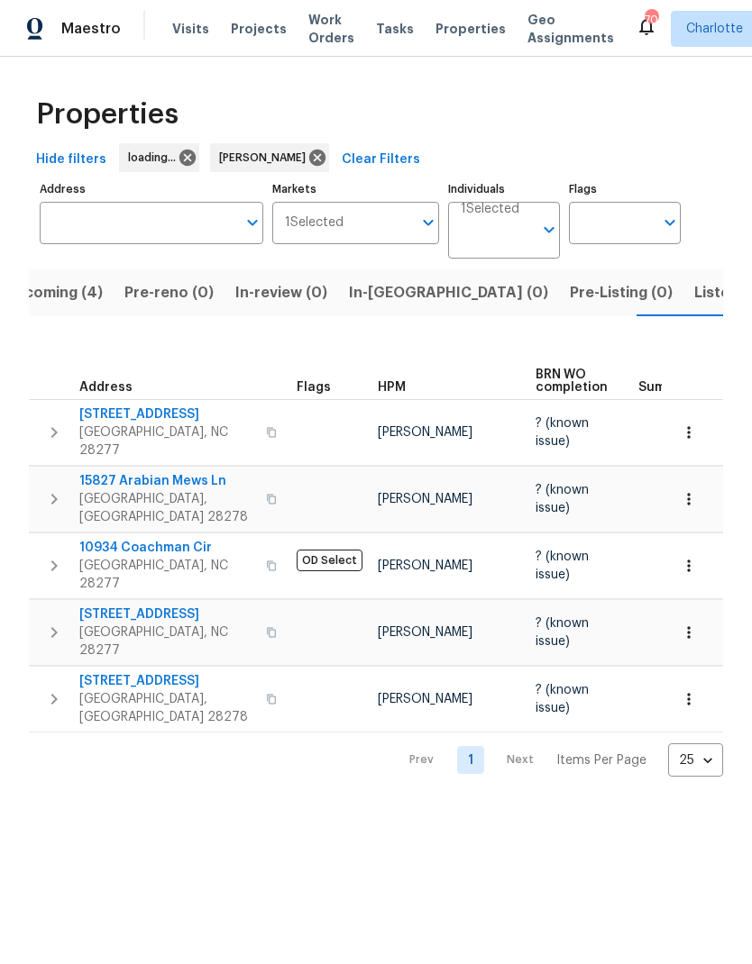
scroll to position [0, 38]
